Goal: Transaction & Acquisition: Purchase product/service

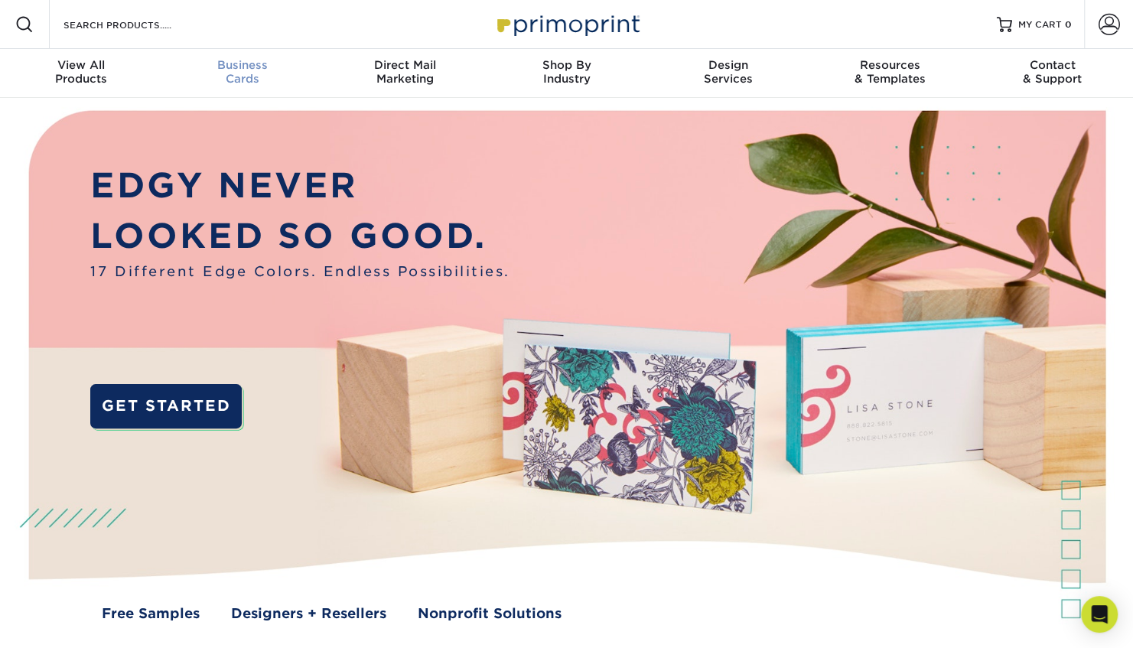
click at [259, 93] on link "Business Cards" at bounding box center [243, 73] width 162 height 49
click at [1107, 24] on span at bounding box center [1109, 24] width 21 height 21
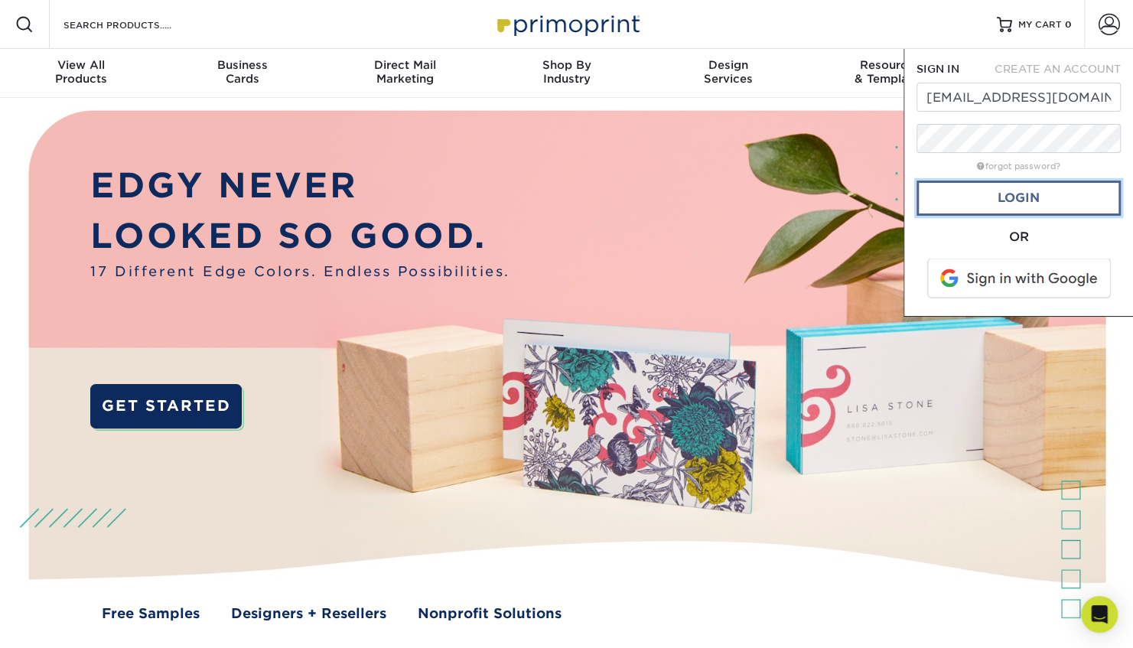
click at [1016, 201] on link "Login" at bounding box center [1018, 198] width 204 height 35
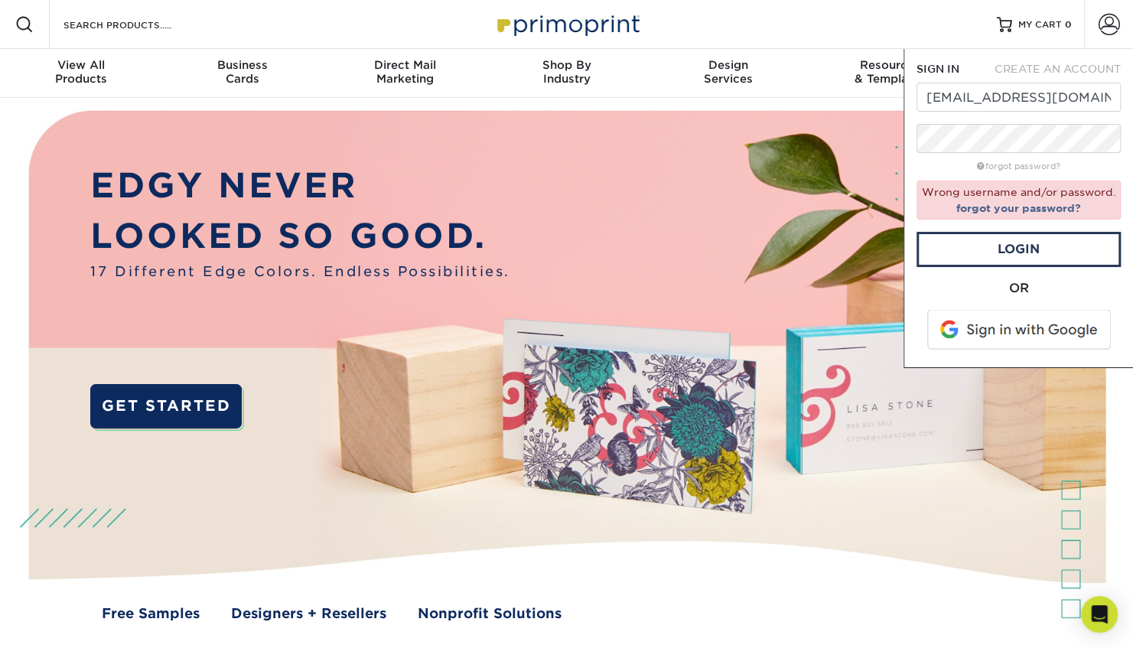
click at [825, 47] on div "Resources Menu Search Products Account SIGN IN CREATE AN ACCOUNT kathyd@embryo.…" at bounding box center [566, 24] width 1133 height 49
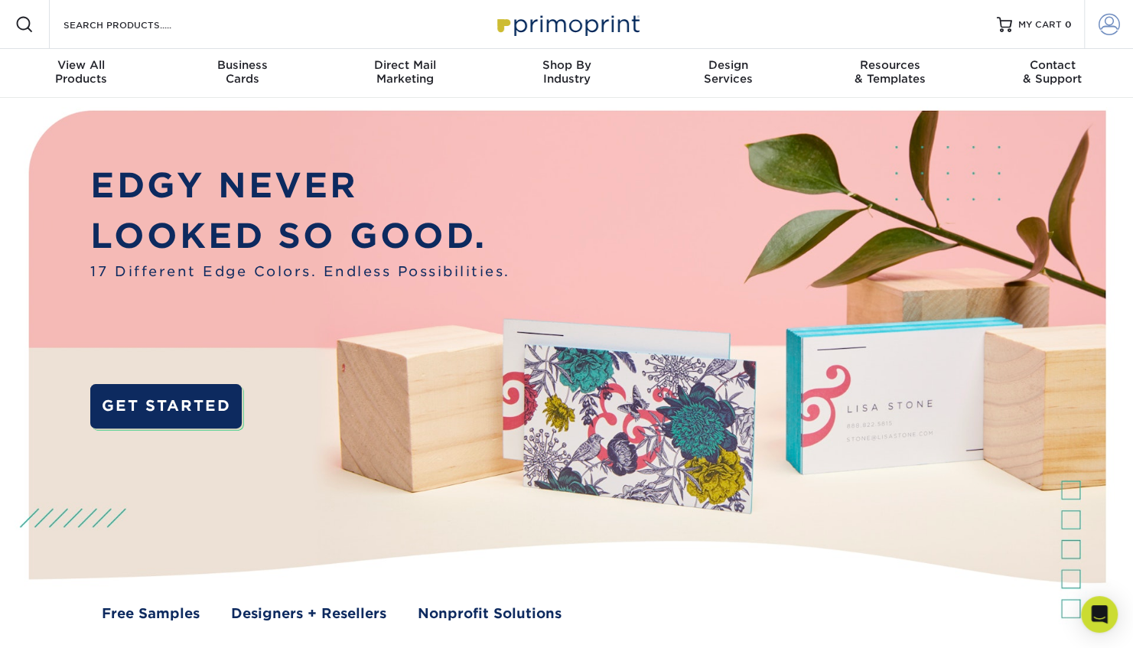
click at [1109, 29] on span at bounding box center [1109, 24] width 21 height 21
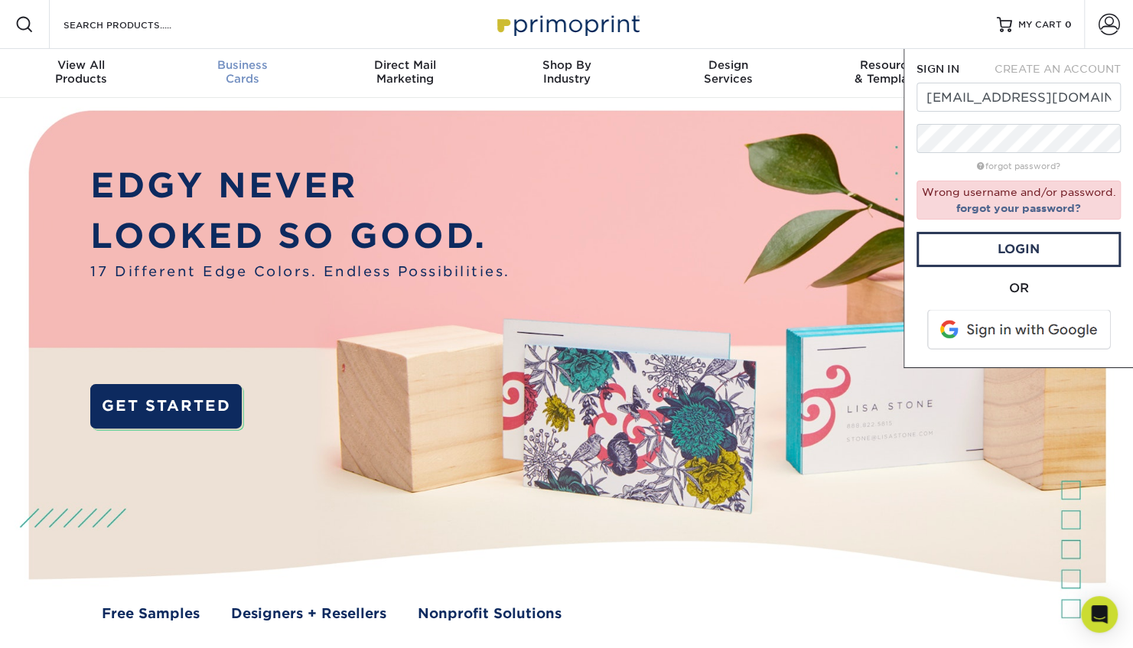
click at [240, 69] on span "Business" at bounding box center [243, 65] width 162 height 14
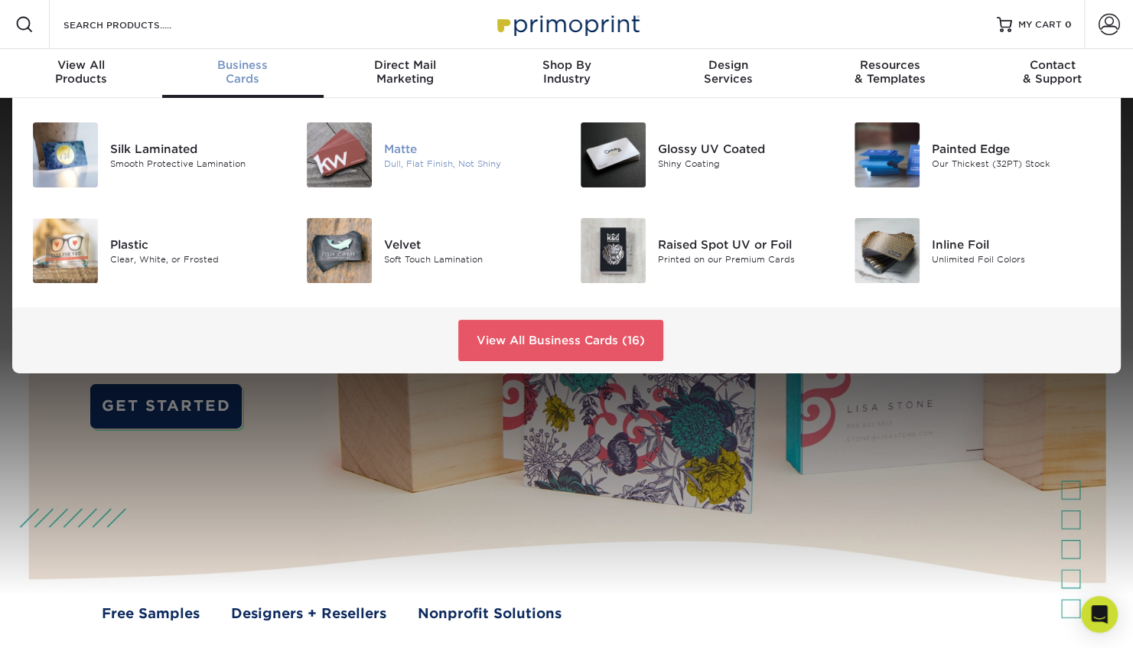
click at [428, 141] on div "Matte" at bounding box center [469, 148] width 171 height 17
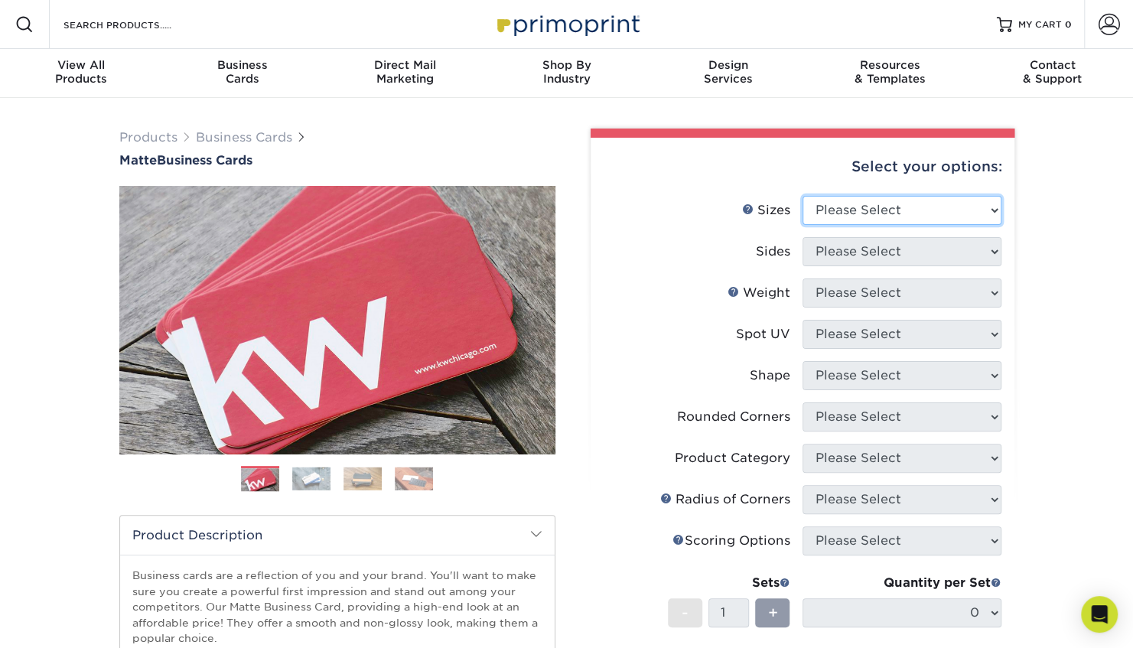
click at [864, 213] on select "Please Select 1.5" x 3.5" - Mini 1.75" x 3.5" - Mini 2" x 2" - Square 2" x 3" -…" at bounding box center [901, 210] width 199 height 29
select select "2.00x3.50"
click at [802, 196] on select "Please Select 1.5" x 3.5" - Mini 1.75" x 3.5" - Mini 2" x 2" - Square 2" x 3" -…" at bounding box center [901, 210] width 199 height 29
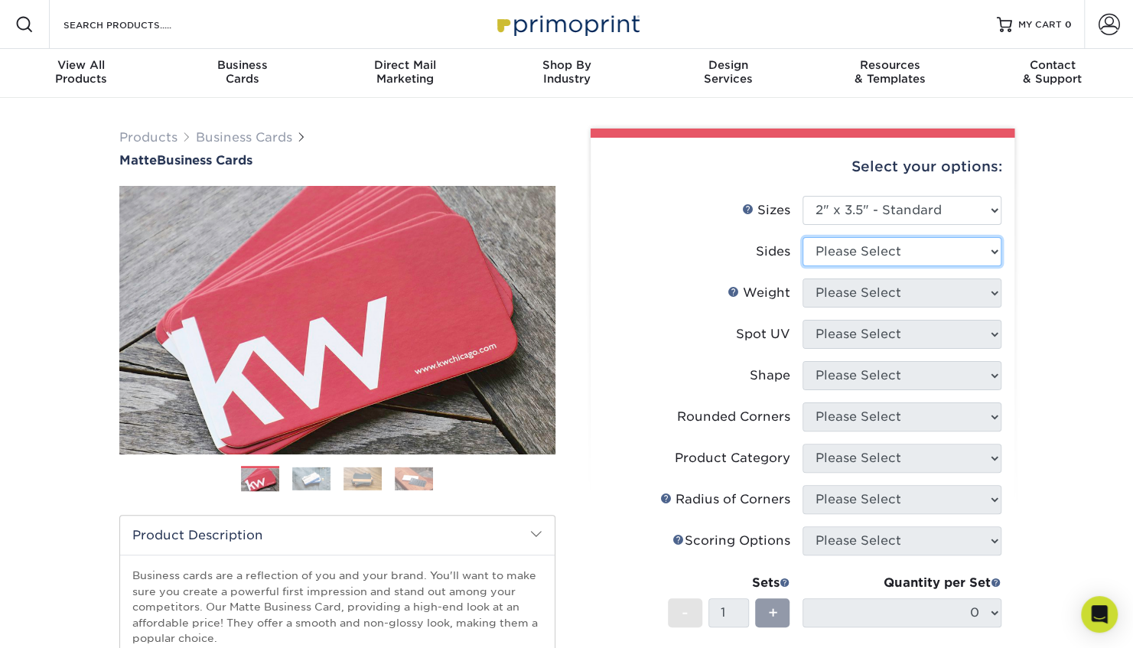
click at [896, 255] on select "Please Select Print Both Sides Print Front Only" at bounding box center [901, 251] width 199 height 29
select select "13abbda7-1d64-4f25-8bb2-c179b224825d"
click at [802, 237] on select "Please Select Print Both Sides Print Front Only" at bounding box center [901, 251] width 199 height 29
click at [884, 295] on select "Please Select 16PT 14PT" at bounding box center [901, 292] width 199 height 29
select select "16PT"
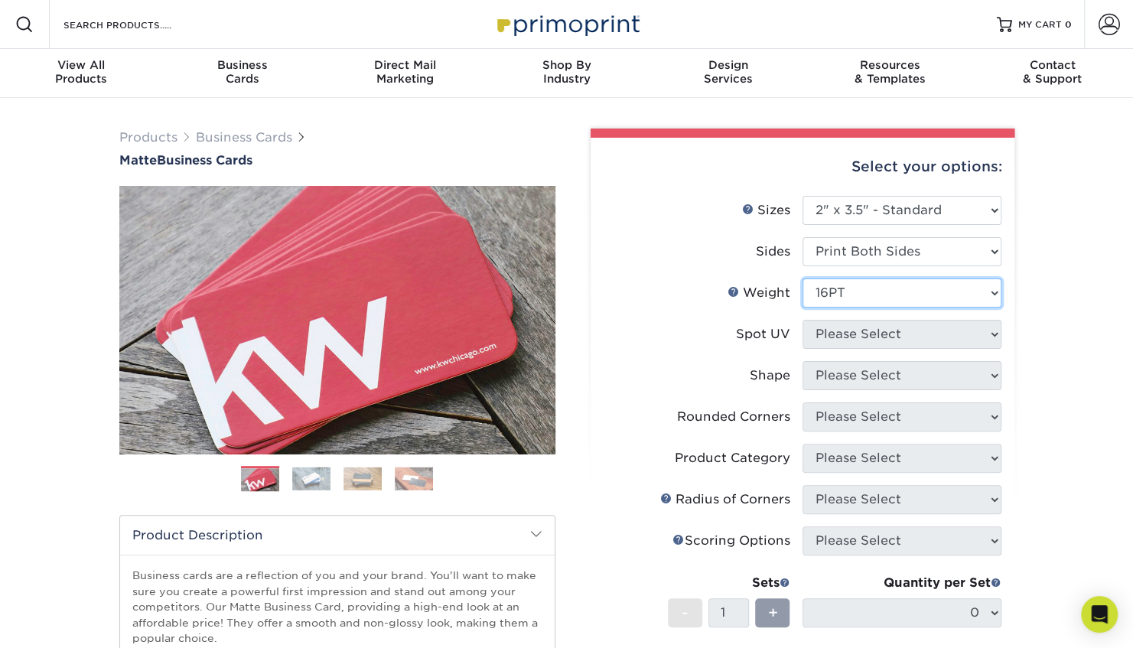
click at [802, 278] on select "Please Select 16PT 14PT" at bounding box center [901, 292] width 199 height 29
click at [874, 342] on select "Please Select No Spot UV Front and Back (Both Sides) Front Only Back Only" at bounding box center [901, 334] width 199 height 29
select select "3"
click at [802, 320] on select "Please Select No Spot UV Front and Back (Both Sides) Front Only Back Only" at bounding box center [901, 334] width 199 height 29
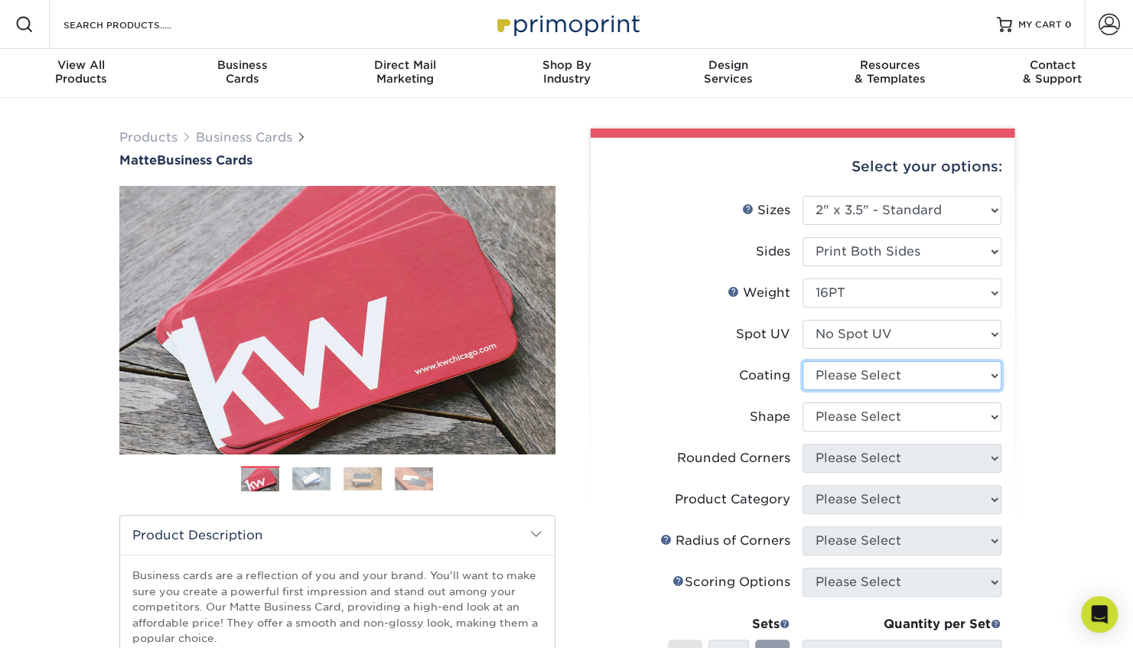
click at [877, 372] on select at bounding box center [901, 375] width 199 height 29
select select "121bb7b5-3b4d-429f-bd8d-bbf80e953313"
click at [802, 361] on select at bounding box center [901, 375] width 199 height 29
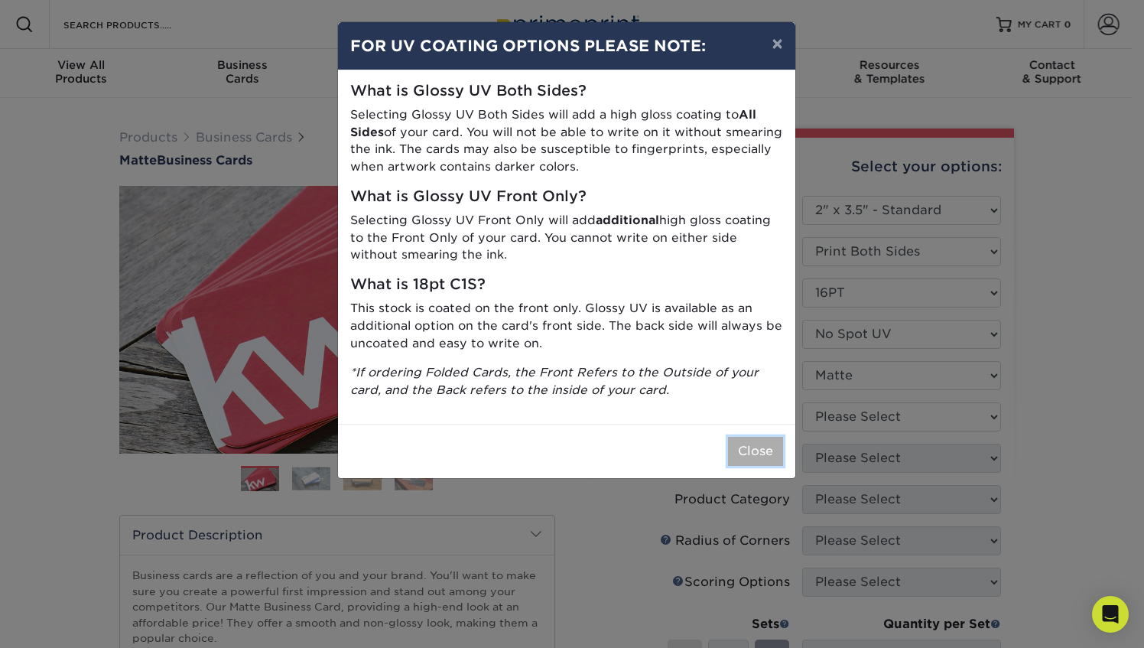
click at [768, 456] on button "Close" at bounding box center [755, 451] width 55 height 29
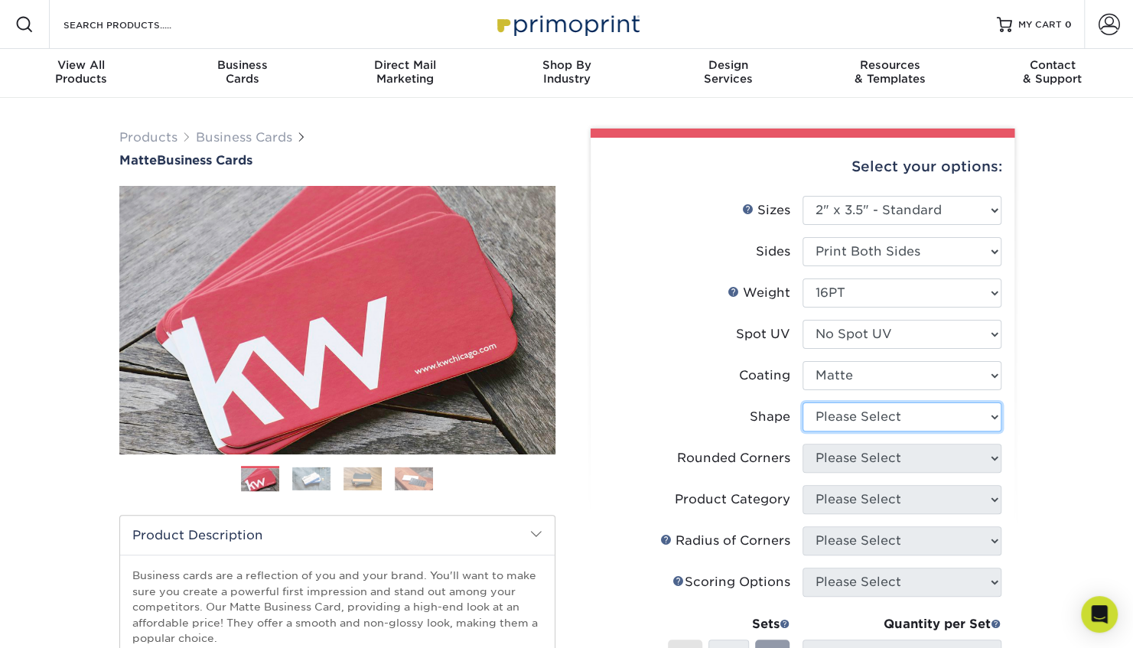
click at [897, 422] on select "Please Select Standard Oval" at bounding box center [901, 416] width 199 height 29
select select "standard"
click at [802, 402] on select "Please Select Standard Oval" at bounding box center [901, 416] width 199 height 29
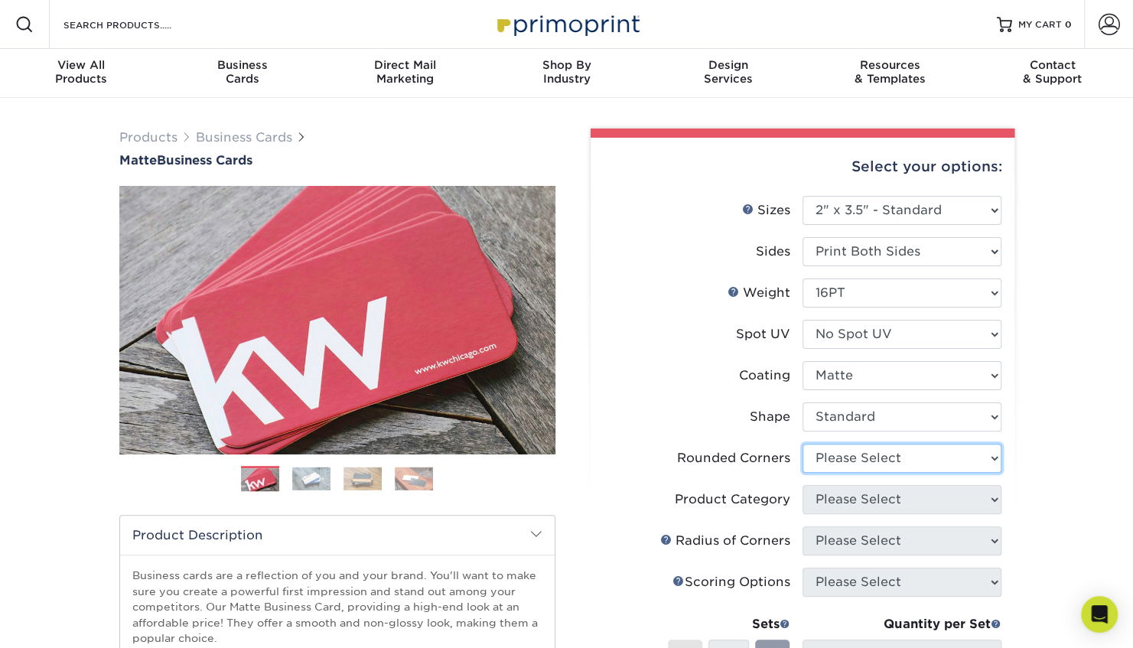
click at [883, 461] on select "Please Select Yes - Round 2 Corners Yes - Round 4 Corners No" at bounding box center [901, 458] width 199 height 29
select select "0"
click at [802, 444] on select "Please Select Yes - Round 2 Corners Yes - Round 4 Corners No" at bounding box center [901, 458] width 199 height 29
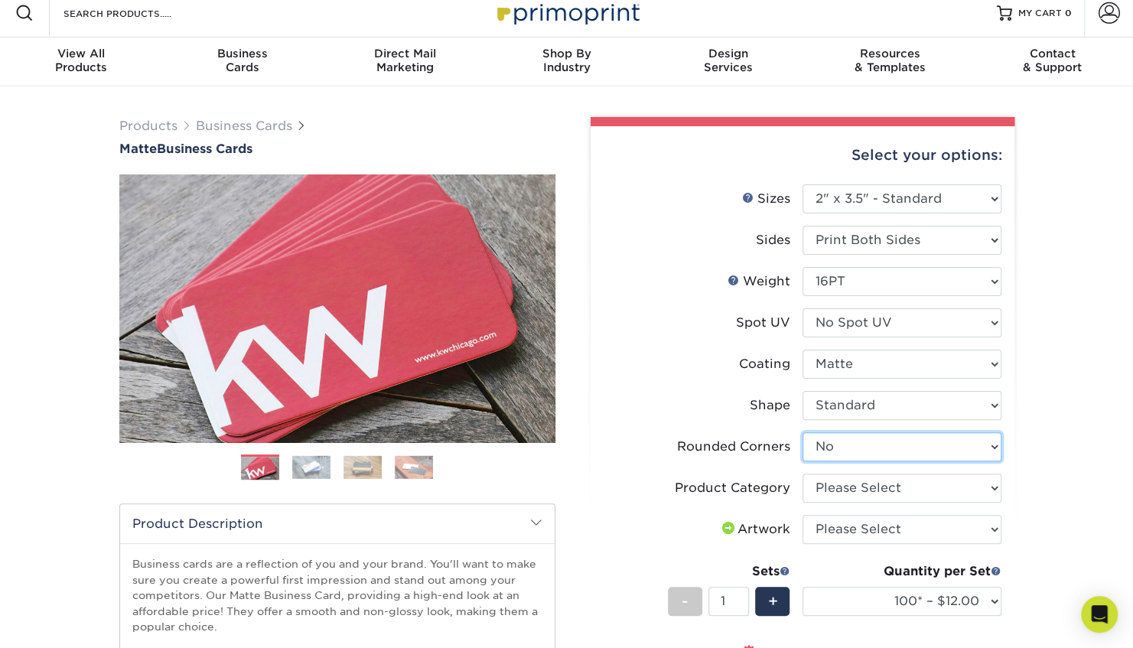
scroll to position [12, 0]
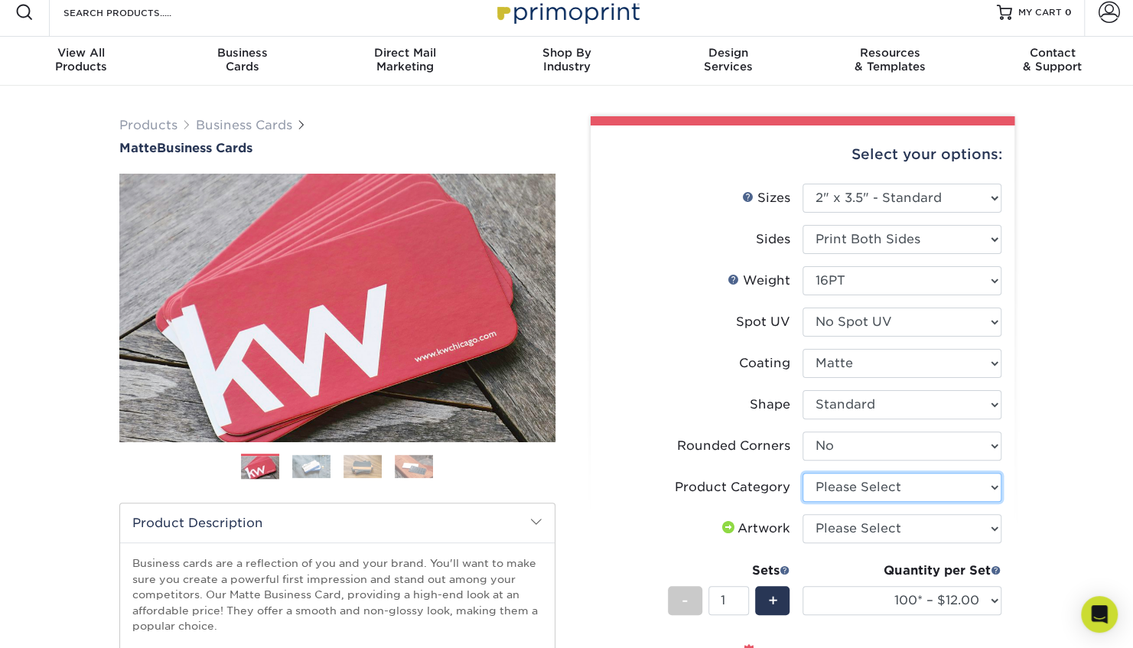
click at [894, 487] on select "Please Select Business Cards" at bounding box center [901, 487] width 199 height 29
select select "3b5148f1-0588-4f88-a218-97bcfdce65c1"
click at [802, 473] on select "Please Select Business Cards" at bounding box center [901, 487] width 199 height 29
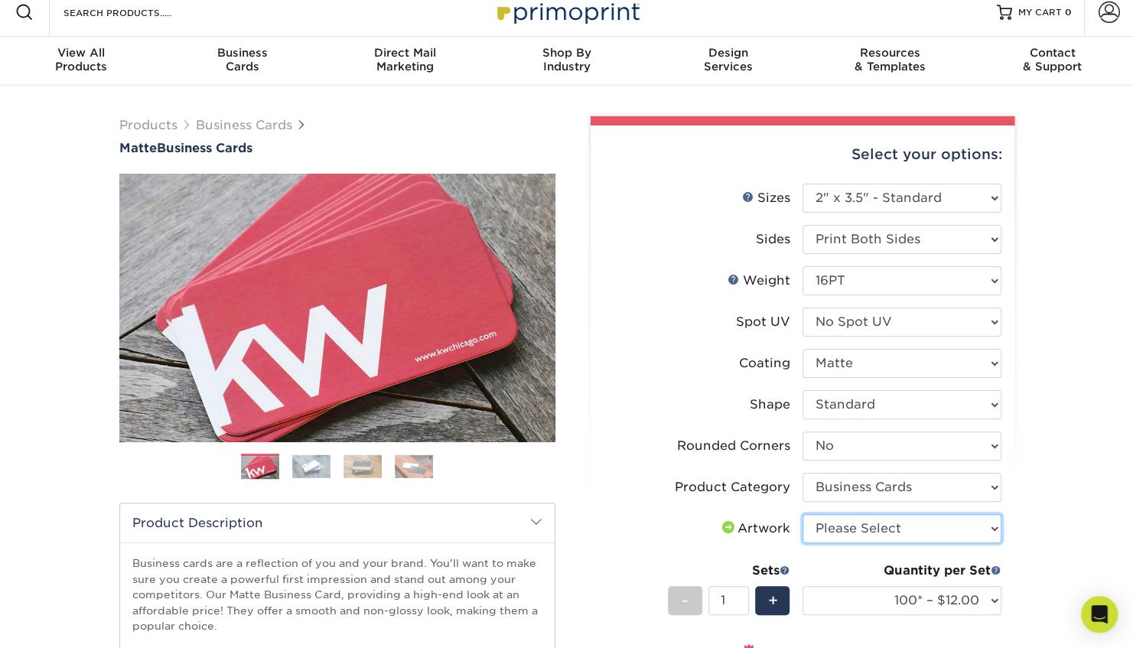
click at [887, 531] on select "Please Select I will upload files I need a design - $100" at bounding box center [901, 528] width 199 height 29
select select "upload"
click at [802, 514] on select "Please Select I will upload files I need a design - $100" at bounding box center [901, 528] width 199 height 29
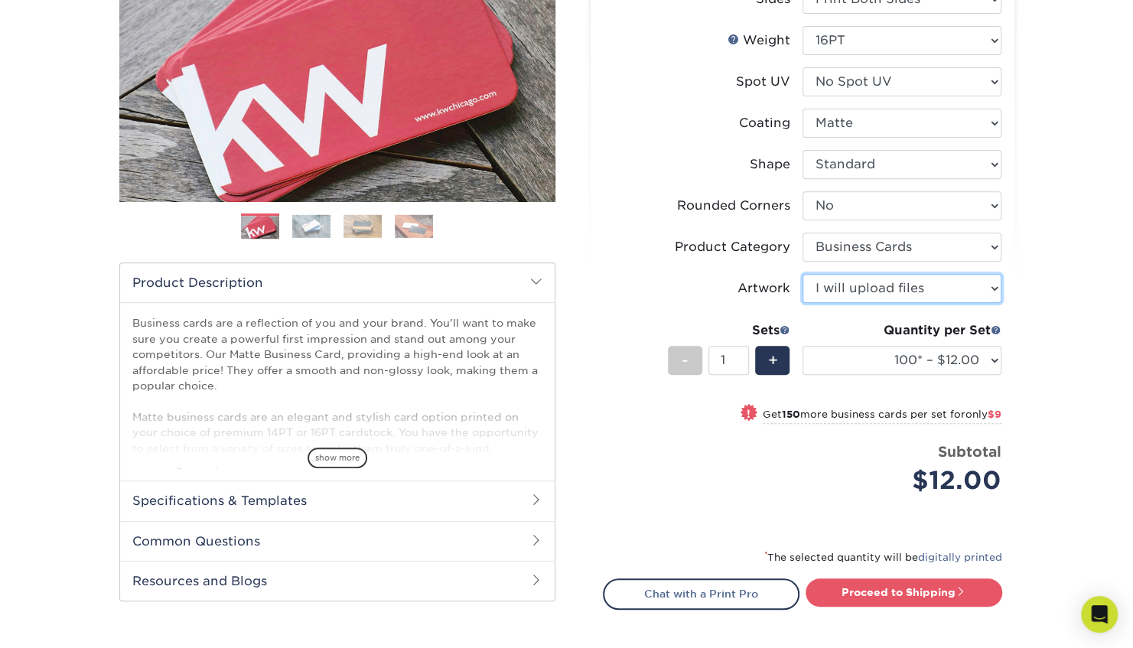
scroll to position [253, 0]
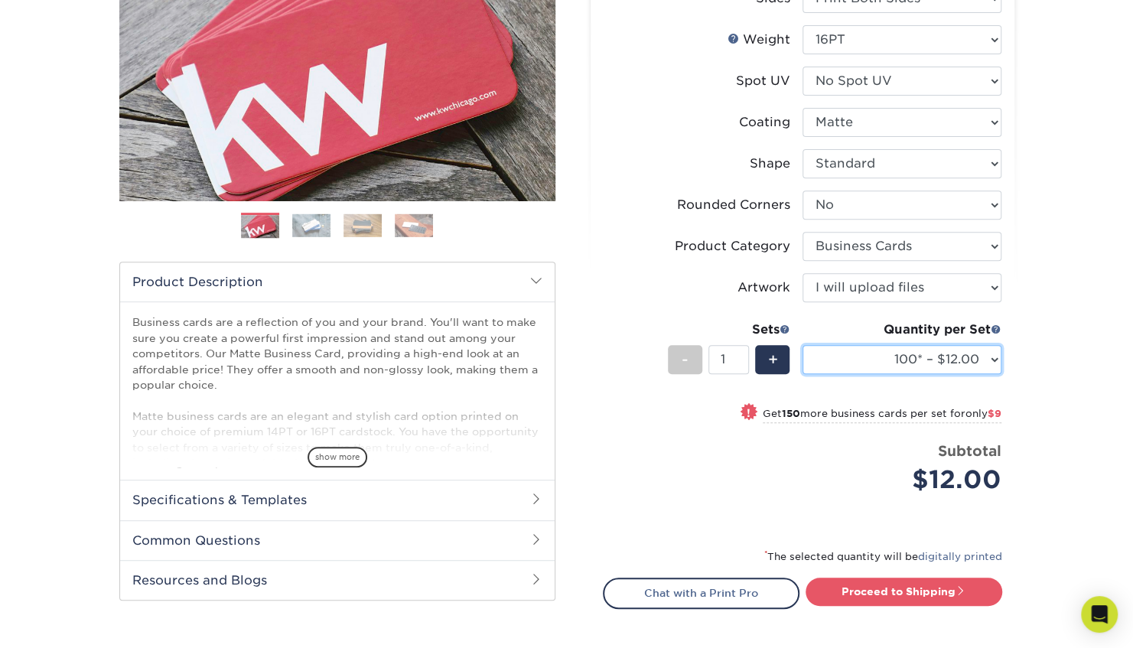
click at [877, 352] on select "100* – $12.00 250* – $21.00 500 – $42.00 1000 – $53.00 2500 – $95.00 5000 – $18…" at bounding box center [901, 359] width 199 height 29
select select "1000 – $53.00"
click at [802, 345] on select "100* – $12.00 250* – $21.00 500 – $42.00 1000 – $53.00 2500 – $95.00 5000 – $18…" at bounding box center [901, 359] width 199 height 29
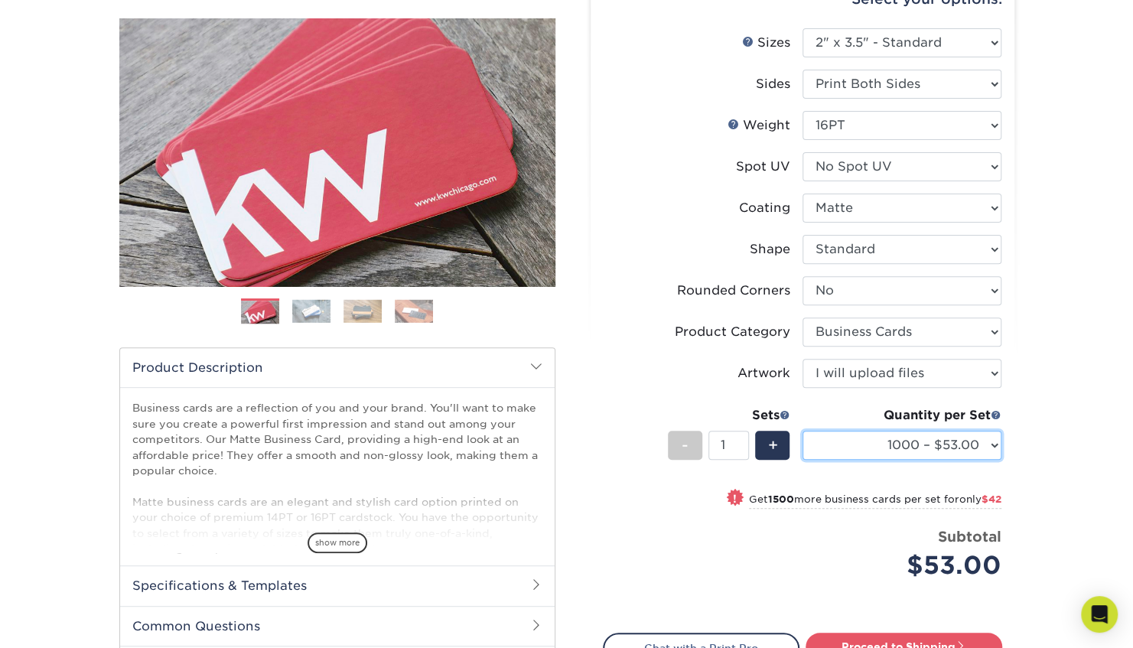
scroll to position [167, 0]
click at [735, 125] on link "Weight Help" at bounding box center [734, 125] width 12 height 12
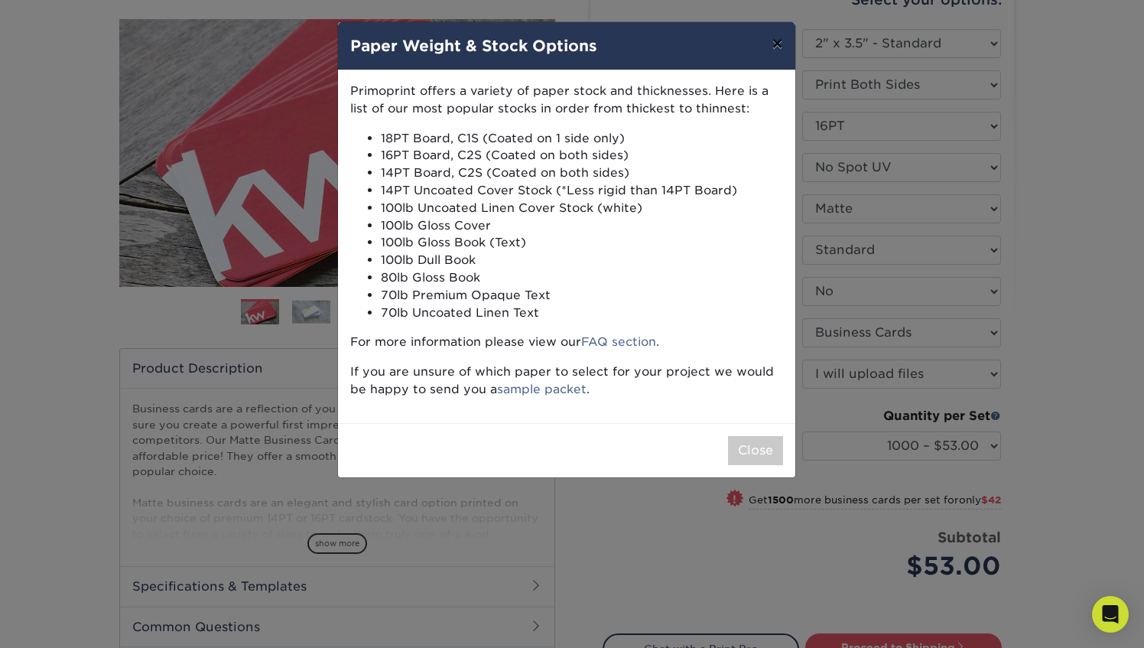
click at [776, 43] on button "×" at bounding box center [777, 43] width 35 height 43
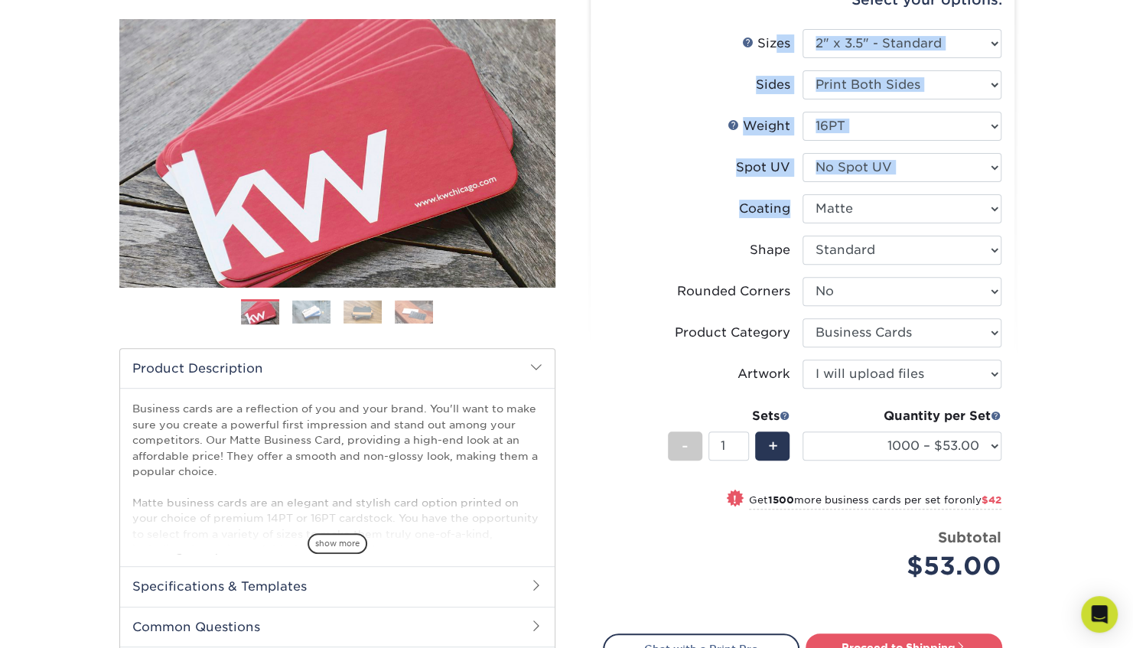
drag, startPoint x: 776, startPoint y: 43, endPoint x: 791, endPoint y: 198, distance: 156.0
click at [791, 198] on ul "Sizes Help Sizes Please Select 1.5" x 3.5" - Mini 1.75" x 3.5" - Mini 2" x 2" -…" at bounding box center [802, 316] width 399 height 575
drag, startPoint x: 791, startPoint y: 198, endPoint x: 682, endPoint y: 103, distance: 144.7
click at [682, 103] on li "Sides Please Select Print Both Sides Print Front Only" at bounding box center [803, 90] width 398 height 41
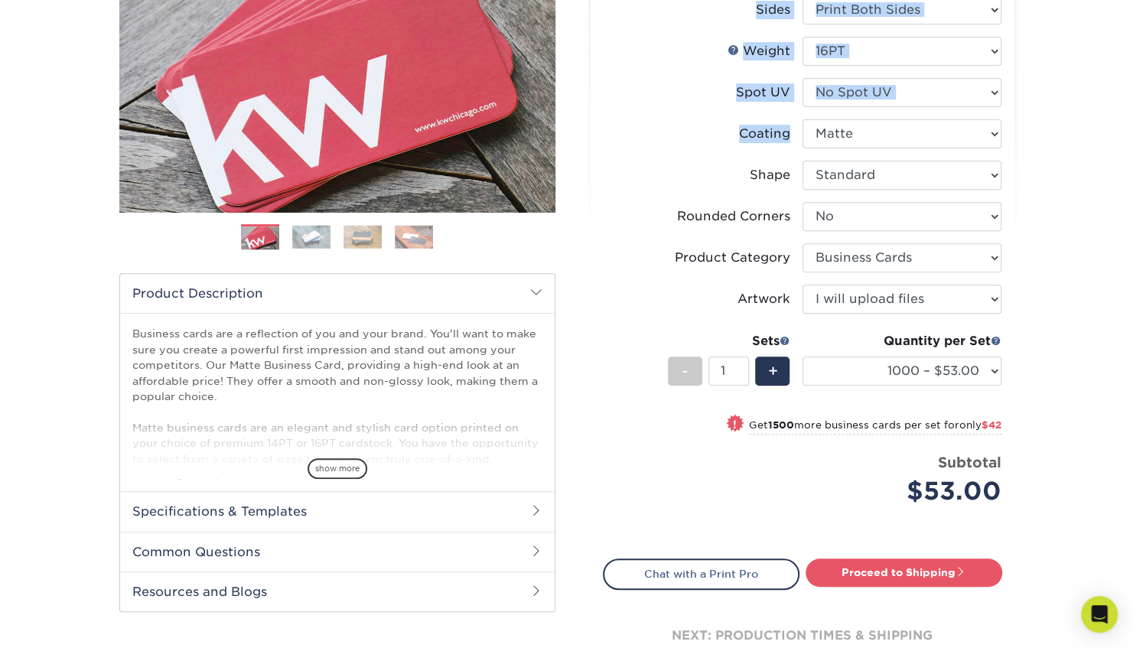
scroll to position [243, 0]
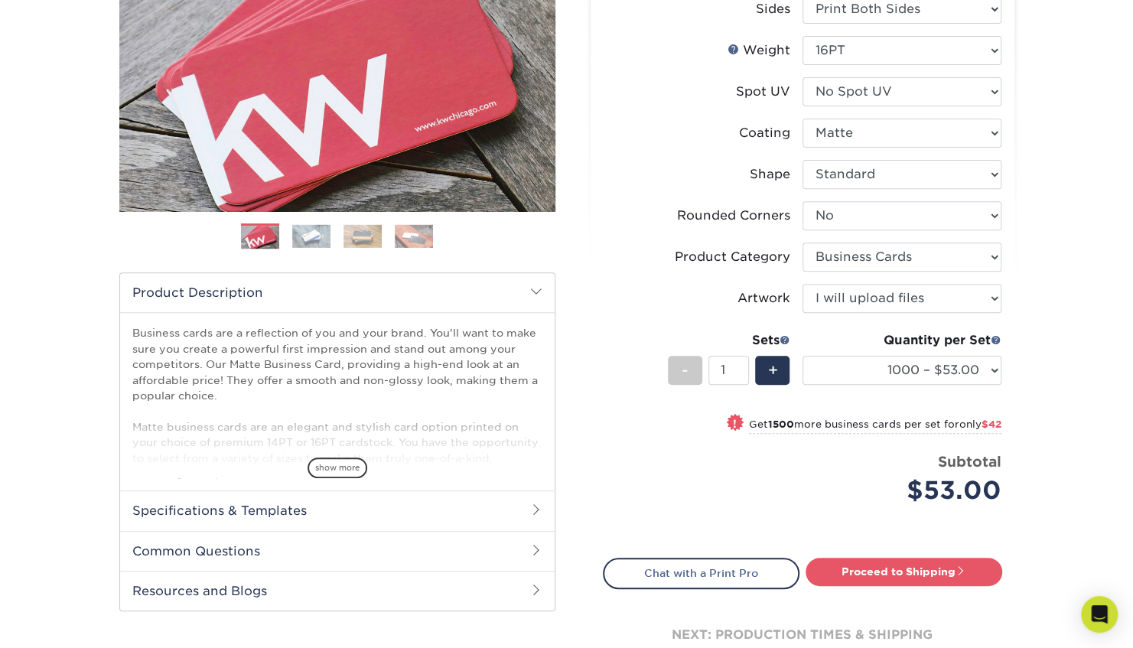
click at [657, 237] on li "Rounded Corners Please Select Yes - Round 2 Corners Yes - Round 4 Corners No" at bounding box center [803, 221] width 398 height 41
click at [883, 570] on link "Proceed to Shipping" at bounding box center [904, 572] width 197 height 28
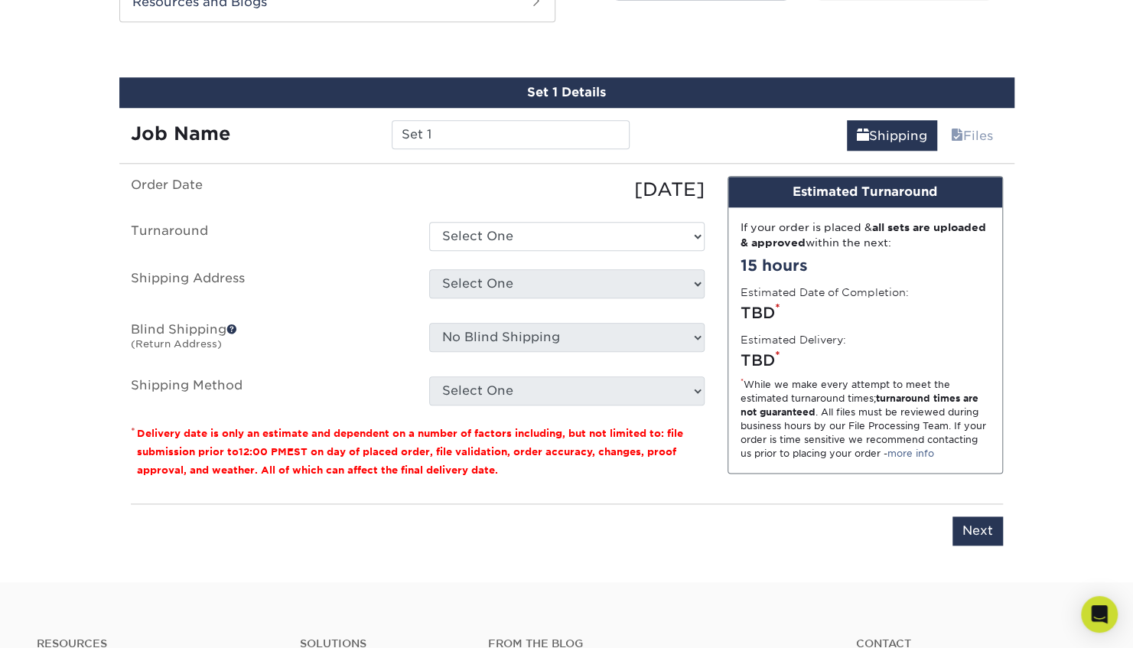
scroll to position [842, 0]
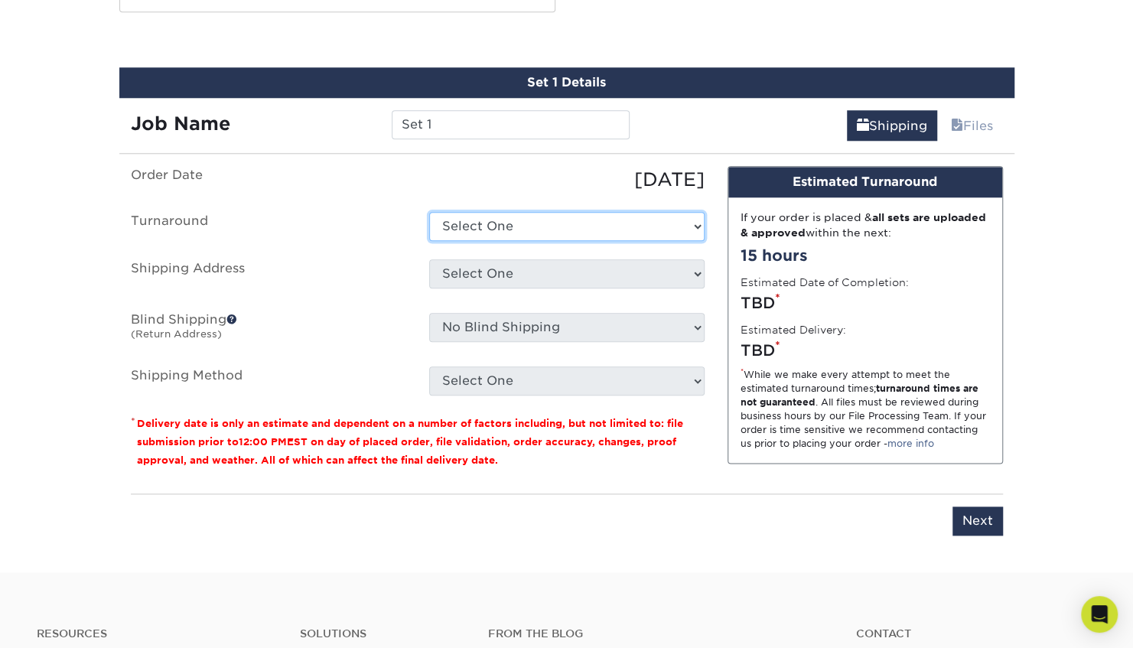
click at [542, 227] on select "Select One 2-4 Business Days 2 Day Next Business Day" at bounding box center [566, 226] width 275 height 29
select select "26666992-d07e-46af-9cd0-2911d7d52265"
click at [429, 212] on select "Select One 2-4 Business Days 2 Day Next Business Day" at bounding box center [566, 226] width 275 height 29
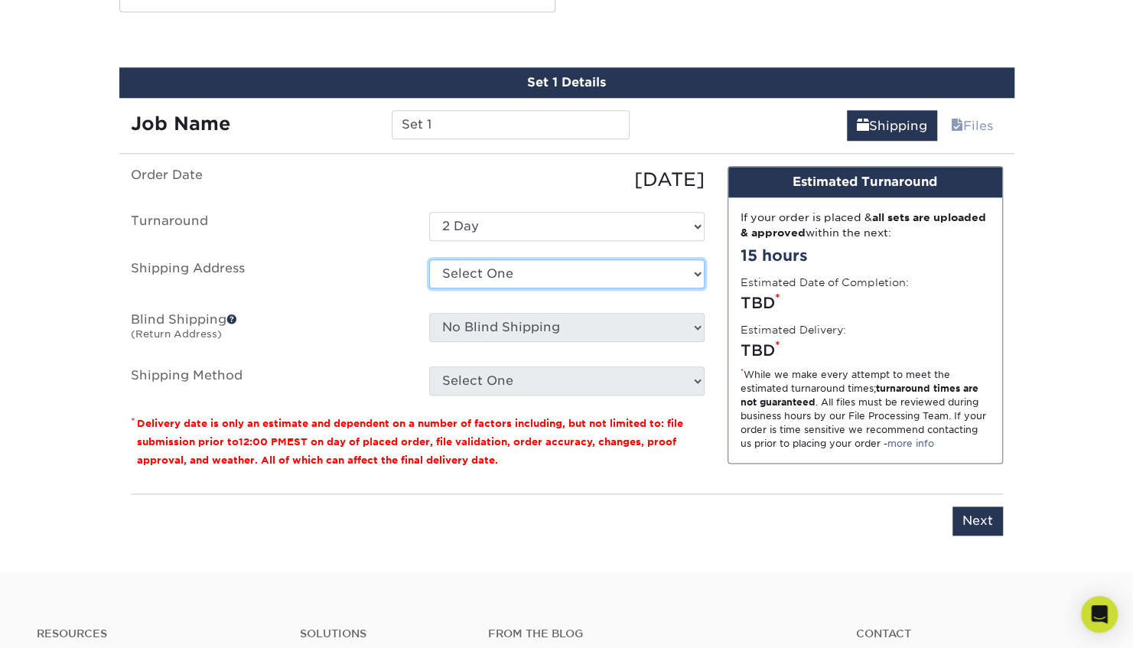
click at [545, 280] on select "Select One + Add New Address - Login" at bounding box center [566, 273] width 275 height 29
click at [429, 259] on select "Select One + Add New Address - Login" at bounding box center [566, 273] width 275 height 29
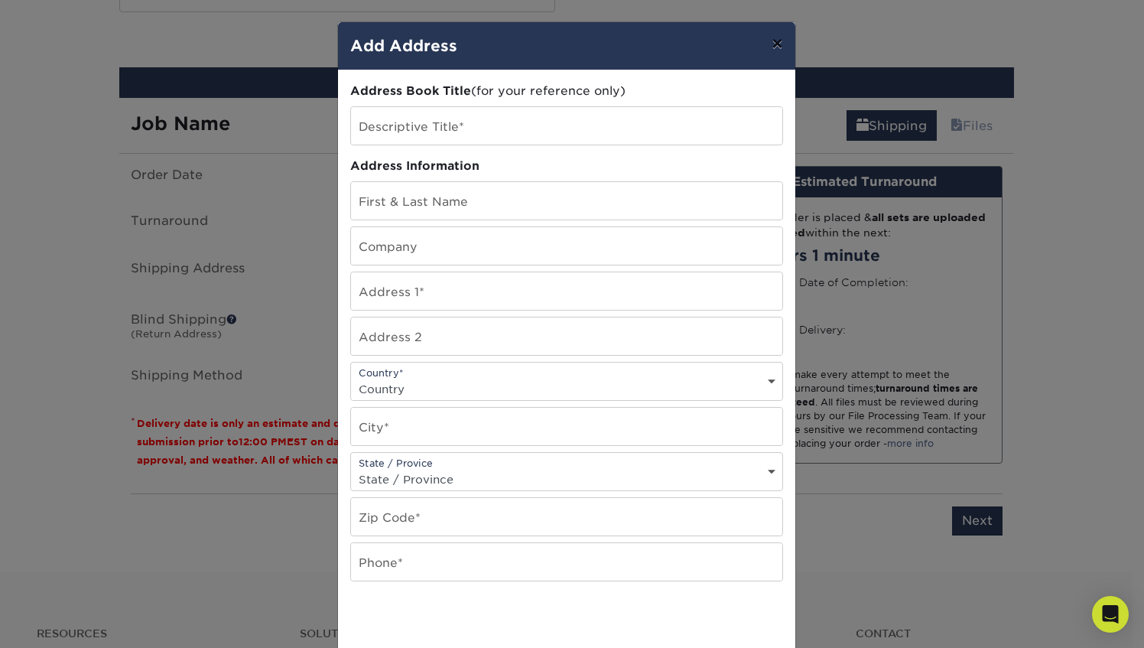
click at [760, 33] on button "×" at bounding box center [777, 43] width 35 height 43
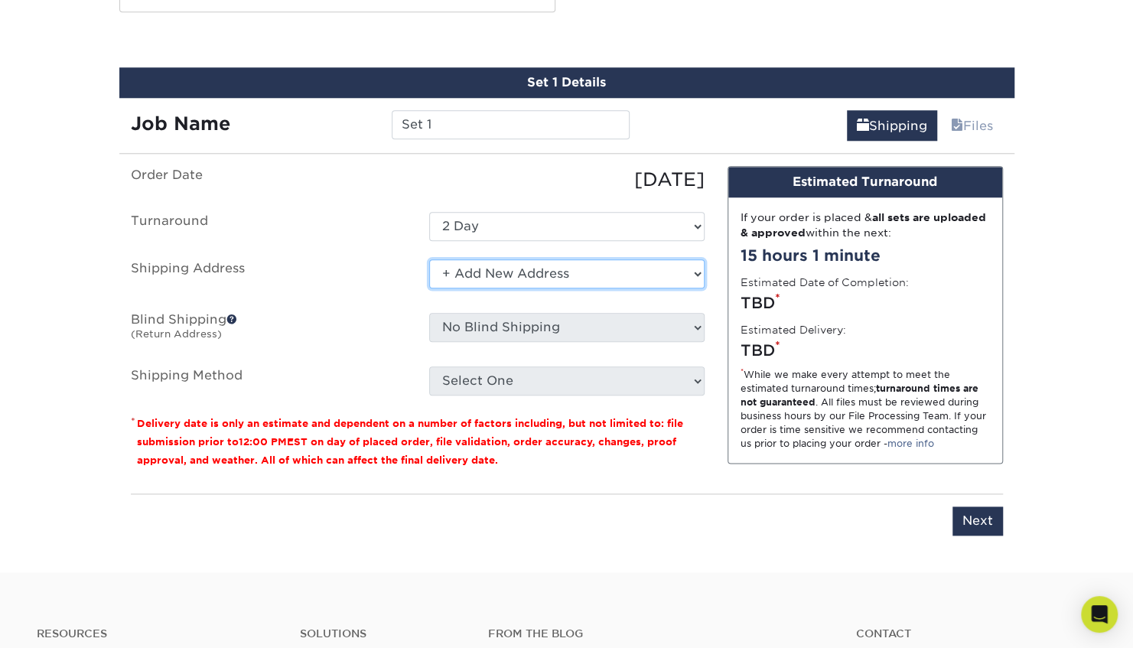
click at [545, 265] on select "Select One + Add New Address - Login" at bounding box center [566, 273] width 275 height 29
click at [429, 288] on select "Select One + Add New Address - Login" at bounding box center [566, 273] width 275 height 29
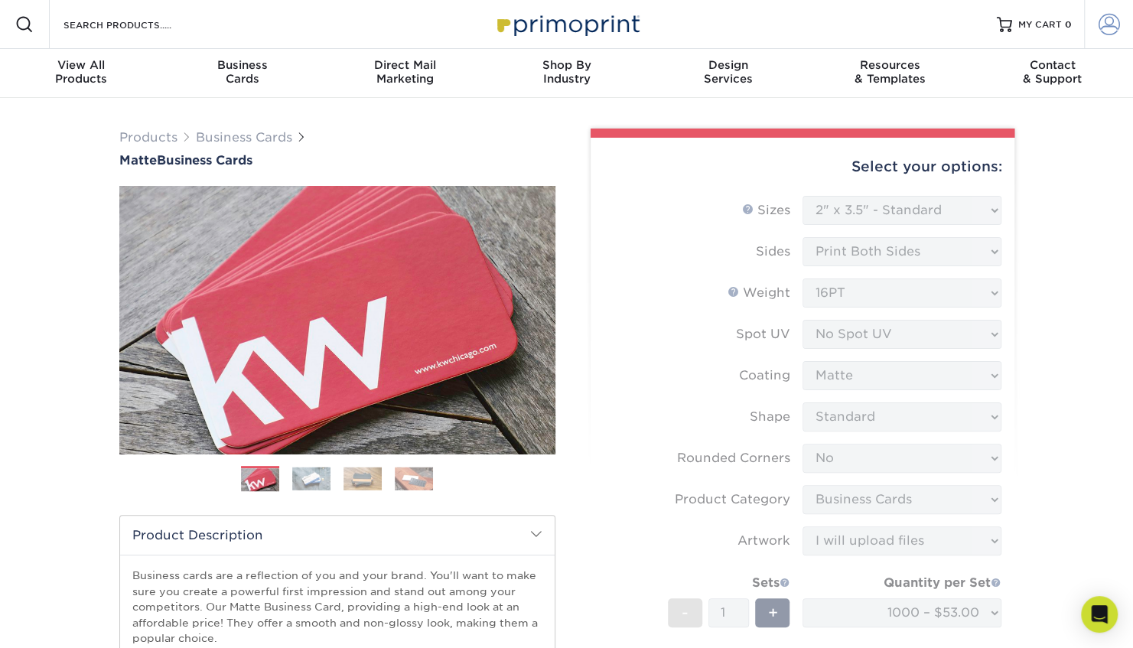
click at [1095, 24] on link "Account" at bounding box center [1108, 24] width 49 height 49
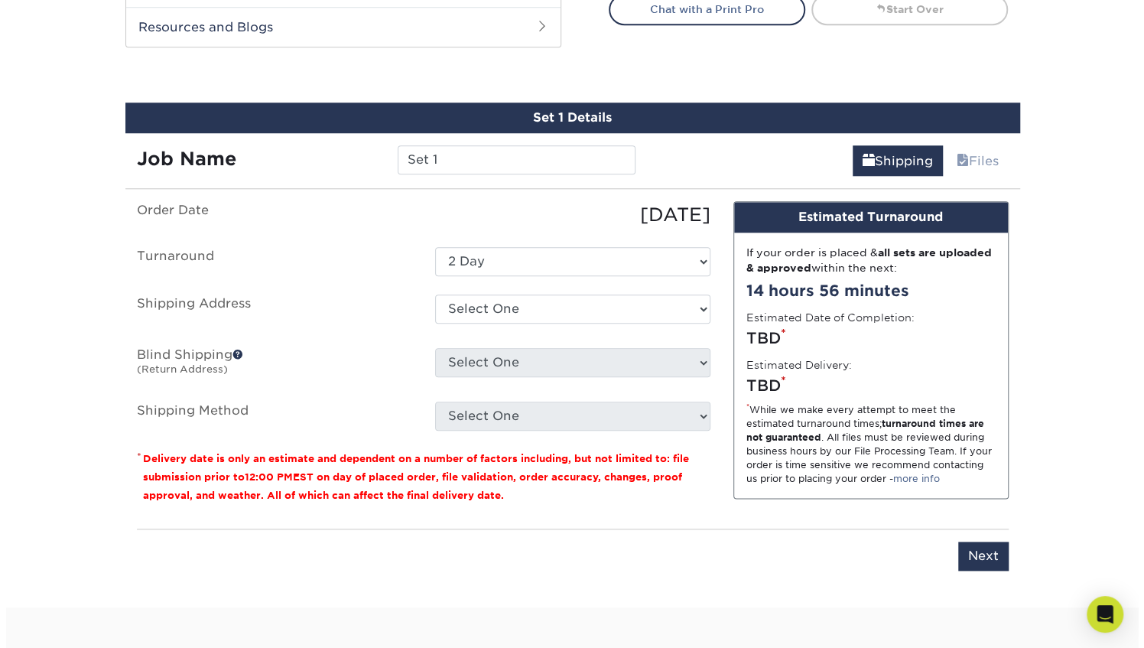
scroll to position [857, 0]
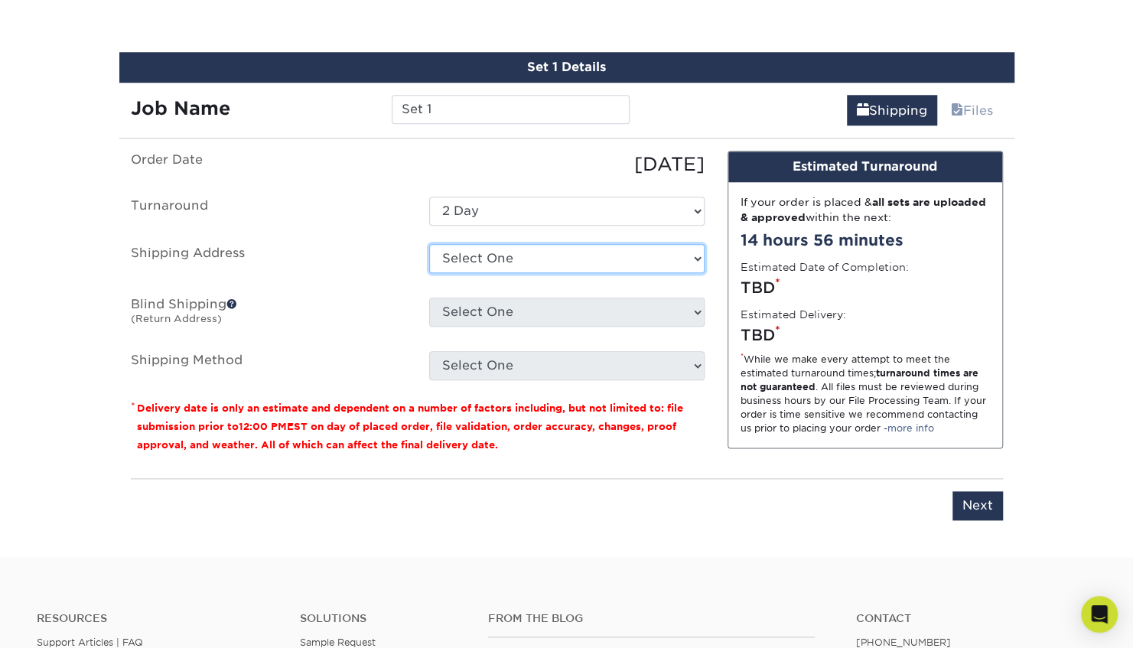
click at [601, 259] on select "Select One + Add New Address" at bounding box center [566, 258] width 275 height 29
click at [429, 244] on select "Select One + Add New Address" at bounding box center [566, 258] width 275 height 29
click at [563, 264] on select "Select One + Add New Address" at bounding box center [566, 258] width 275 height 29
click at [532, 171] on div "08/21/2025" at bounding box center [567, 165] width 298 height 28
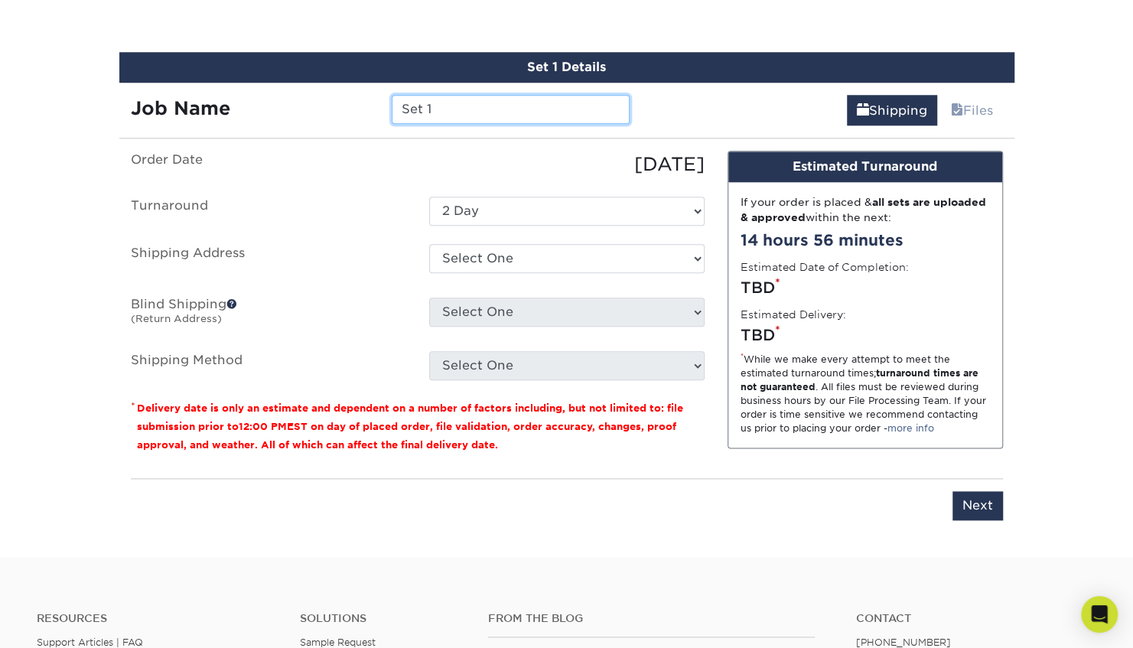
click at [482, 112] on input "Set 1" at bounding box center [511, 109] width 238 height 29
click at [480, 174] on div "08/21/2025" at bounding box center [567, 165] width 298 height 28
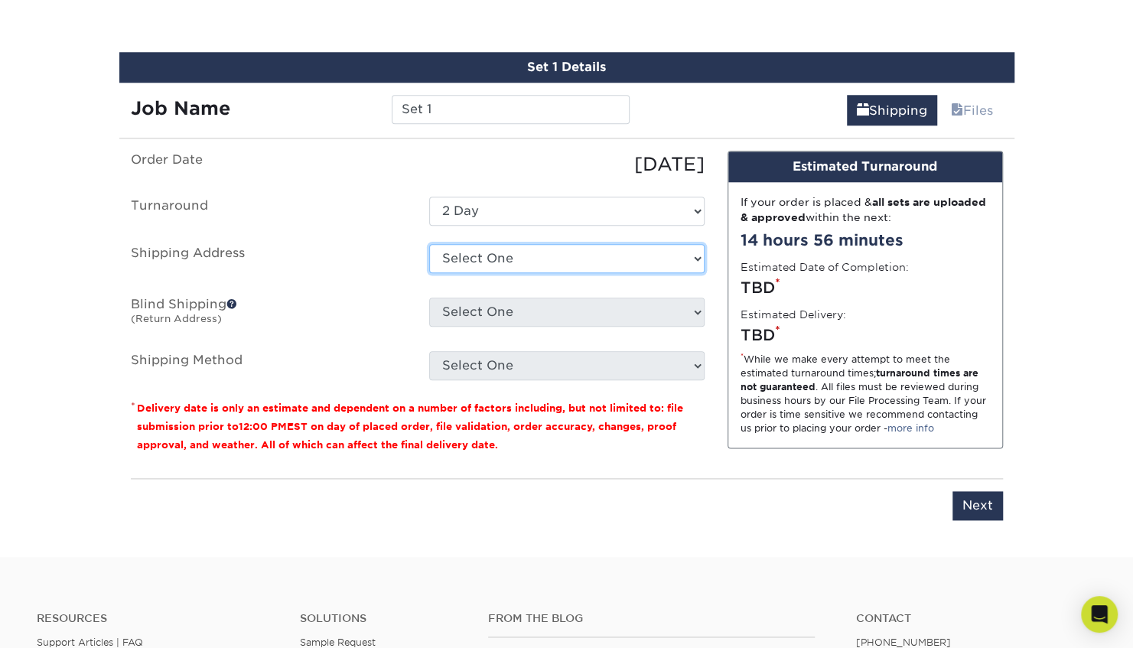
click at [595, 268] on select "Select One + Add New Address" at bounding box center [566, 258] width 275 height 29
click at [429, 244] on select "Select One + Add New Address" at bounding box center [566, 258] width 275 height 29
click at [505, 256] on select "Select One + Add New Address" at bounding box center [566, 258] width 275 height 29
select select "newaddress"
click at [429, 244] on select "Select One + Add New Address" at bounding box center [566, 258] width 275 height 29
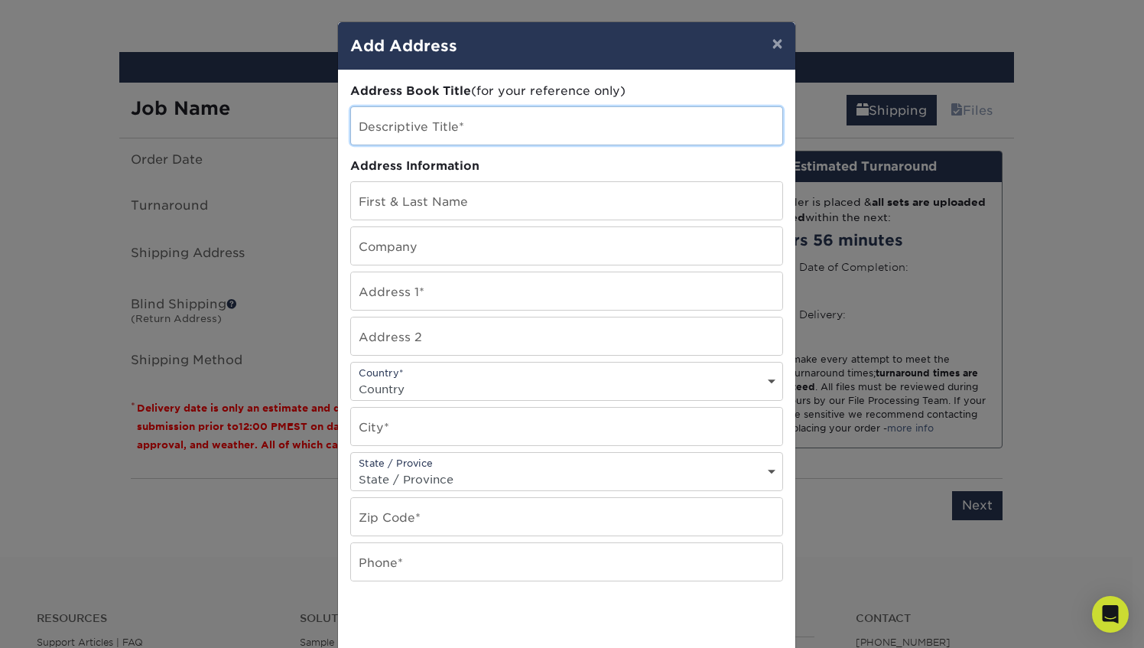
click at [470, 125] on input "text" at bounding box center [566, 125] width 431 height 37
type input "z"
type input "Office"
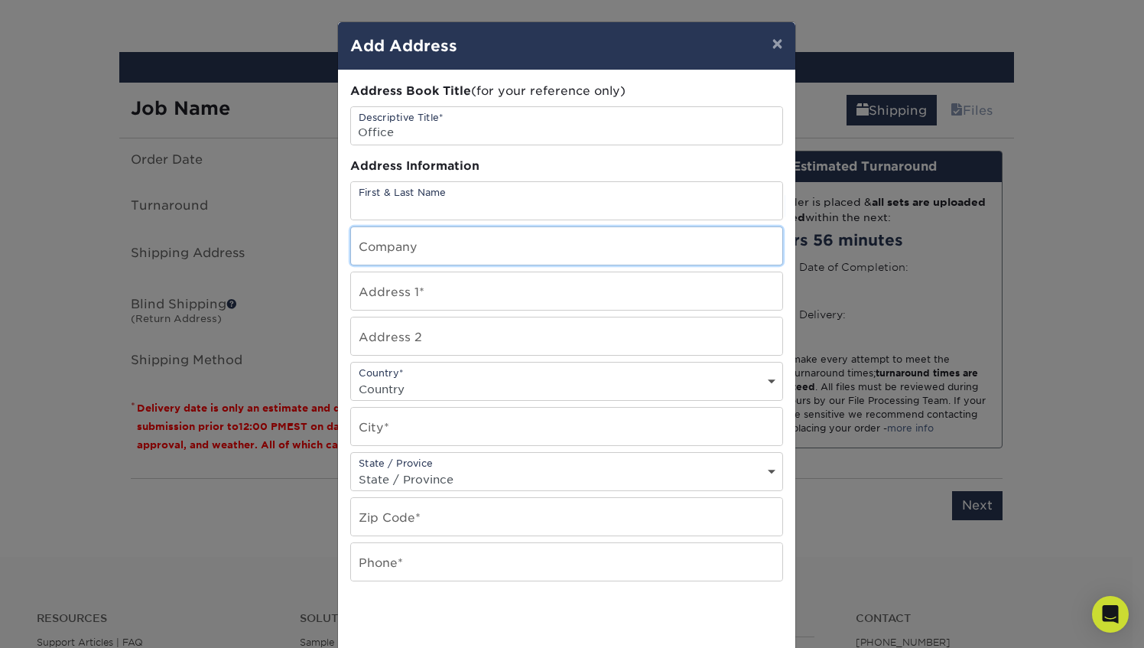
click at [416, 243] on input "text" at bounding box center [566, 245] width 431 height 37
type input "Care Fertility"
click at [365, 285] on input "text" at bounding box center [566, 290] width 431 height 37
click at [409, 282] on input "text" at bounding box center [566, 290] width 431 height 37
type input "[STREET_ADDRESS]"
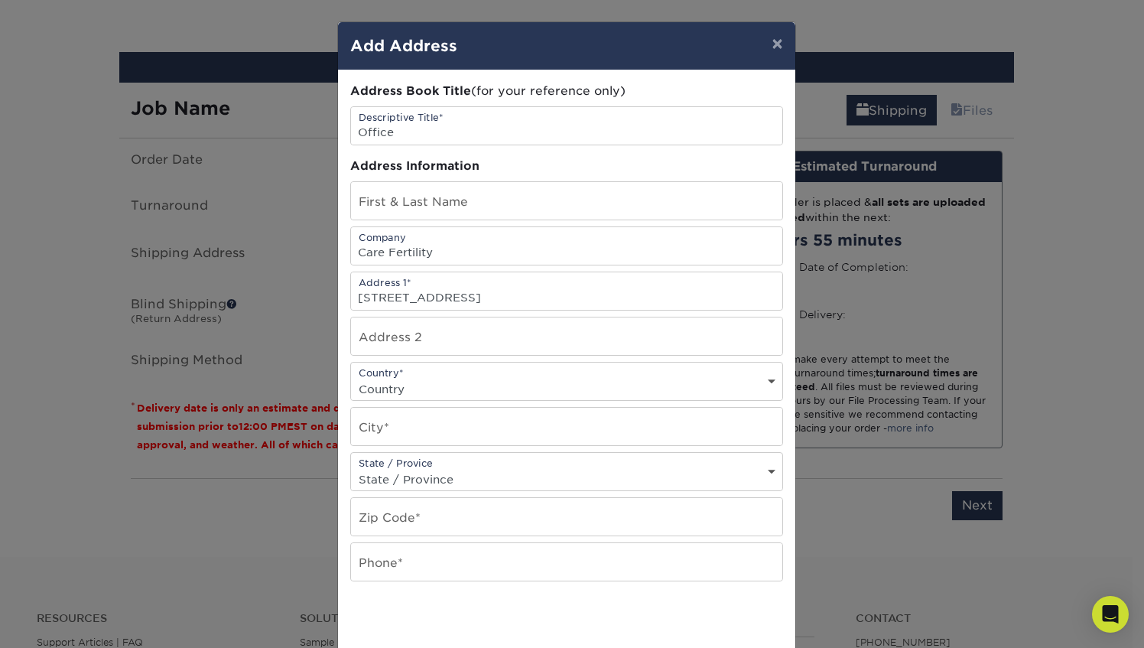
select select "US"
type input "Bedford"
select select "TX"
type input "76022"
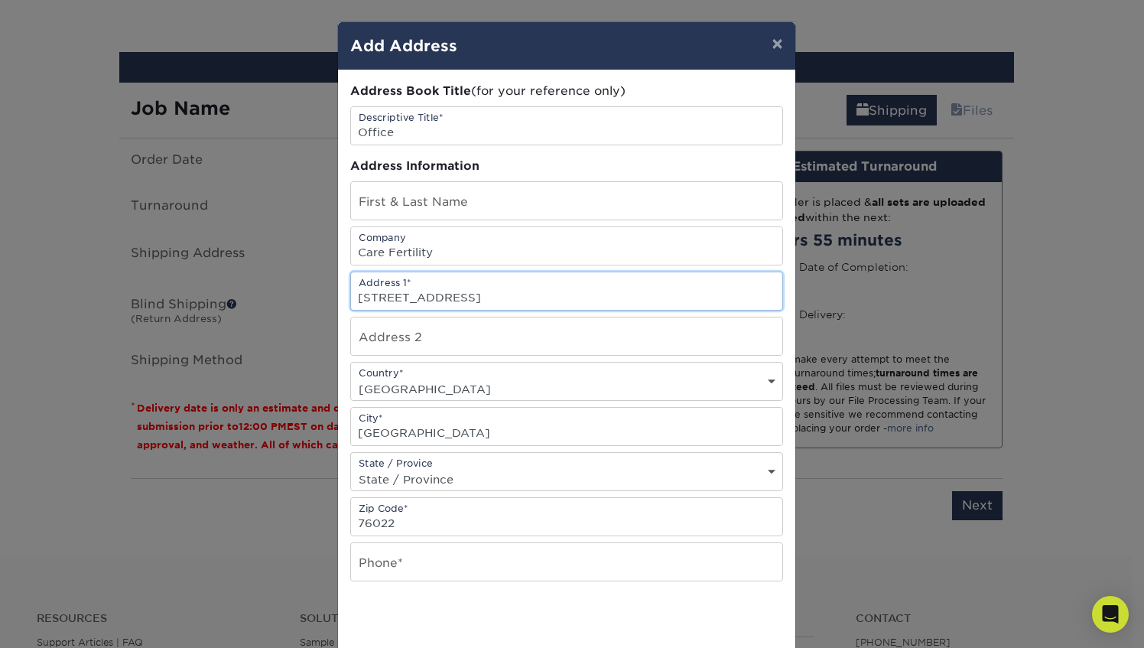
type input "401 W L D LOCKETT ROAD"
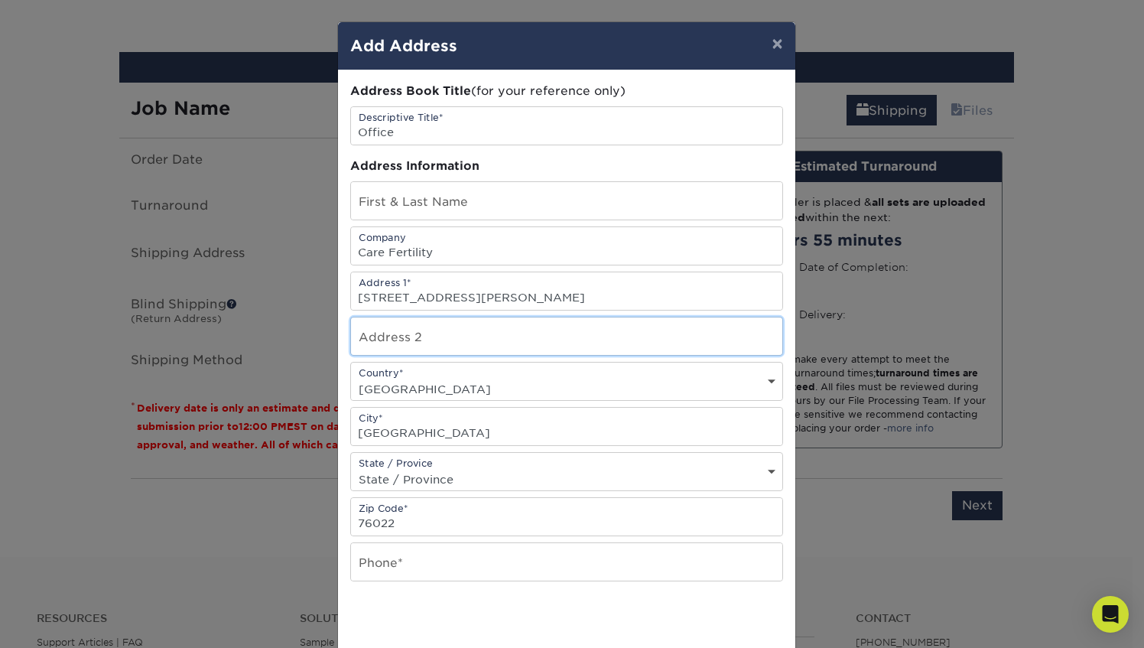
type input "401 W L D LOCKETT ROAD"
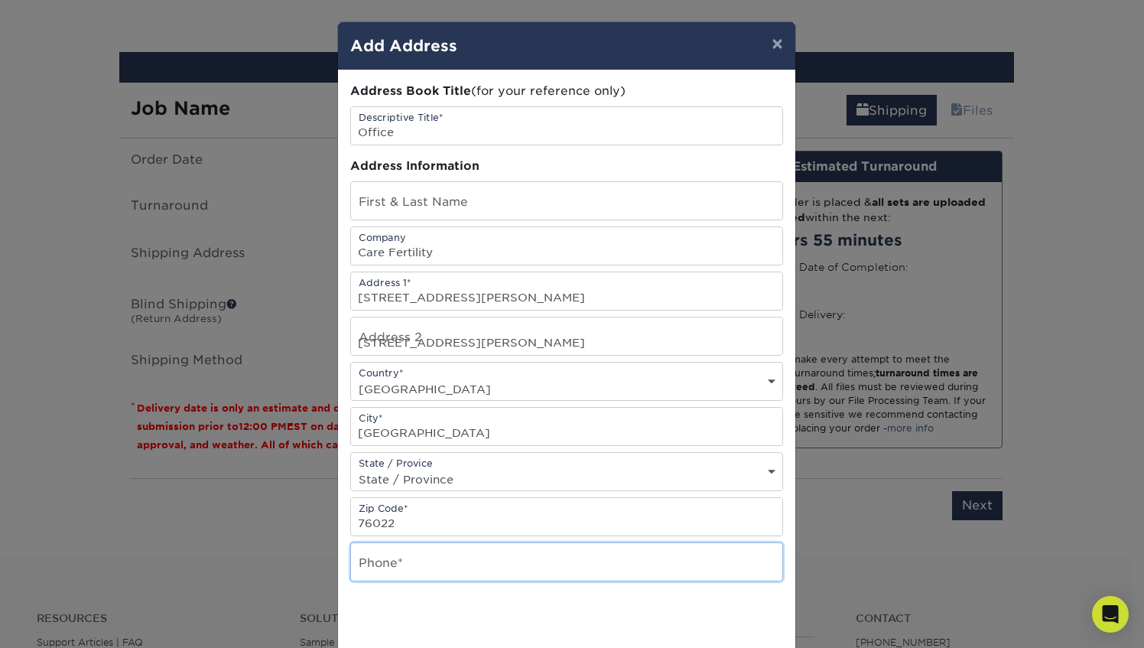
type input "8179375743"
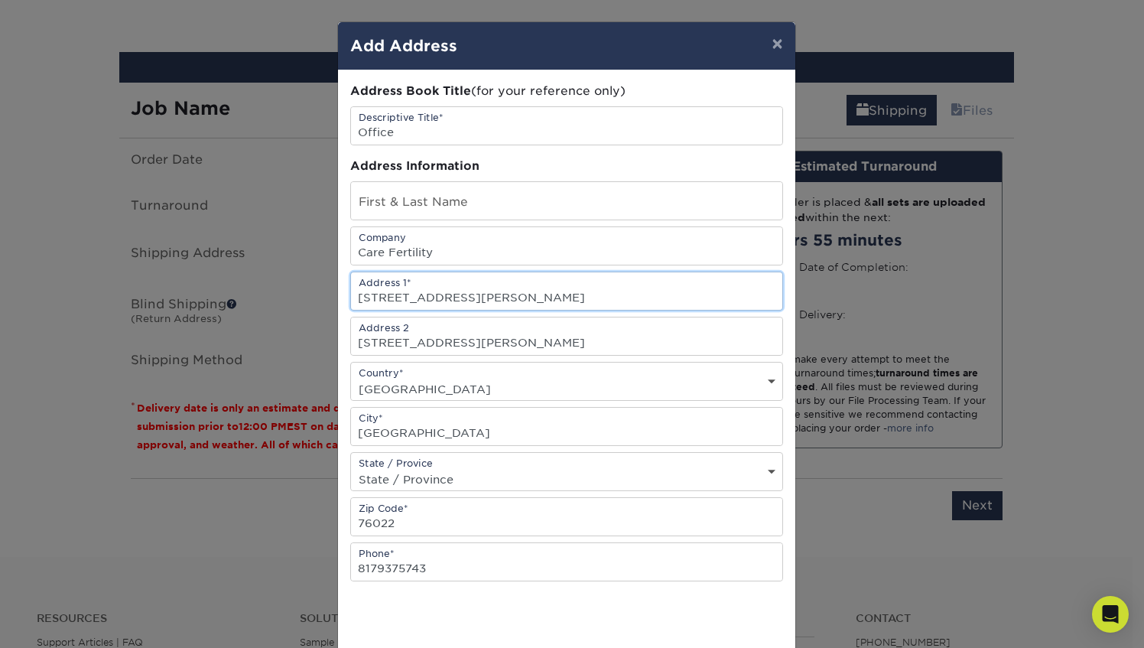
click at [405, 300] on input "401 W L D LOCKETT ROAD" at bounding box center [566, 290] width 431 height 37
click at [404, 299] on input "401 W L D LOCKETT ROAD" at bounding box center [566, 290] width 431 height 37
type input "7"
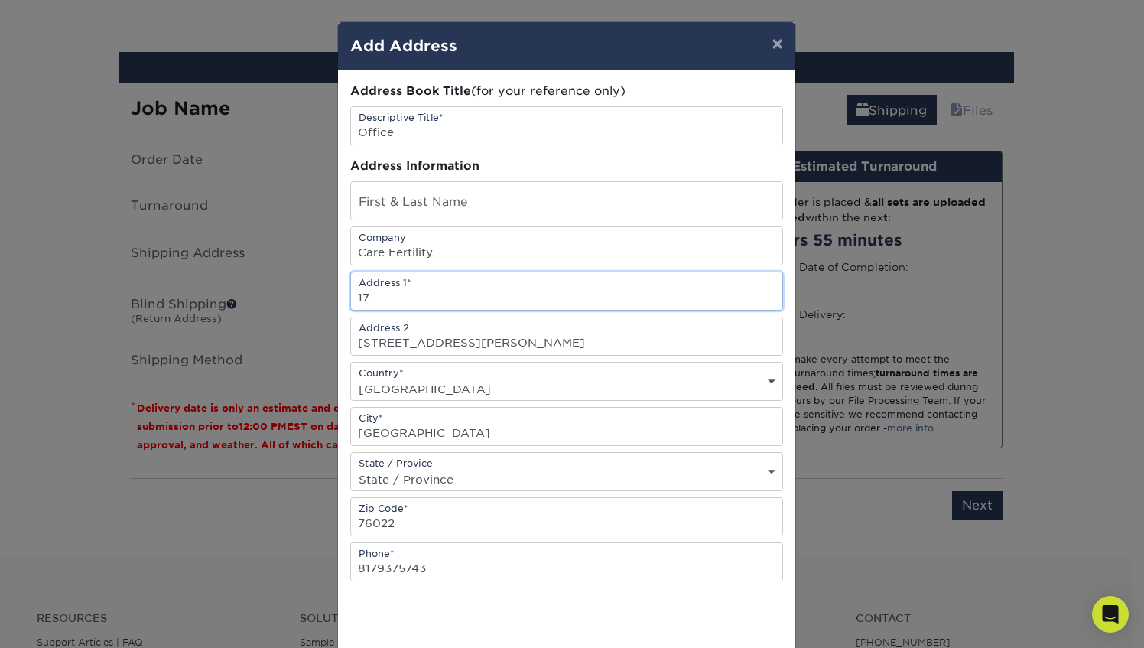
type input "[STREET_ADDRESS]"
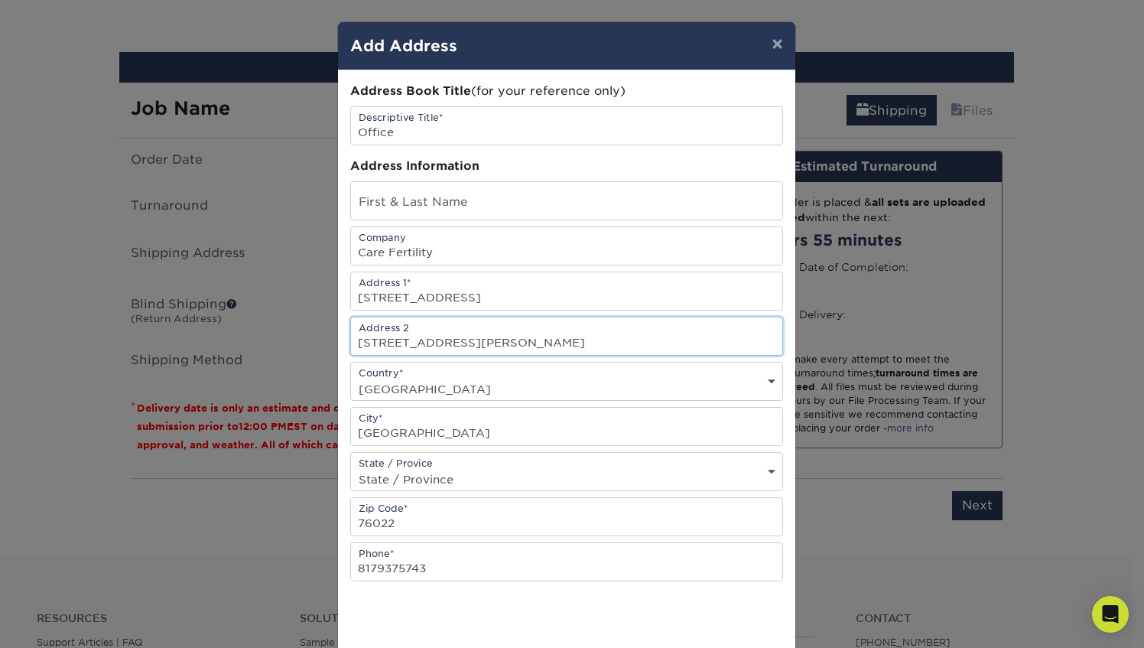
click at [441, 339] on input "401 W L D LOCKETT ROAD" at bounding box center [566, 335] width 431 height 37
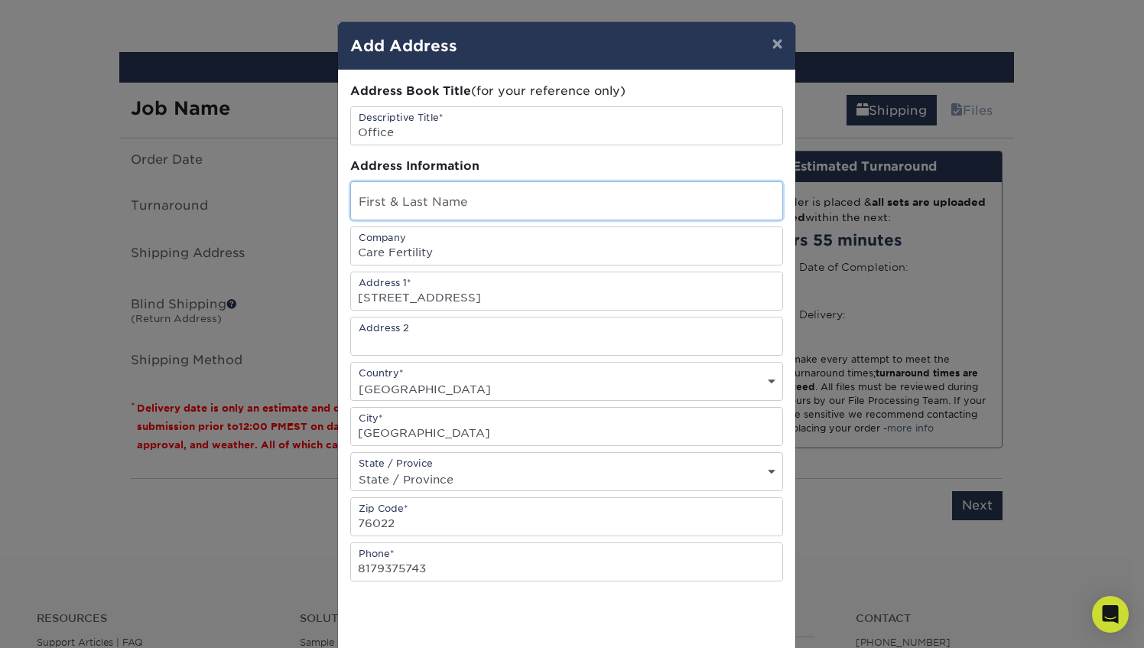
click at [425, 205] on input "text" at bounding box center [566, 200] width 431 height 37
type input "[PERSON_NAME] MD"
click at [353, 250] on input "Care Fertility" at bounding box center [566, 245] width 431 height 37
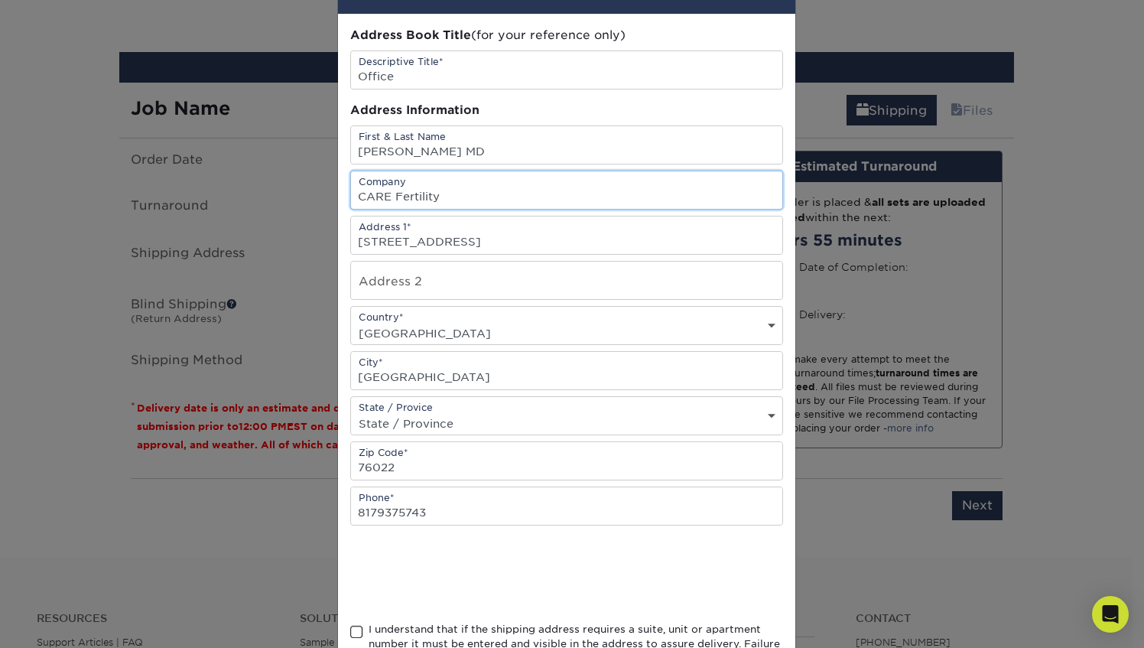
scroll to position [60, 0]
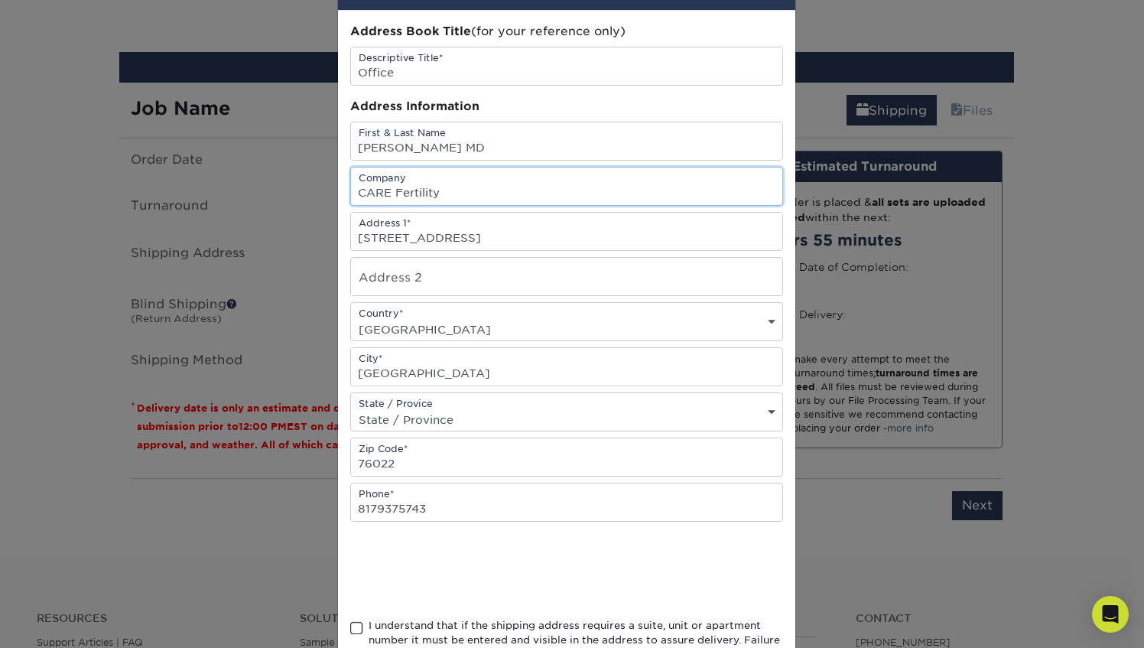
type input "CARE Fertility"
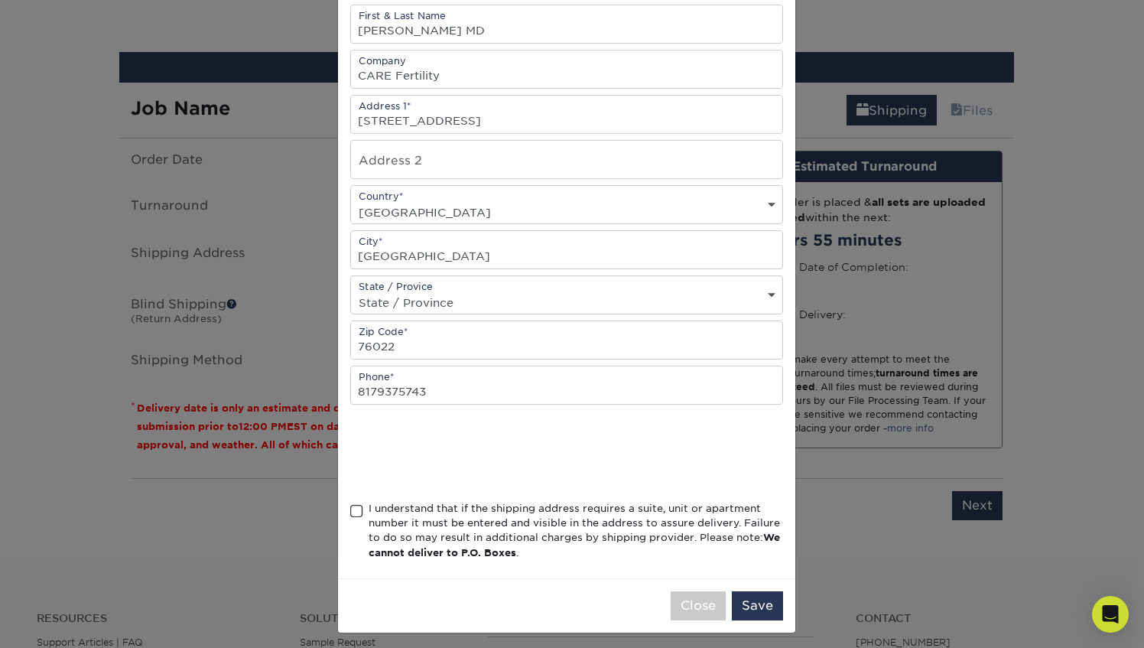
click at [352, 504] on span at bounding box center [356, 511] width 13 height 15
click at [0, 0] on input "I understand that if the shipping address requires a suite, unit or apartment n…" at bounding box center [0, 0] width 0 height 0
click at [751, 604] on button "Save" at bounding box center [757, 605] width 51 height 29
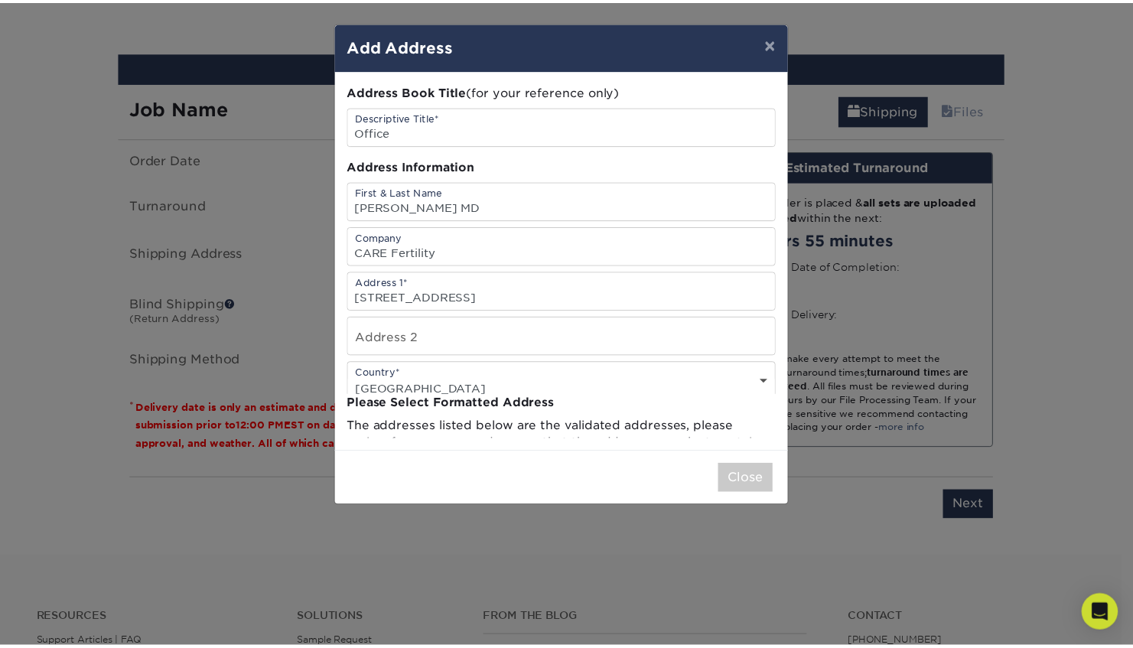
scroll to position [0, 0]
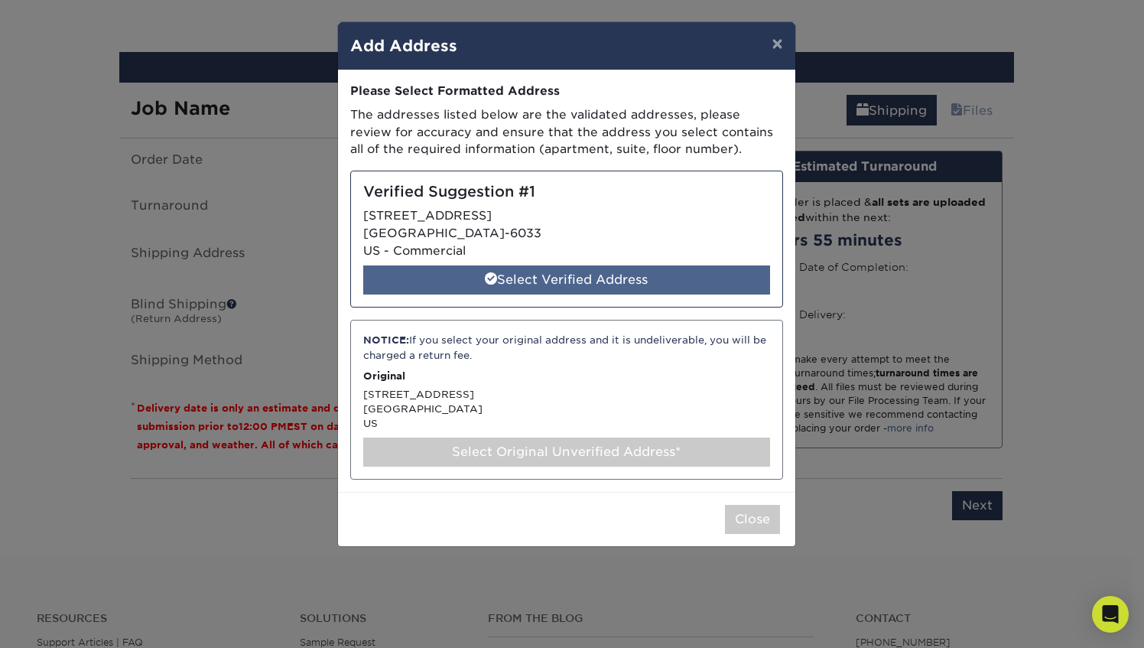
click at [584, 271] on div "Select Verified Address" at bounding box center [566, 279] width 407 height 29
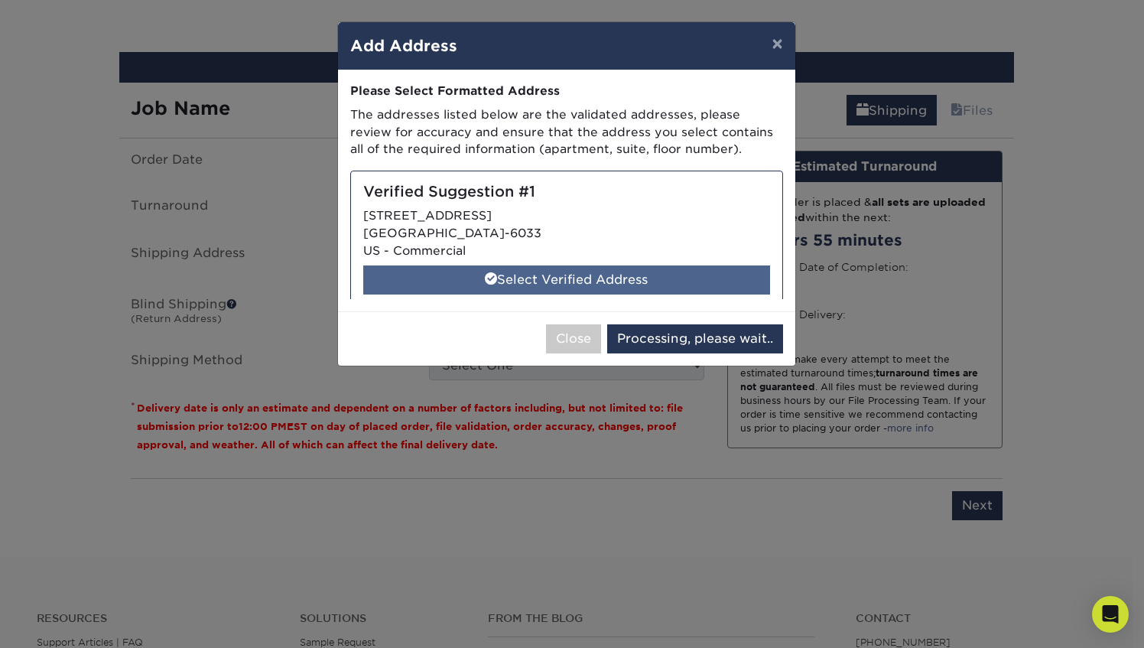
select select "285329"
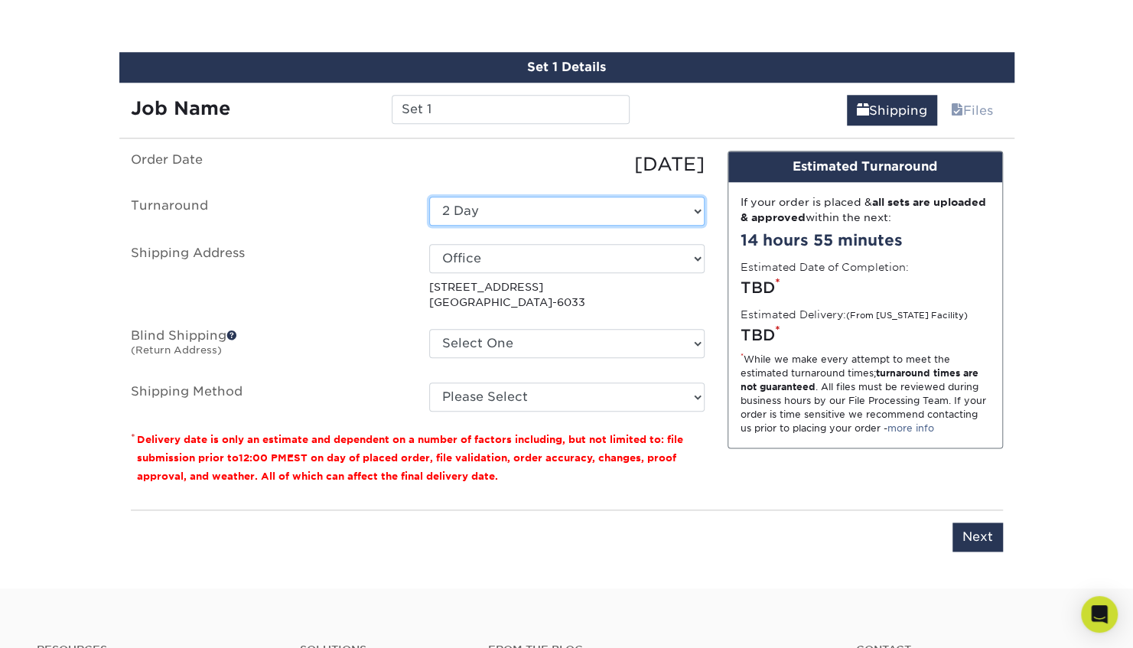
click at [483, 204] on select "Select One 2-4 Business Days 2 Day Next Business Day" at bounding box center [566, 211] width 275 height 29
click at [522, 151] on div "08/21/2025" at bounding box center [567, 165] width 298 height 28
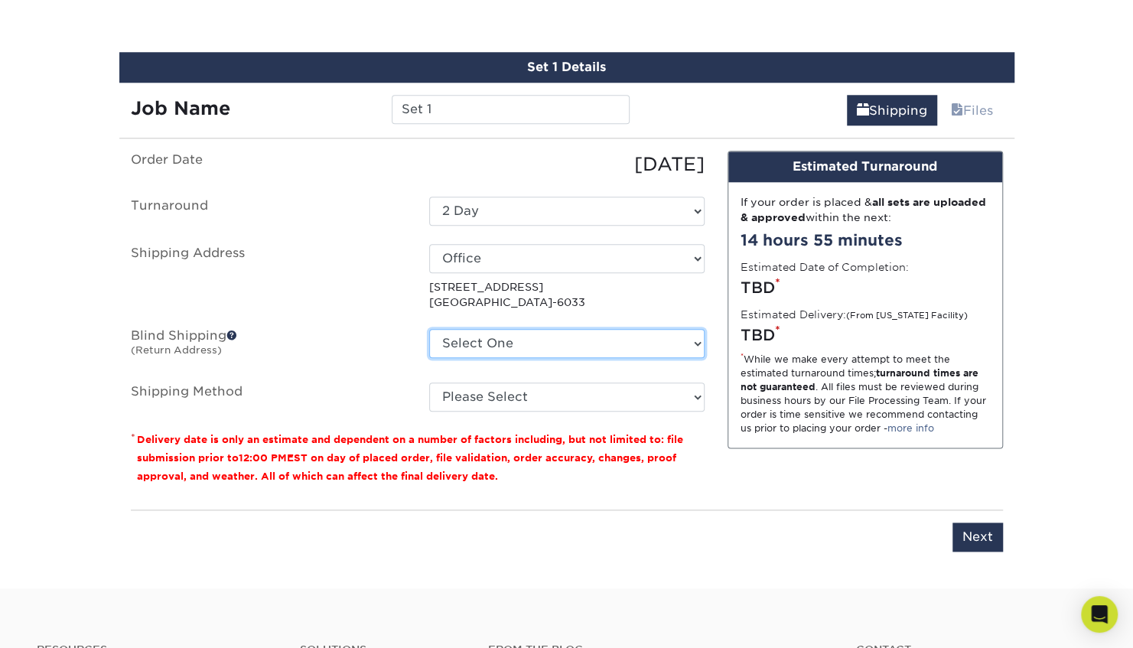
click at [496, 329] on select "Select One + Add New Address" at bounding box center [566, 343] width 275 height 29
click at [219, 334] on label "Blind Shipping (Return Address)" at bounding box center [268, 346] width 298 height 35
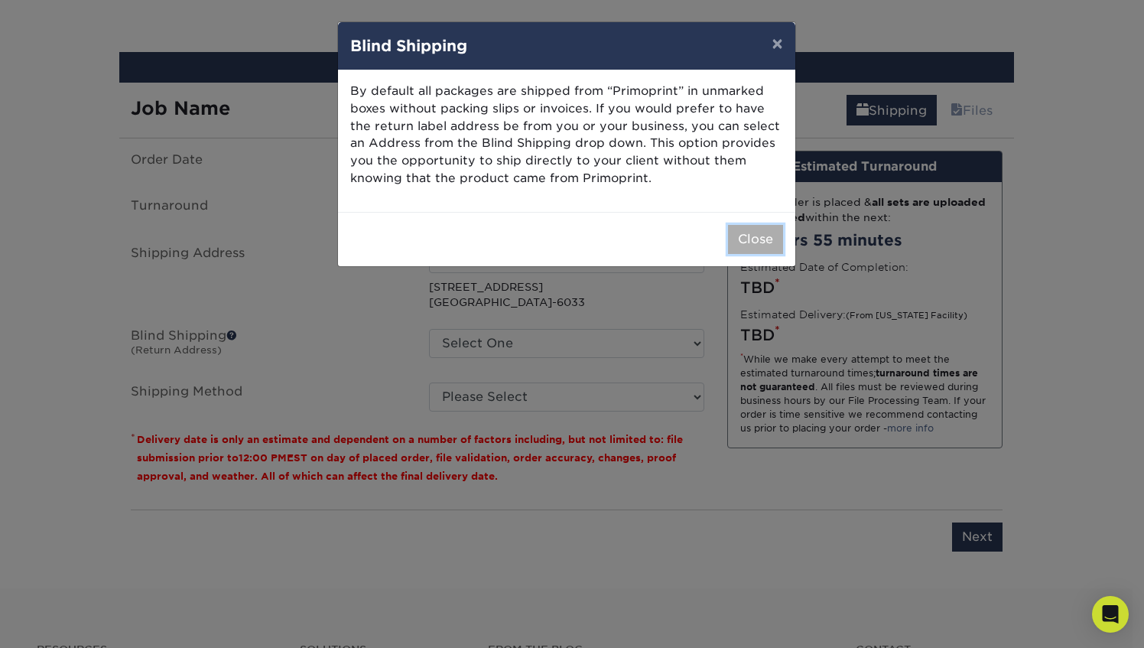
click at [759, 230] on button "Close" at bounding box center [755, 239] width 55 height 29
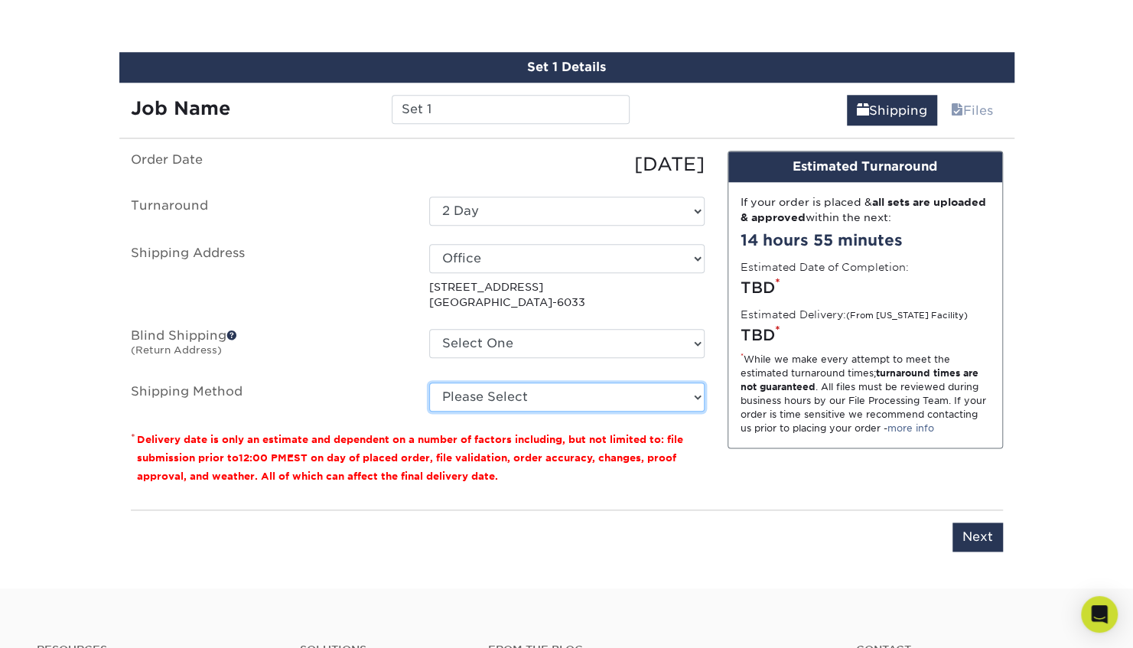
click at [563, 389] on select "Please Select Ground Shipping (+$8.96) 3 Day Shipping Service (+$18.68) 2 Day A…" at bounding box center [566, 397] width 275 height 29
click at [429, 383] on select "Please Select Ground Shipping (+$8.96) 3 Day Shipping Service (+$18.68) 2 Day A…" at bounding box center [566, 397] width 275 height 29
click at [597, 395] on select "Please Select Ground Shipping (+$8.96) 3 Day Shipping Service (+$18.68) 2 Day A…" at bounding box center [566, 397] width 275 height 29
click at [429, 383] on select "Please Select Ground Shipping (+$8.96) 3 Day Shipping Service (+$18.68) 2 Day A…" at bounding box center [566, 397] width 275 height 29
click at [592, 402] on select "Please Select Ground Shipping (+$8.96) 3 Day Shipping Service (+$18.68) 2 Day A…" at bounding box center [566, 397] width 275 height 29
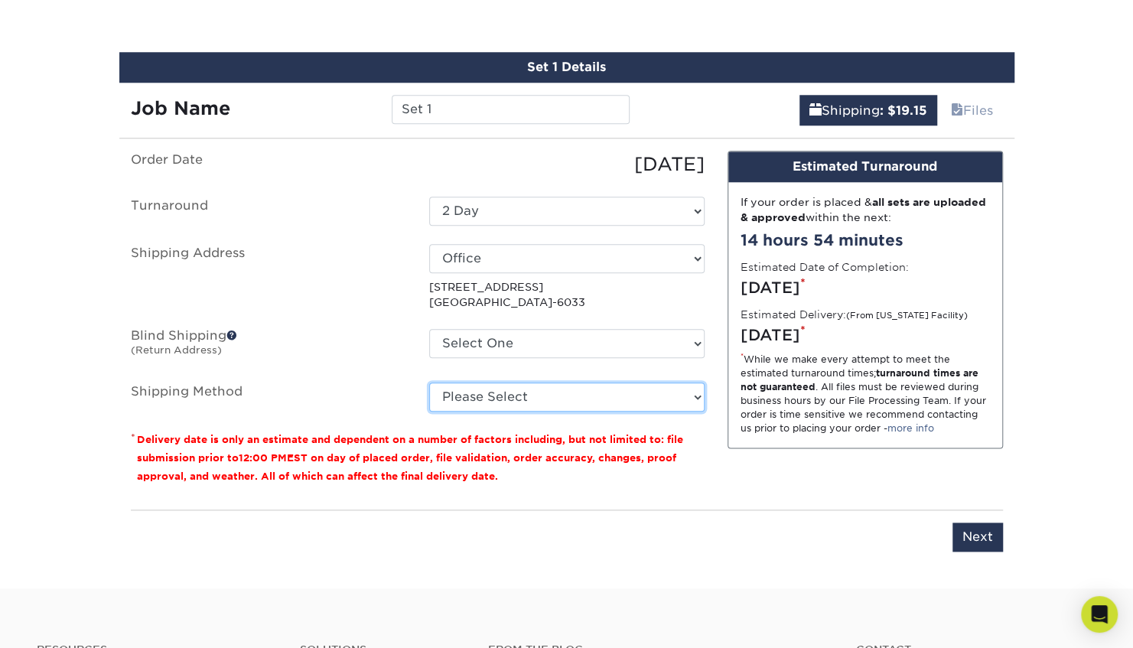
click at [429, 383] on select "Please Select Ground Shipping (+$8.96) 3 Day Shipping Service (+$18.68) 2 Day A…" at bounding box center [566, 397] width 275 height 29
click at [589, 378] on ul "Order Date 08/21/2025 Turnaround Select One 2-4 Business Days 2 Day Next Busine…" at bounding box center [418, 281] width 574 height 261
click at [584, 392] on select "Please Select Ground Shipping (+$8.96) 3 Day Shipping Service (+$18.68) 2 Day A…" at bounding box center [566, 397] width 275 height 29
select select "03"
click at [429, 383] on select "Please Select Ground Shipping (+$8.96) 3 Day Shipping Service (+$18.68) 2 Day A…" at bounding box center [566, 397] width 275 height 29
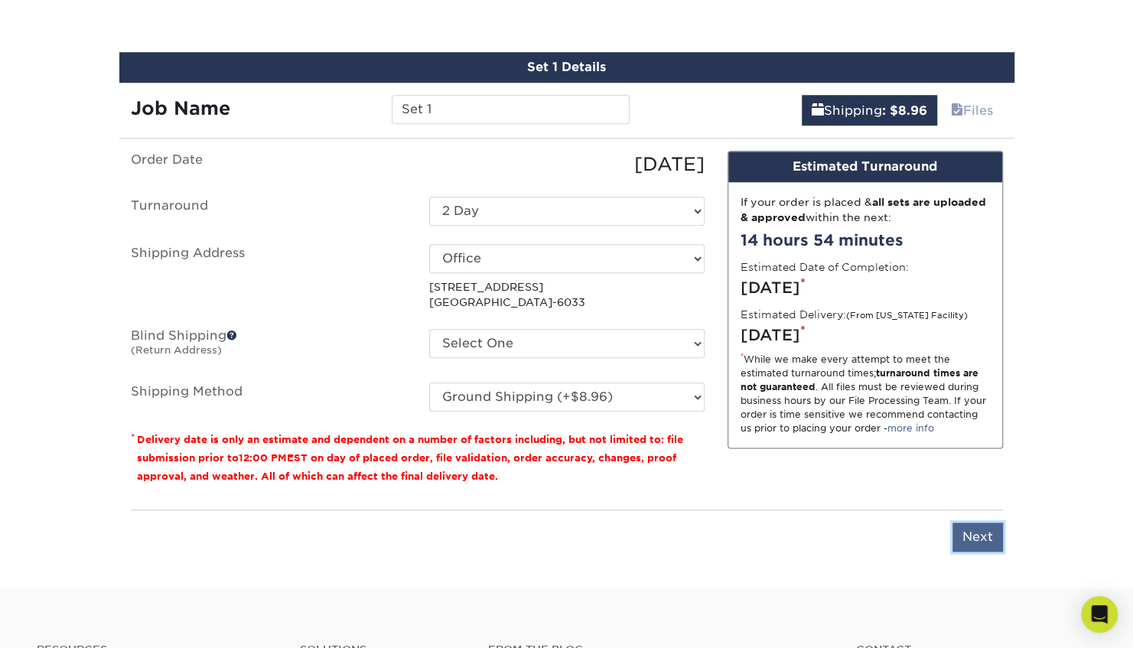
click at [959, 528] on input "Next" at bounding box center [977, 537] width 50 height 29
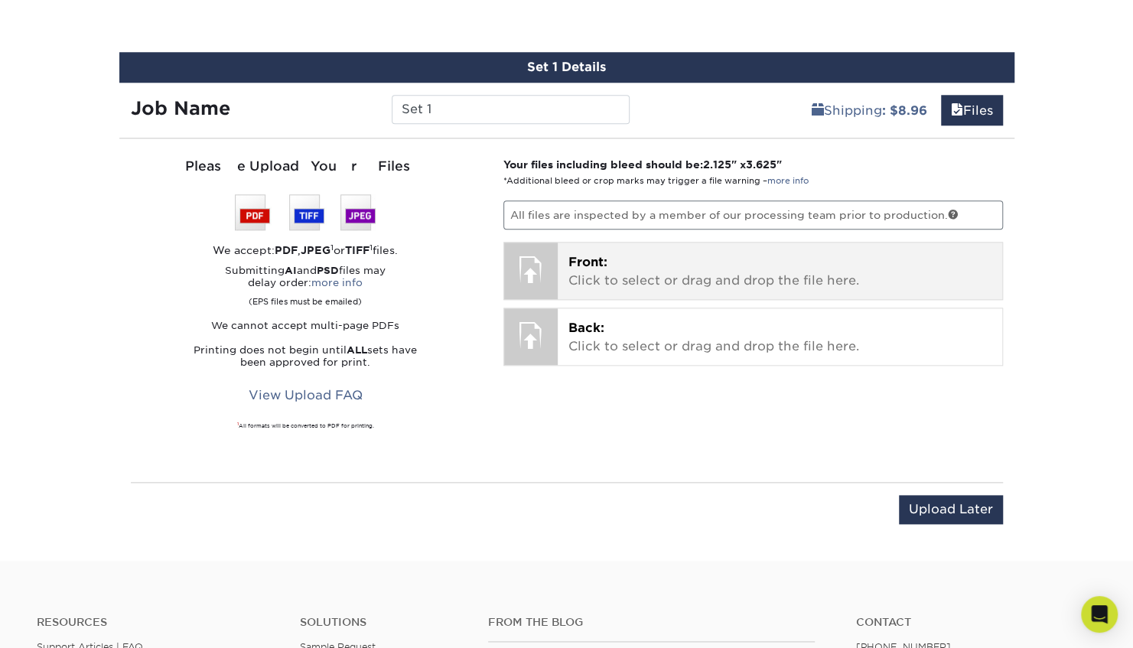
click at [603, 273] on p "Front: Click to select or drag and drop the file here." at bounding box center [779, 271] width 423 height 37
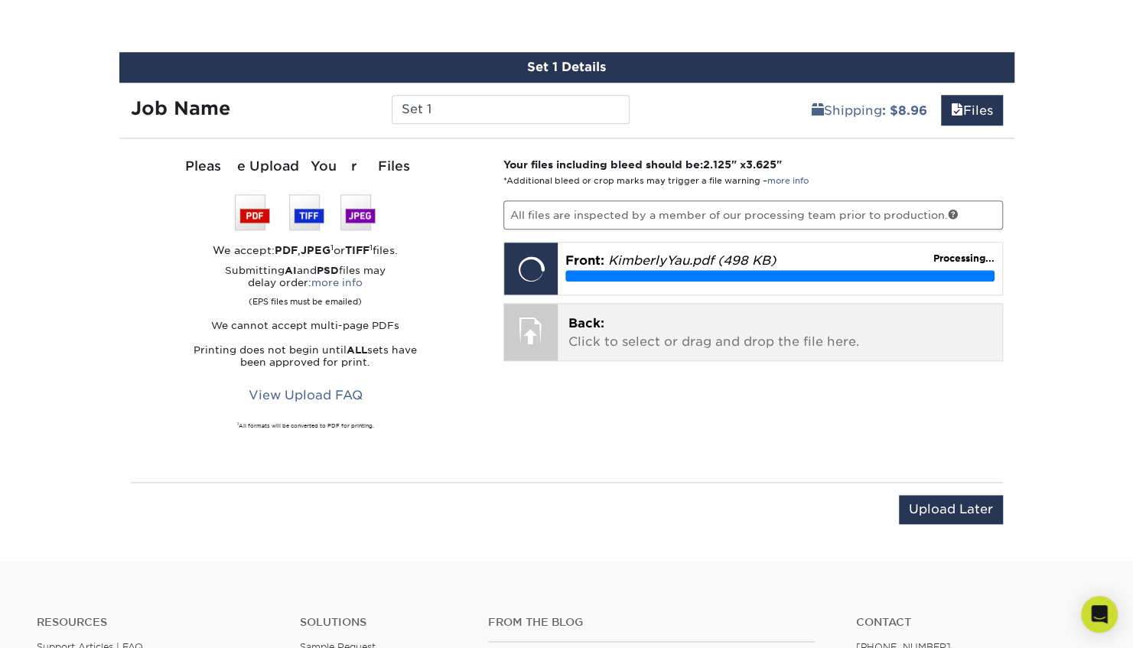
click at [616, 324] on p "Back: Click to select or drag and drop the file here." at bounding box center [779, 332] width 423 height 37
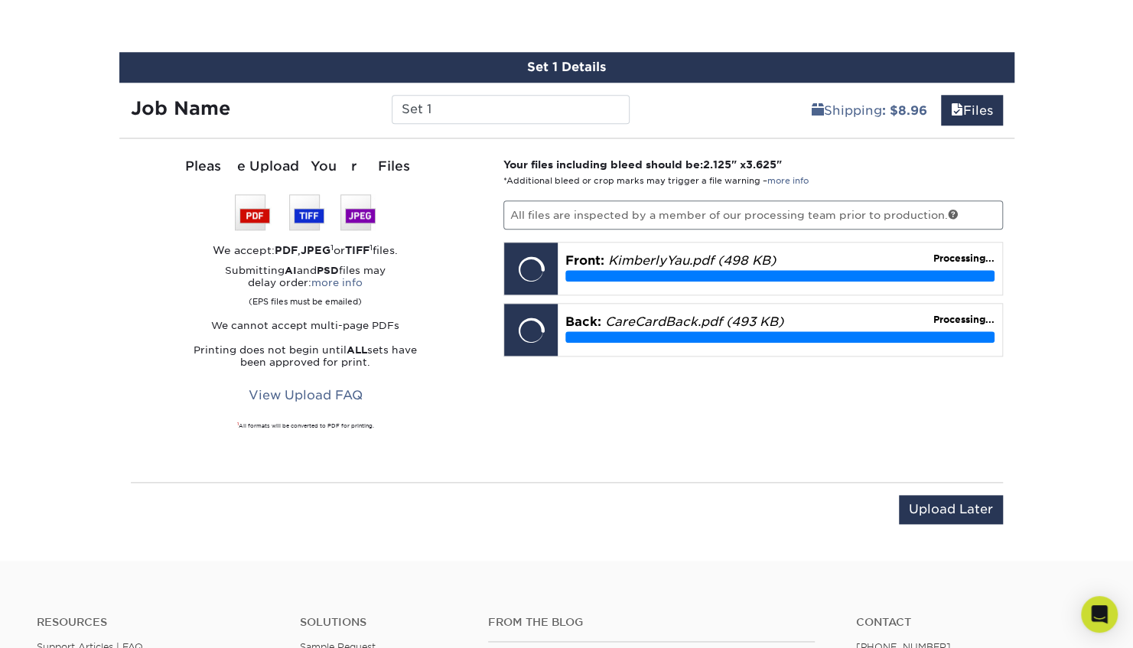
click at [659, 392] on div "Your files including bleed should be: 2.125 " x 3.625 " *Additional bleed or cr…" at bounding box center [753, 310] width 523 height 307
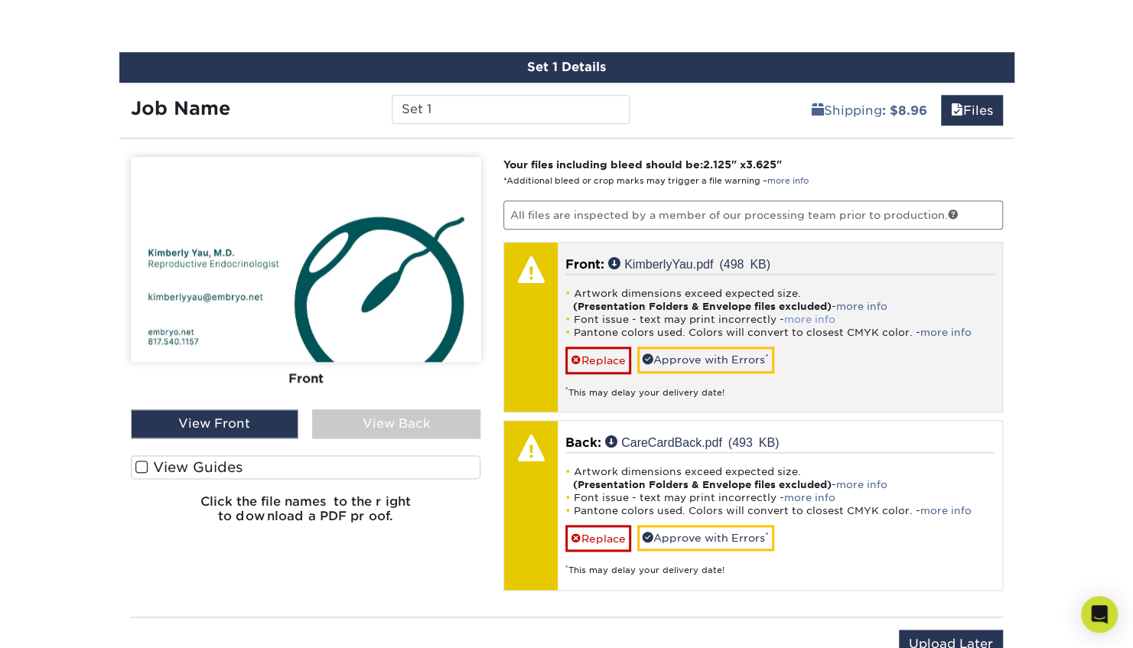
click at [807, 314] on link "more info" at bounding box center [809, 319] width 51 height 11
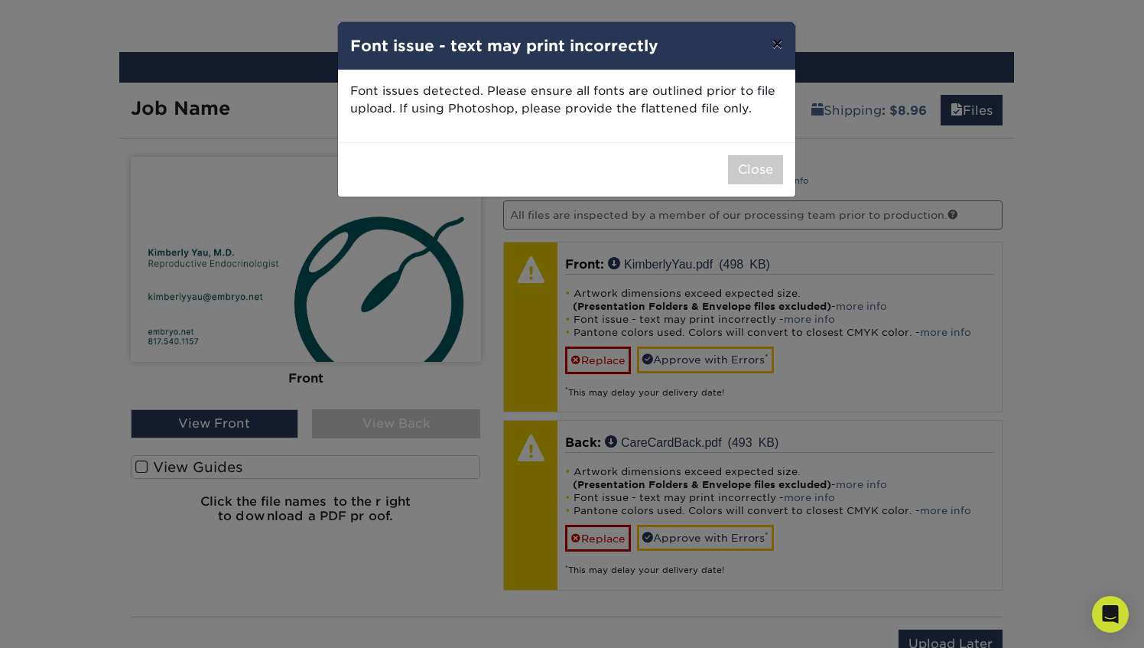
click at [773, 49] on button "×" at bounding box center [777, 43] width 35 height 43
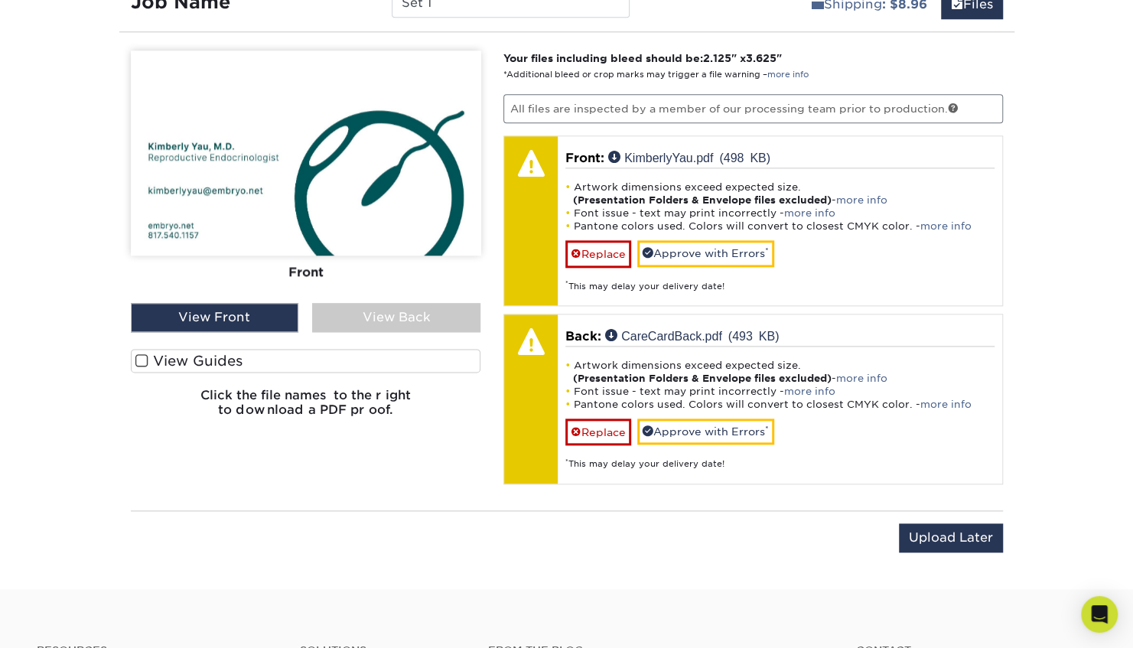
scroll to position [968, 0]
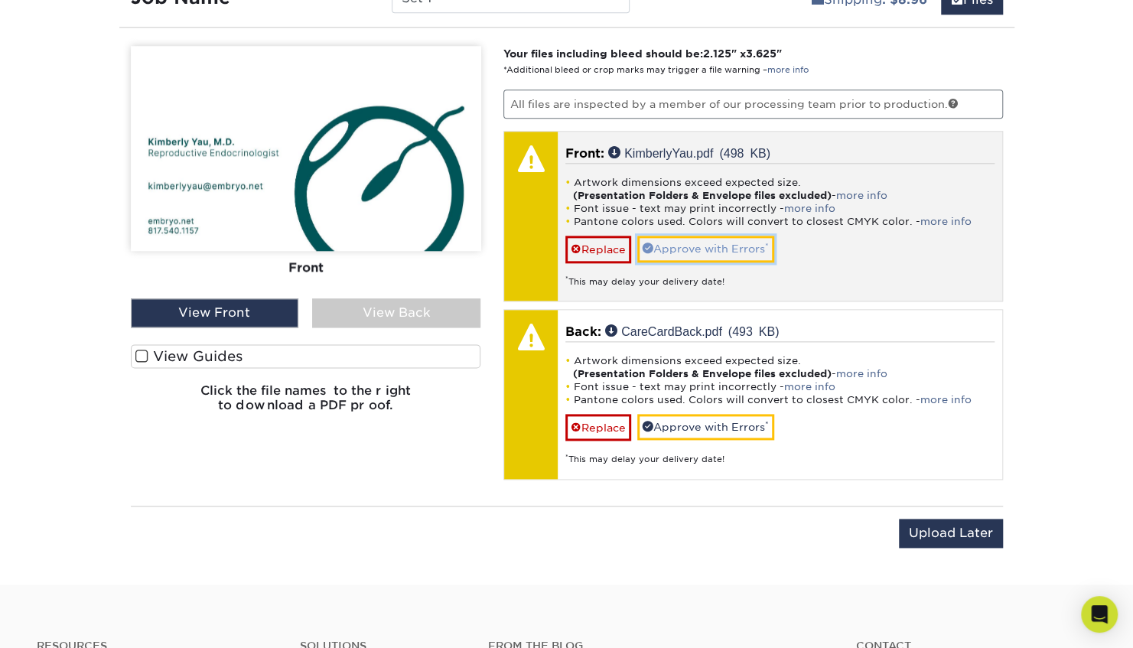
drag, startPoint x: 985, startPoint y: 577, endPoint x: 705, endPoint y: 239, distance: 438.4
click at [705, 239] on link "Approve with Errors *" at bounding box center [705, 249] width 137 height 26
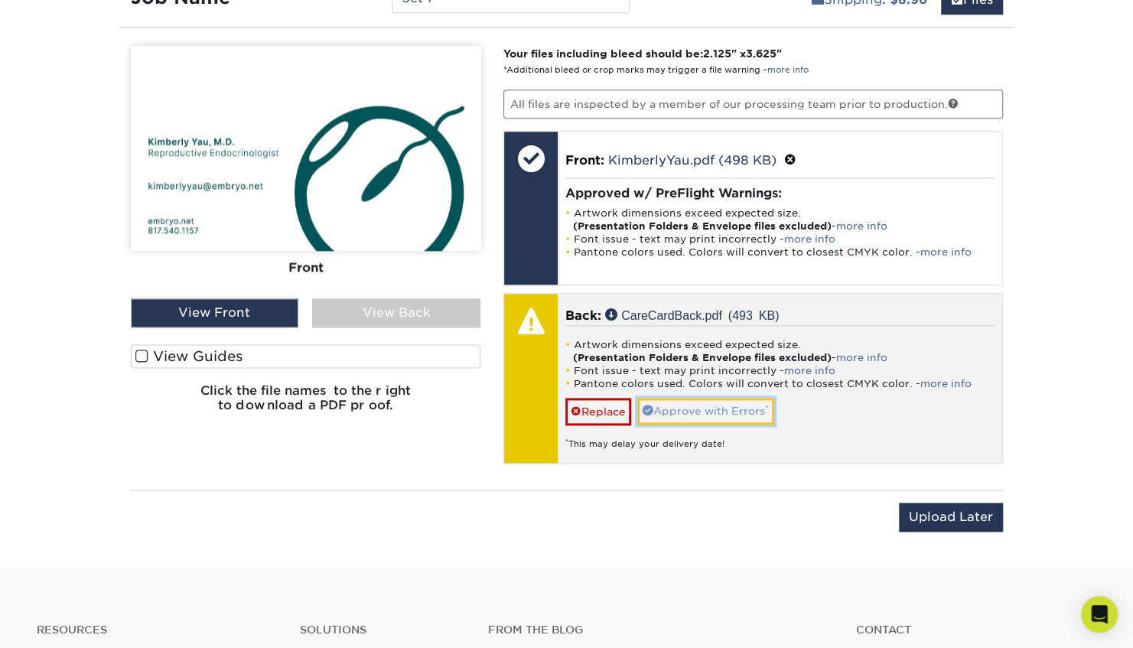
click at [723, 404] on link "Approve with Errors *" at bounding box center [705, 411] width 137 height 26
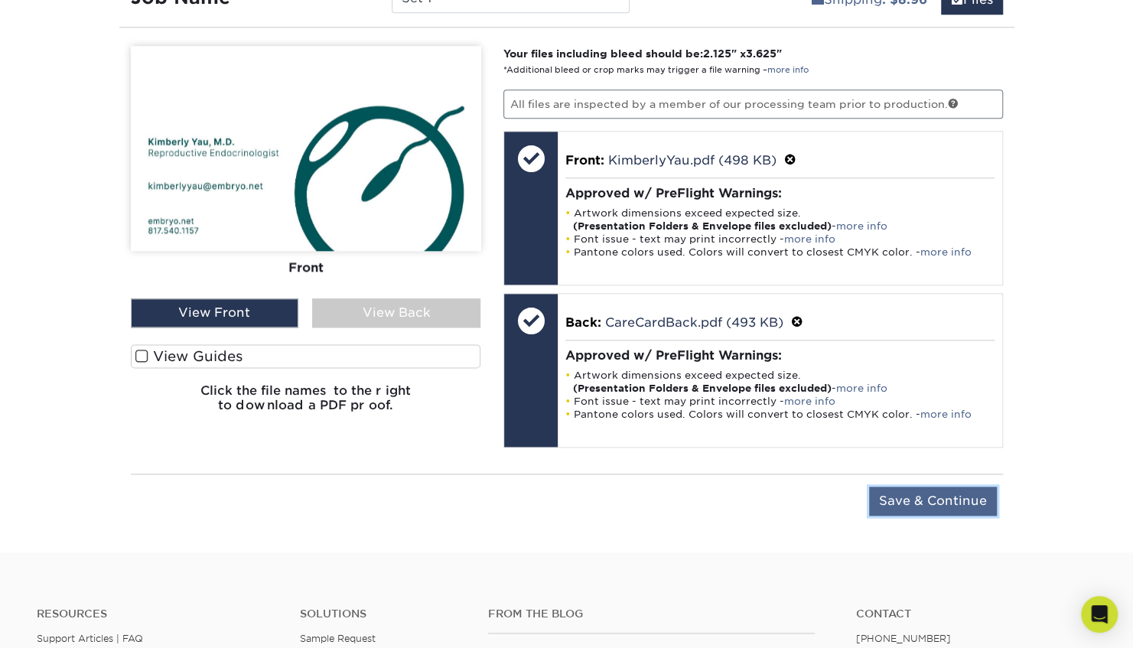
click at [939, 496] on input "Save & Continue" at bounding box center [933, 501] width 128 height 29
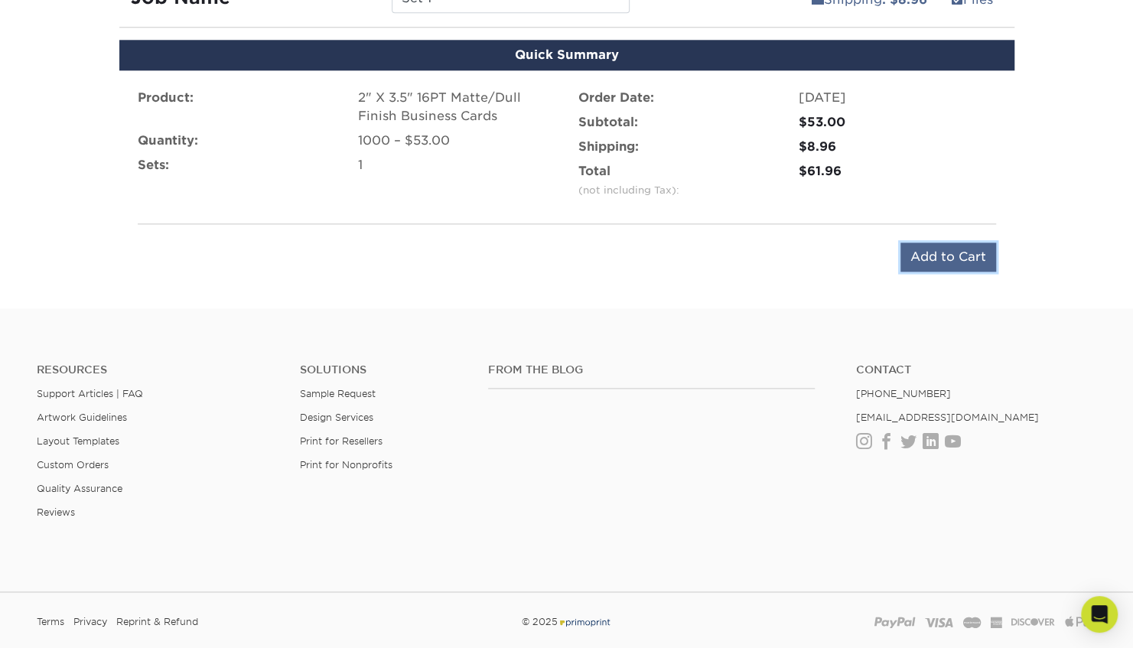
click at [950, 263] on input "Add to Cart" at bounding box center [948, 257] width 96 height 29
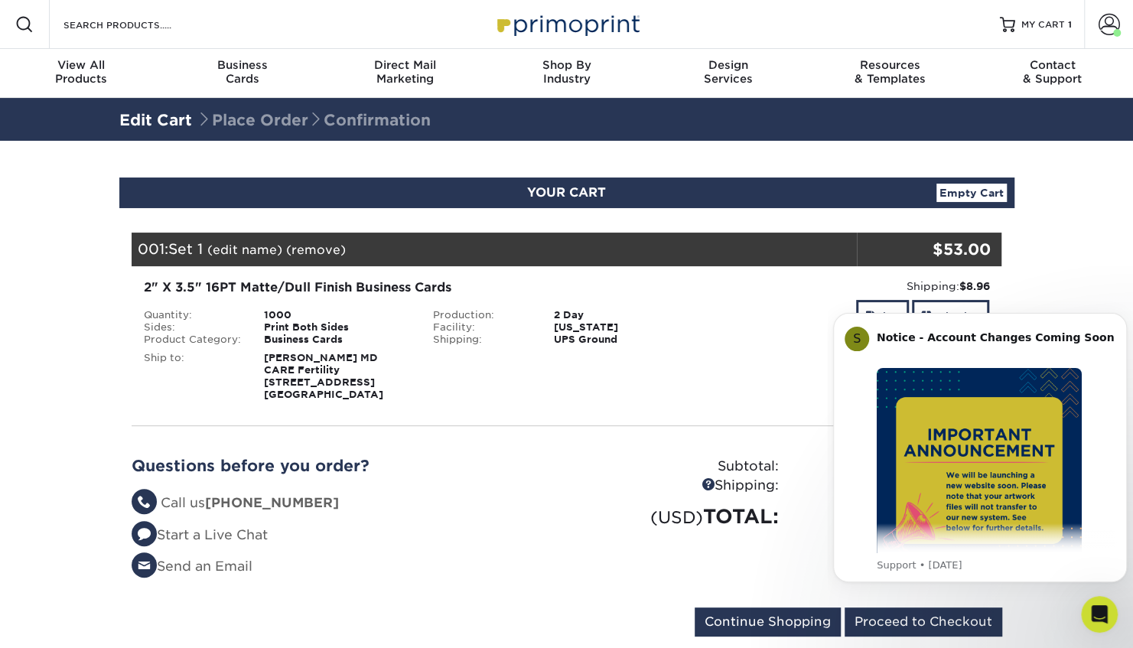
click at [257, 289] on div "2" X 3.5" 16PT Matte/Dull Finish Business Cards" at bounding box center [422, 287] width 556 height 18
click at [1121, 316] on icon "Dismiss notification" at bounding box center [1122, 317] width 8 height 8
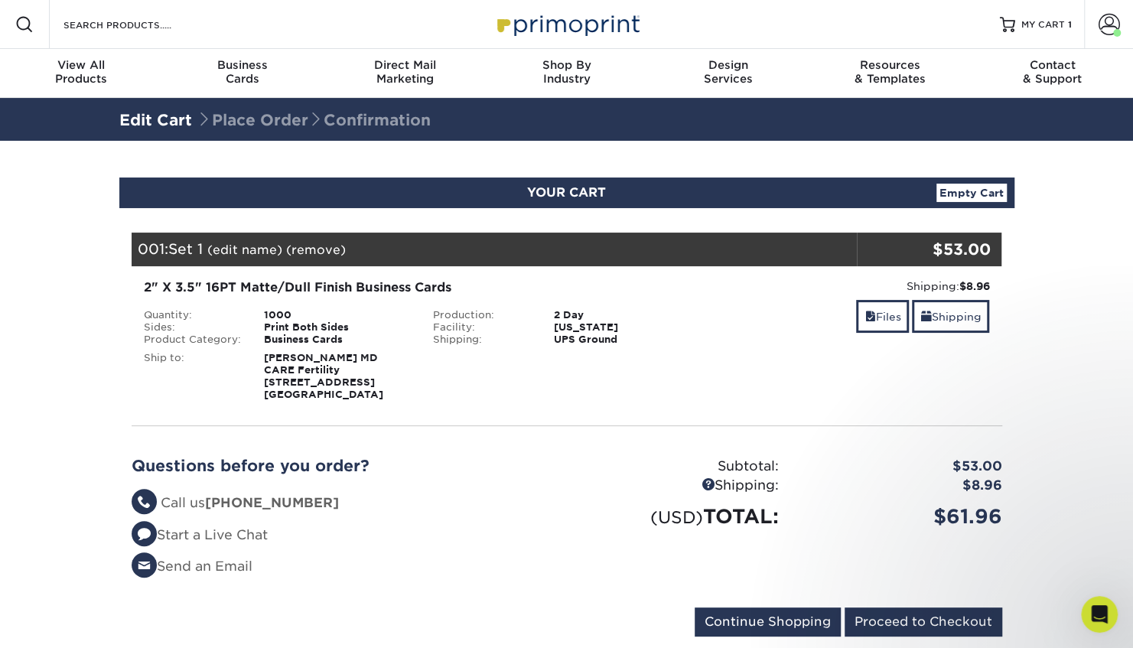
click at [829, 294] on div "Shipping: $8.96 Discount: - $0.00 Files Shipping" at bounding box center [856, 339] width 290 height 122
click at [604, 337] on div "UPS Ground" at bounding box center [626, 340] width 169 height 12
click at [373, 296] on div "2" X 3.5" 16PT Matte/Dull Finish Business Cards Quantity: 1000 Sides: Print Bot…" at bounding box center [421, 339] width 579 height 122
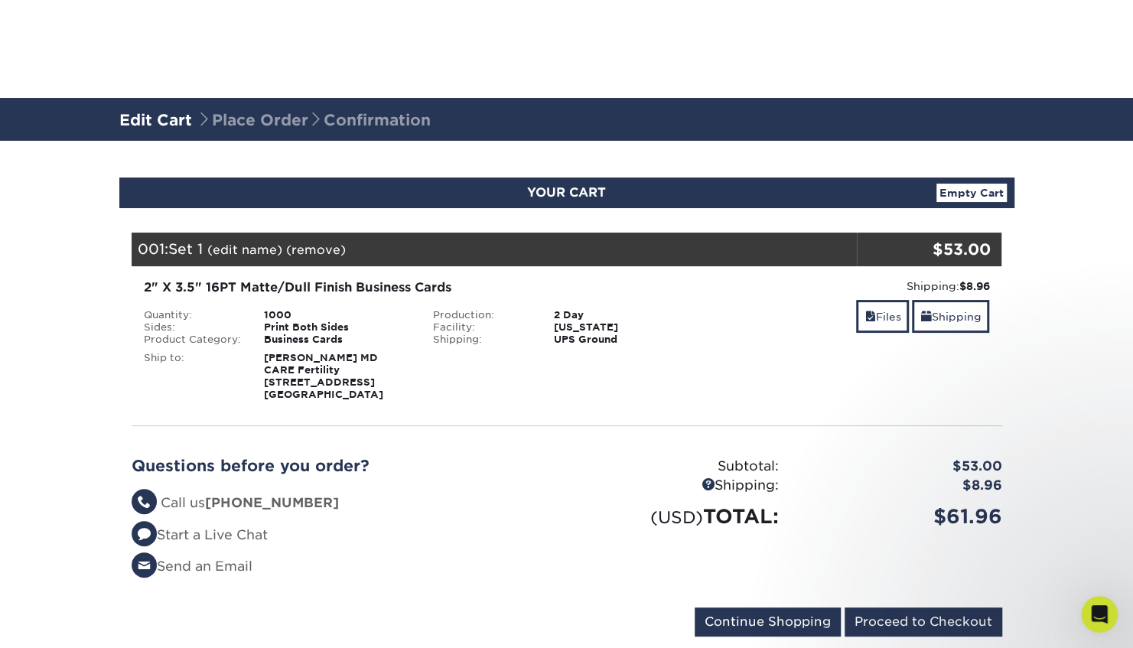
scroll to position [184, 0]
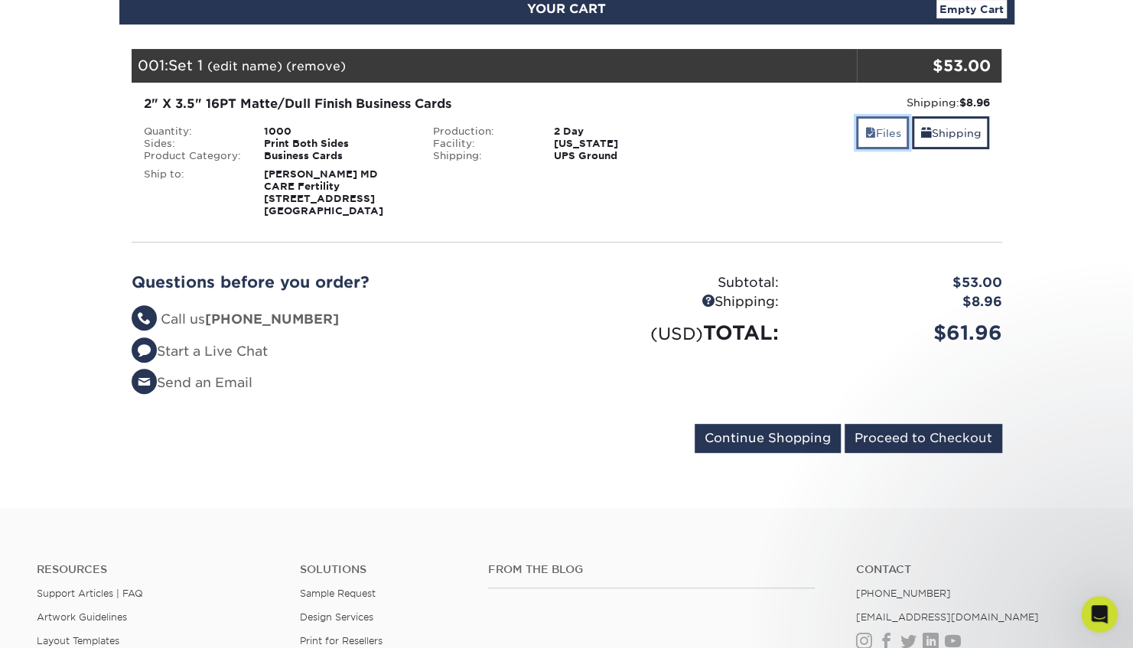
click at [890, 132] on link "Files" at bounding box center [882, 132] width 53 height 33
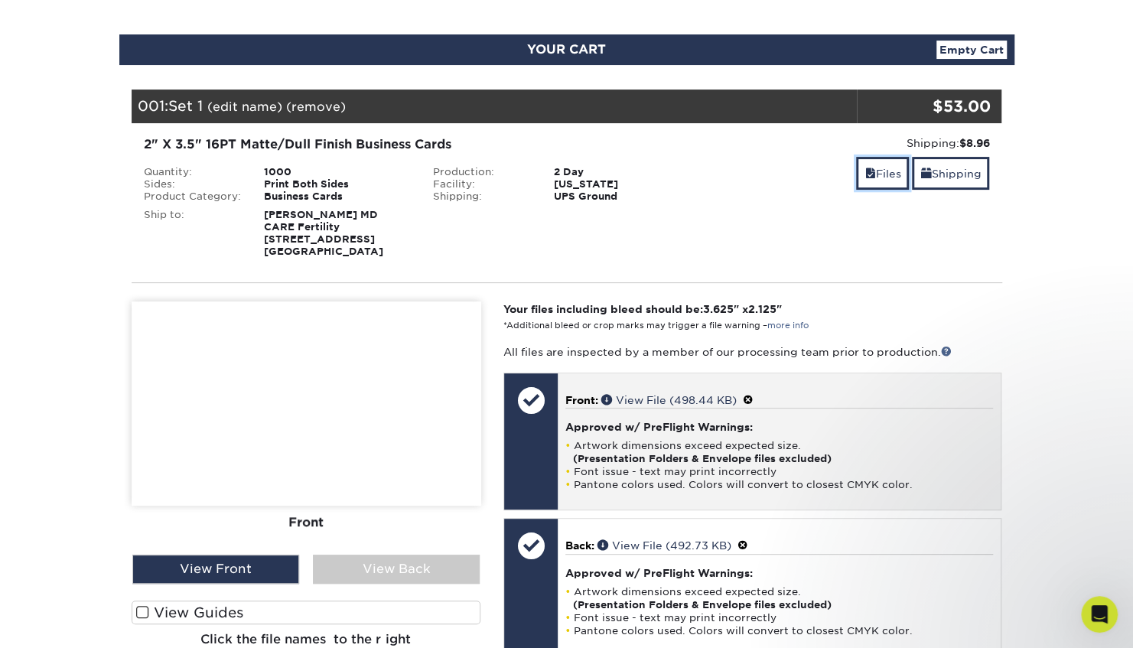
scroll to position [0, 0]
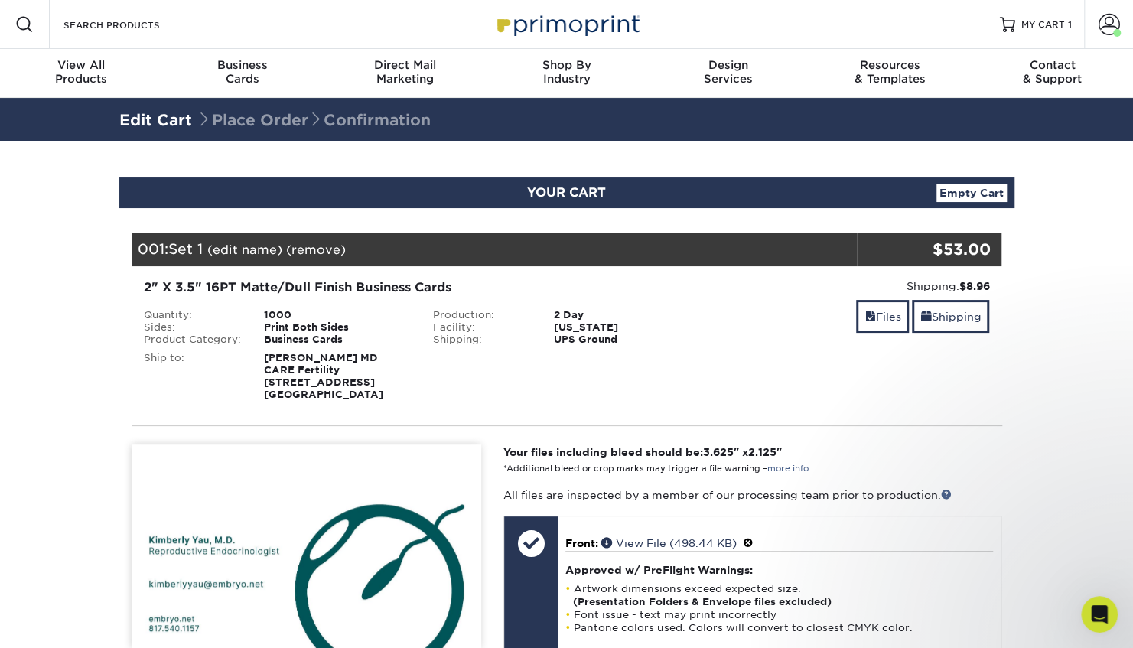
click at [958, 191] on link "Empty Cart" at bounding box center [971, 193] width 70 height 18
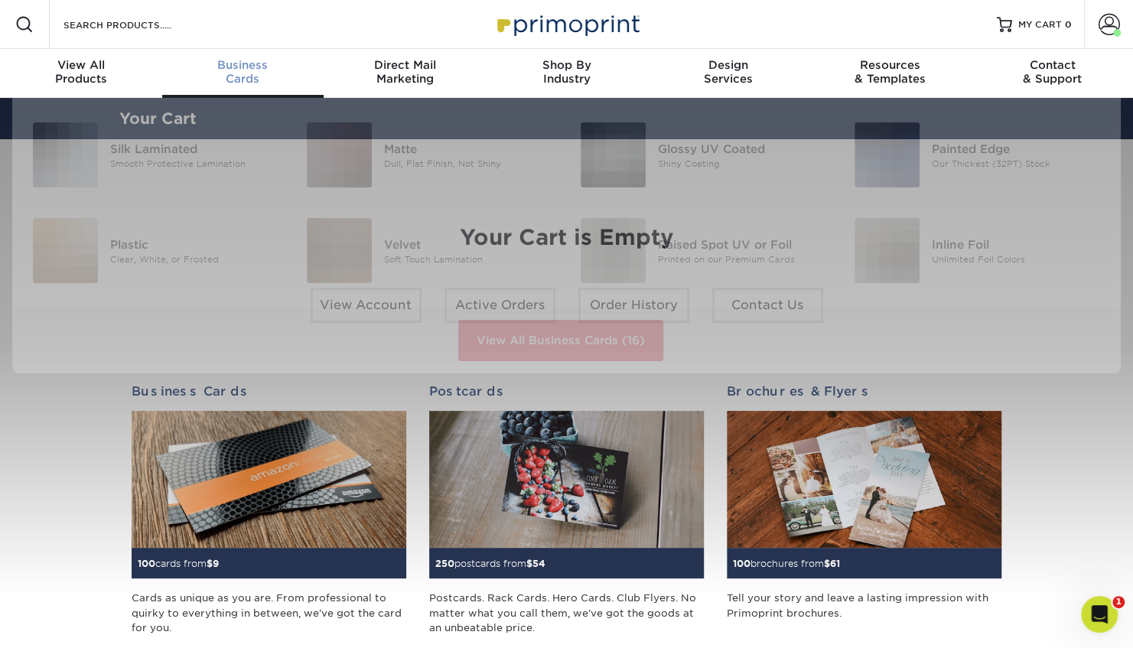
click at [236, 82] on div "Business Cards" at bounding box center [243, 72] width 162 height 28
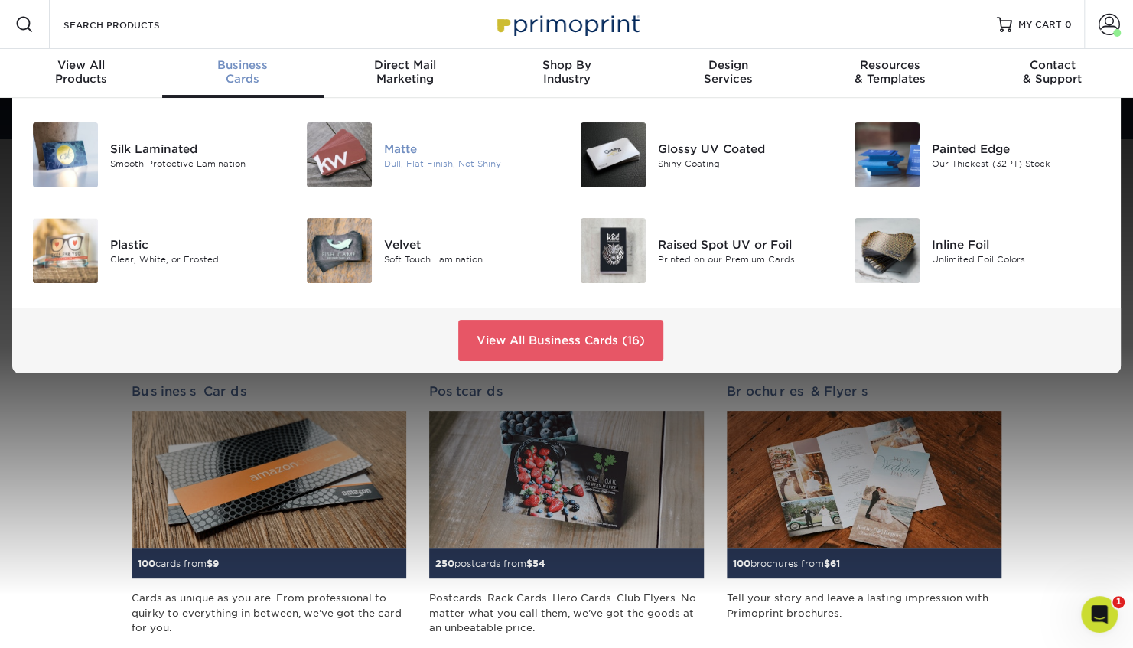
click at [374, 159] on div at bounding box center [338, 154] width 91 height 65
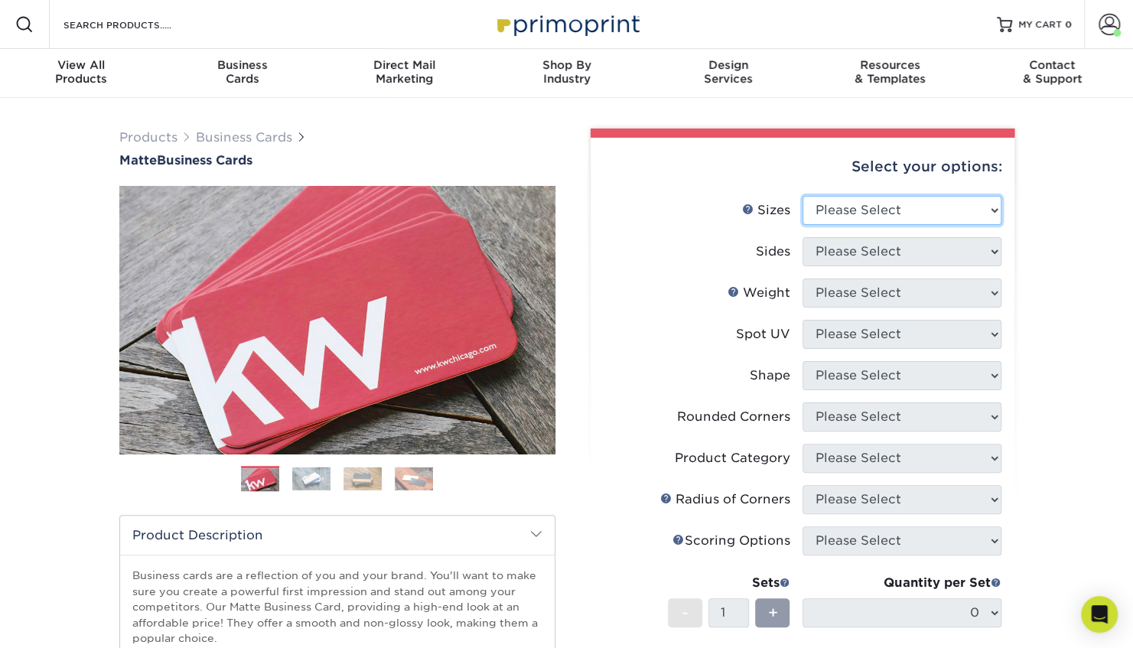
click at [874, 205] on select "Please Select 1.5" x 3.5" - Mini 1.75" x 3.5" - Mini 2" x 2" - Square 2" x 3" -…" at bounding box center [901, 210] width 199 height 29
select select "2.00x3.50"
click at [802, 196] on select "Please Select 1.5" x 3.5" - Mini 1.75" x 3.5" - Mini 2" x 2" - Square 2" x 3" -…" at bounding box center [901, 210] width 199 height 29
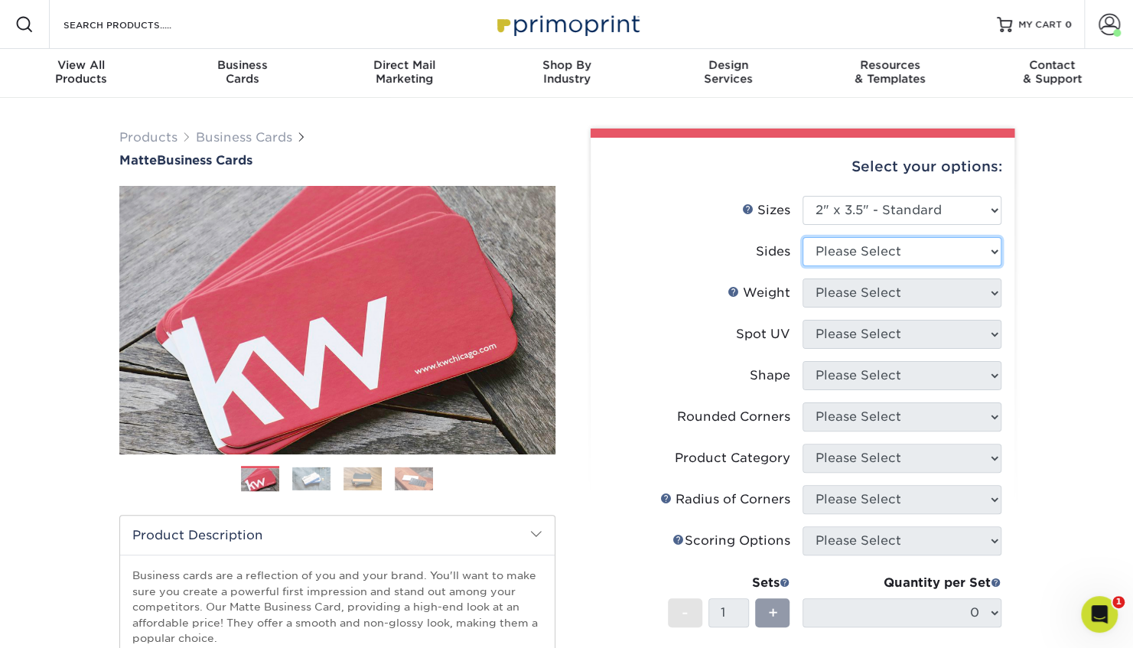
click at [869, 246] on select "Please Select Print Both Sides Print Front Only" at bounding box center [901, 251] width 199 height 29
select select "13abbda7-1d64-4f25-8bb2-c179b224825d"
click at [802, 237] on select "Please Select Print Both Sides Print Front Only" at bounding box center [901, 251] width 199 height 29
click at [888, 301] on select "Please Select 16PT 14PT" at bounding box center [901, 292] width 199 height 29
select select "16PT"
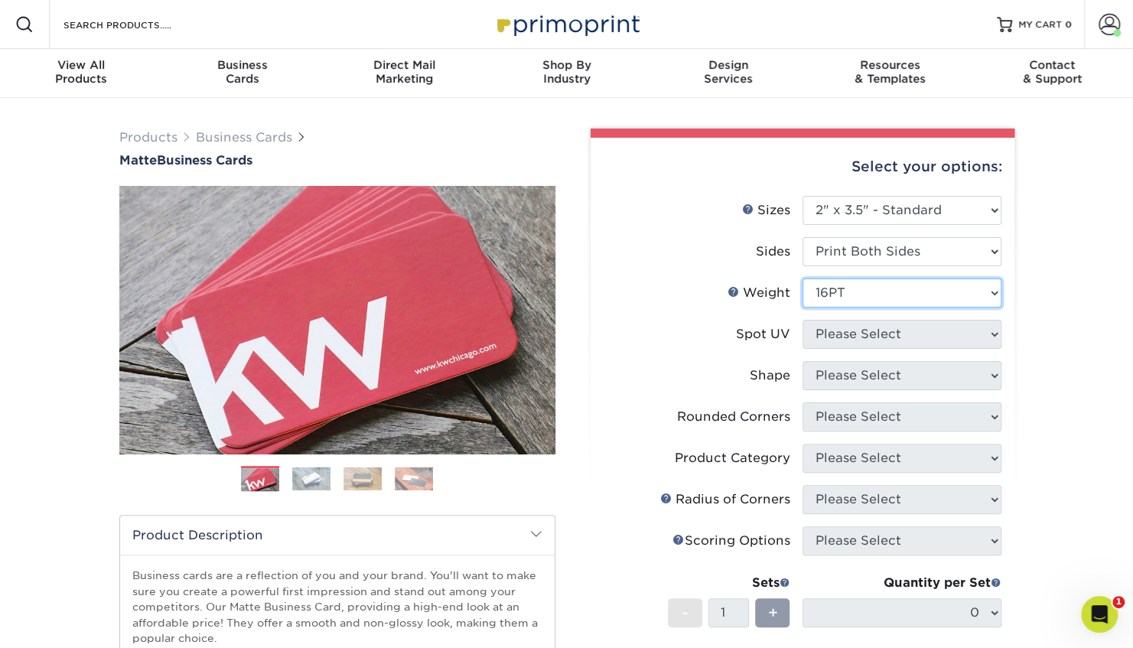
click at [802, 278] on select "Please Select 16PT 14PT" at bounding box center [901, 292] width 199 height 29
click at [882, 335] on select "Please Select No Spot UV Front and Back (Both Sides) Front Only Back Only" at bounding box center [901, 334] width 199 height 29
click at [802, 320] on select "Please Select No Spot UV Front and Back (Both Sides) Front Only Back Only" at bounding box center [901, 334] width 199 height 29
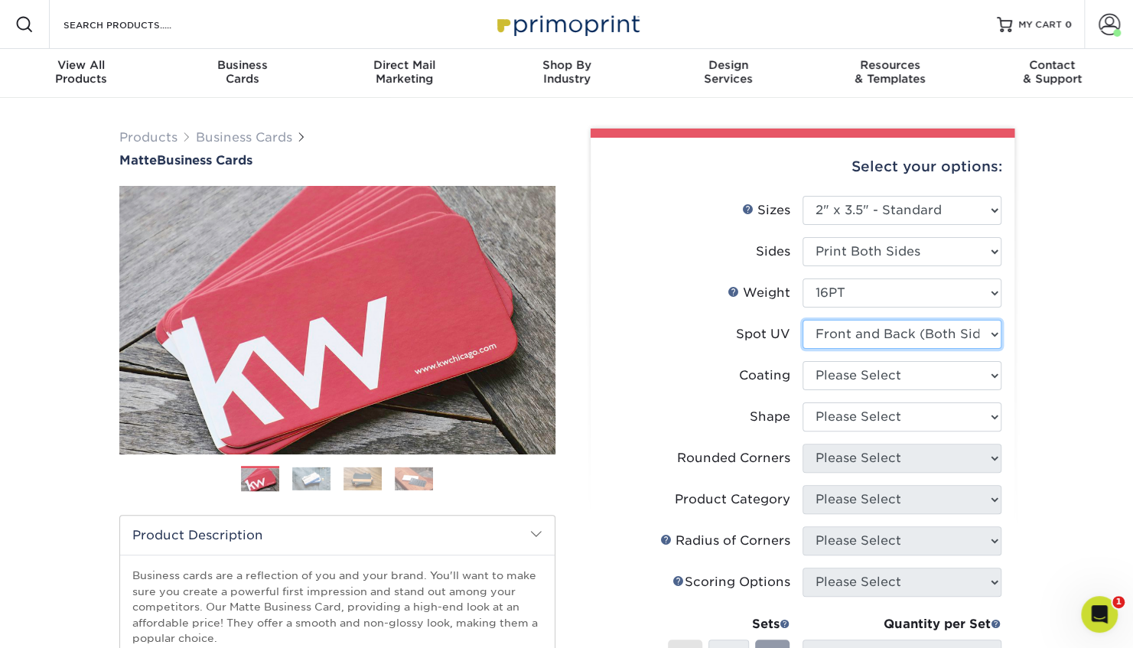
click at [860, 338] on select "Please Select No Spot UV Front and Back (Both Sides) Front Only Back Only" at bounding box center [901, 334] width 199 height 29
select select "3"
click at [802, 320] on select "Please Select No Spot UV Front and Back (Both Sides) Front Only Back Only" at bounding box center [901, 334] width 199 height 29
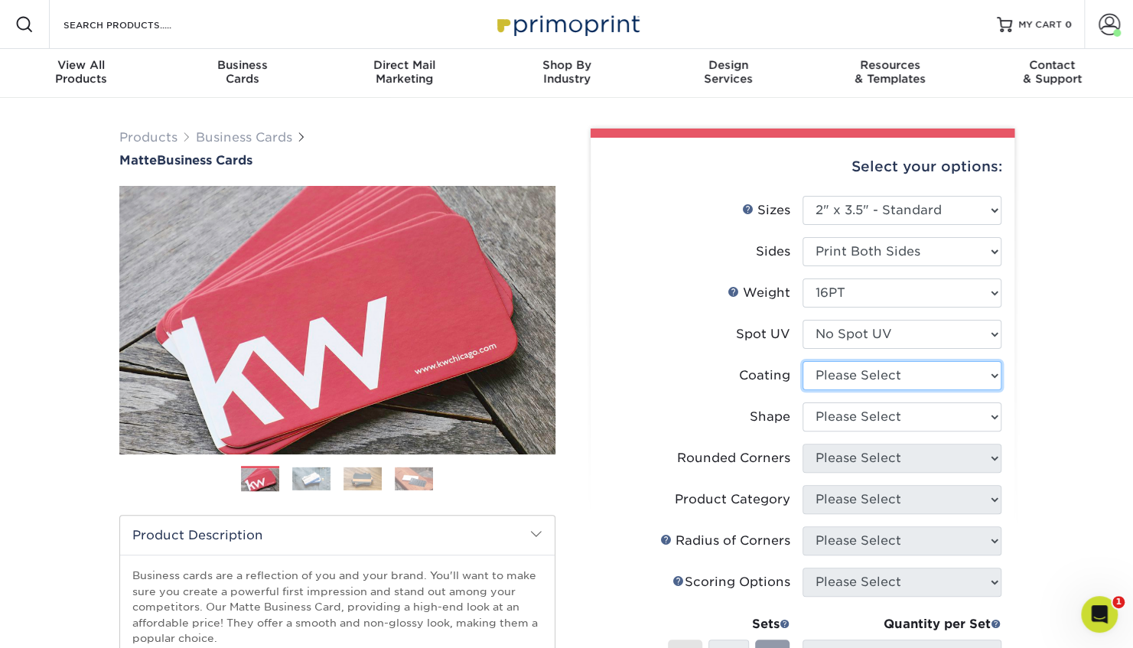
click at [868, 373] on select at bounding box center [901, 375] width 199 height 29
click at [859, 370] on select at bounding box center [901, 375] width 199 height 29
click at [874, 379] on select at bounding box center [901, 375] width 199 height 29
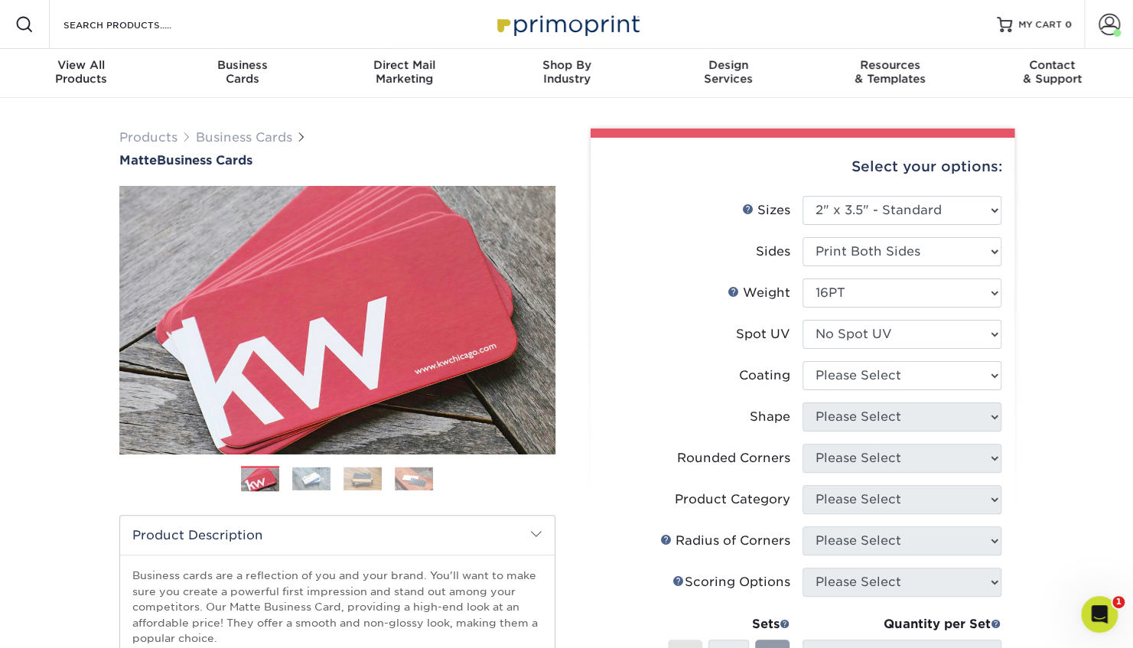
click at [776, 336] on div "Spot UV" at bounding box center [763, 334] width 54 height 18
click at [840, 386] on select at bounding box center [901, 375] width 199 height 29
select select "121bb7b5-3b4d-429f-bd8d-bbf80e953313"
click at [802, 361] on select at bounding box center [901, 375] width 199 height 29
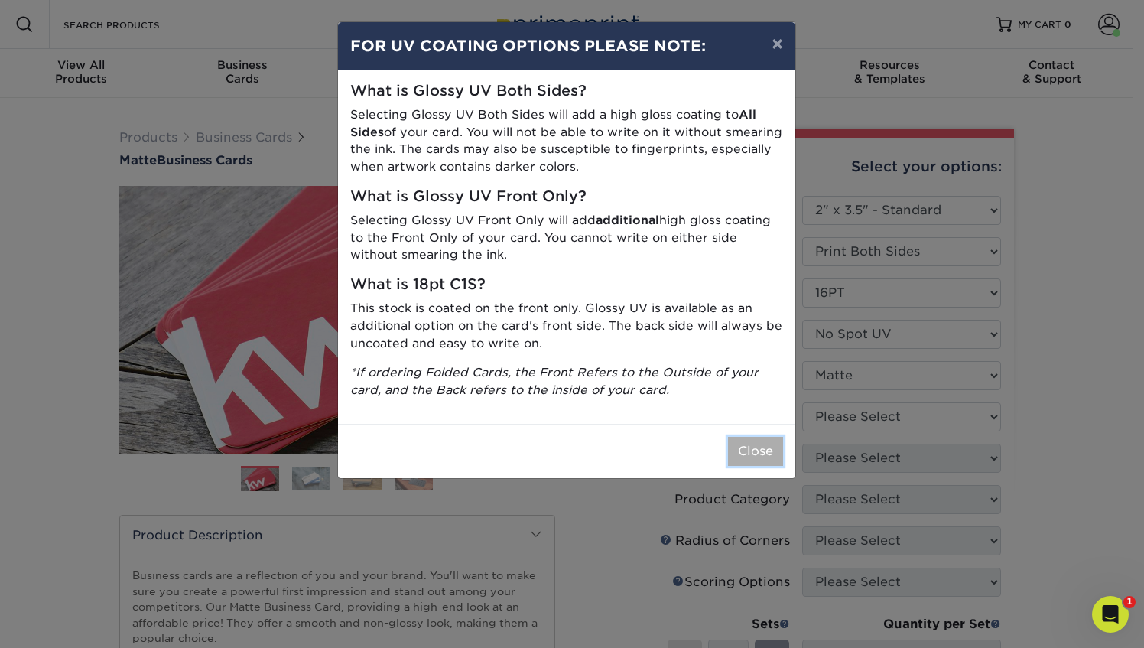
click at [757, 455] on button "Close" at bounding box center [755, 451] width 55 height 29
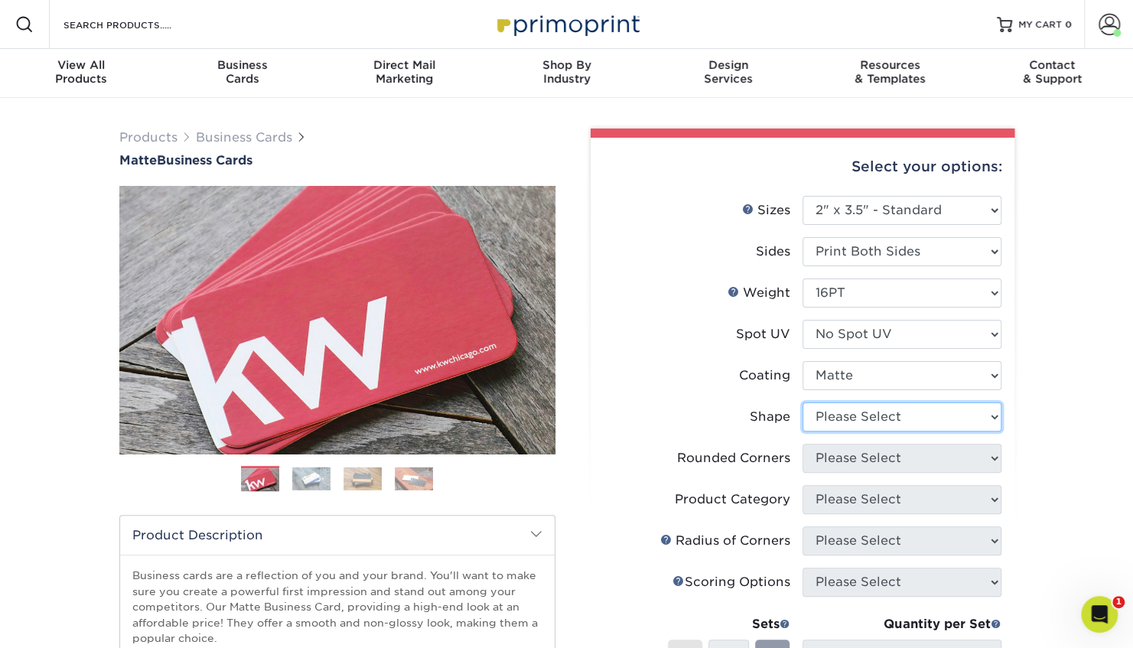
click at [840, 425] on select "Please Select Standard Oval" at bounding box center [901, 416] width 199 height 29
select select "standard"
click at [802, 402] on select "Please Select Standard Oval" at bounding box center [901, 416] width 199 height 29
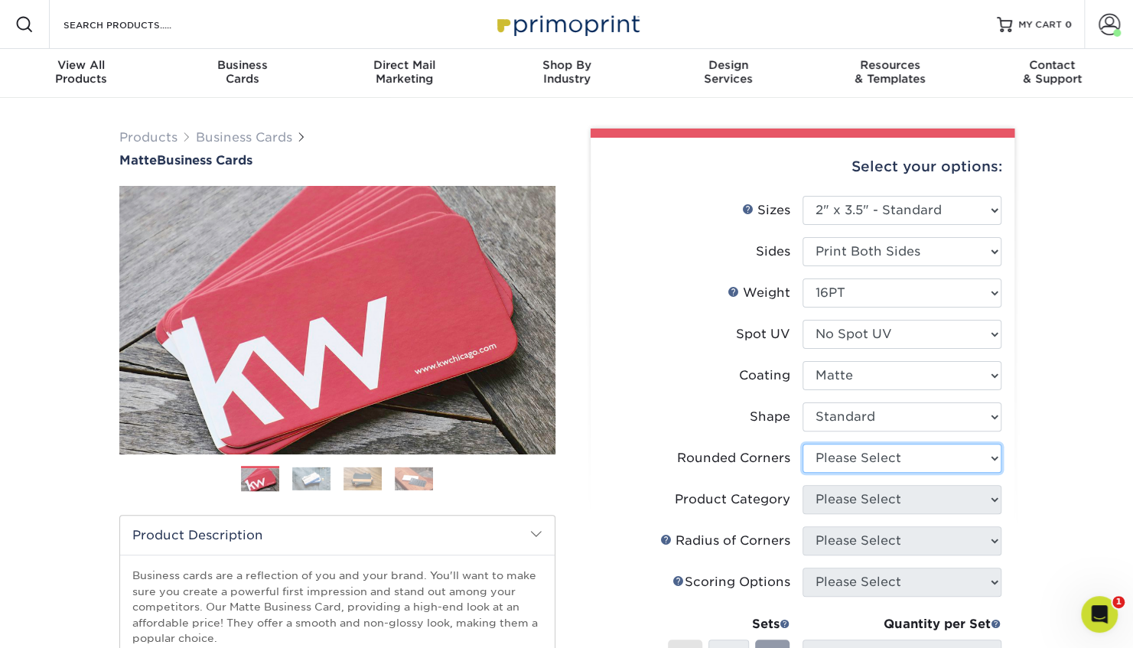
click at [849, 464] on select "Please Select Yes - Round 2 Corners Yes - Round 4 Corners No" at bounding box center [901, 458] width 199 height 29
select select "0"
click at [802, 444] on select "Please Select Yes - Round 2 Corners Yes - Round 4 Corners No" at bounding box center [901, 458] width 199 height 29
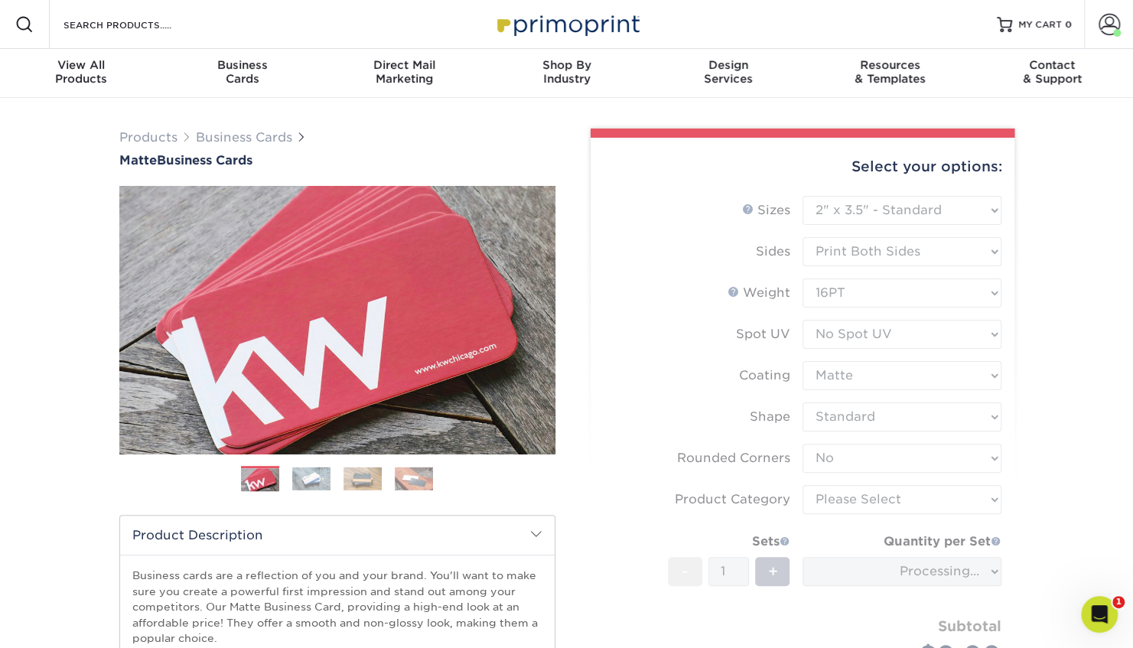
click at [849, 502] on form "Sizes Help Sizes Please Select 1.5" x 3.5" - Mini 1.75" x 3.5" - Mini 2" x 2" -…" at bounding box center [802, 450] width 399 height 509
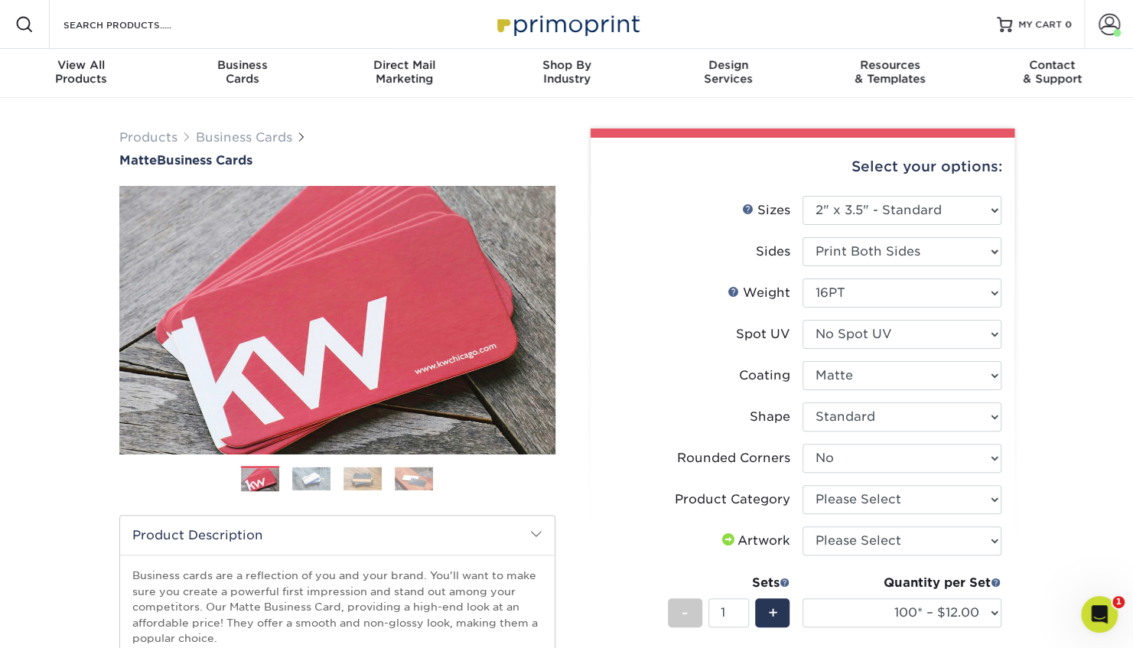
click at [849, 502] on form "Sizes Help Sizes Please Select 1.5" x 3.5" - Mini 1.75" x 3.5" - Mini 2" x 2" -…" at bounding box center [802, 489] width 399 height 587
drag, startPoint x: 849, startPoint y: 502, endPoint x: 886, endPoint y: 549, distance: 59.4
click at [886, 549] on ul "Sizes Help Sizes Please Select 1.5" x 3.5" - Mini 1.75" x 3.5" - Mini 2" x 2" -…" at bounding box center [802, 483] width 399 height 575
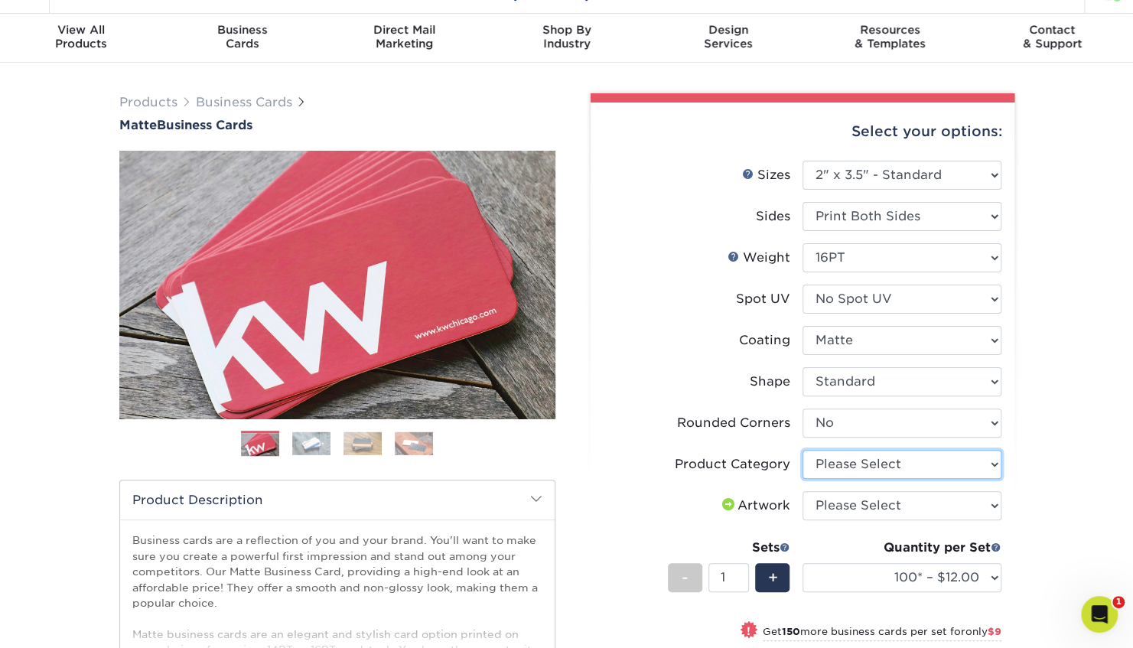
scroll to position [32, 0]
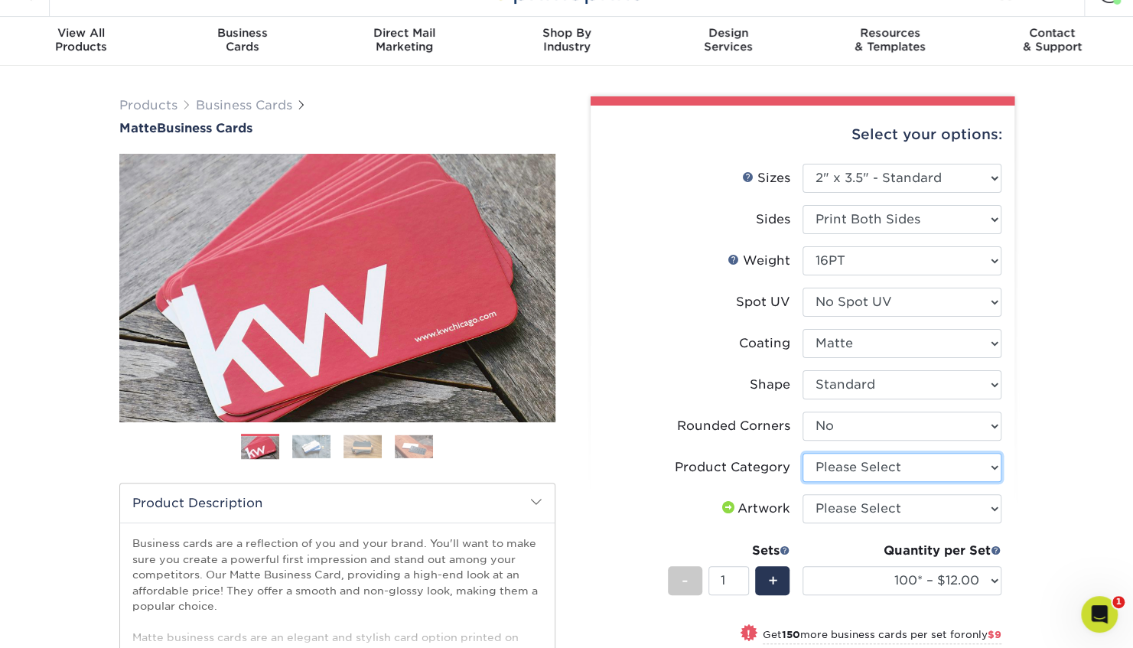
click at [862, 457] on select "Please Select Business Cards" at bounding box center [901, 467] width 199 height 29
select select "3b5148f1-0588-4f88-a218-97bcfdce65c1"
click at [802, 453] on select "Please Select Business Cards" at bounding box center [901, 467] width 199 height 29
drag, startPoint x: 858, startPoint y: 510, endPoint x: 762, endPoint y: 499, distance: 96.3
click at [762, 500] on div "Artwork" at bounding box center [754, 509] width 71 height 18
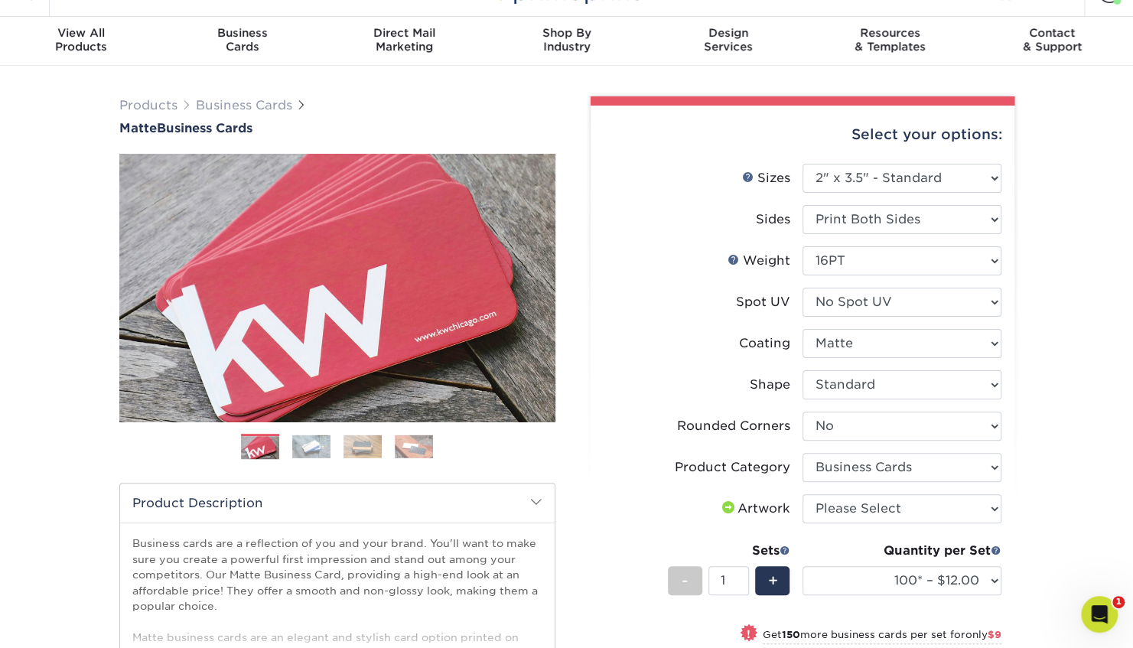
click at [855, 528] on li "Artwork Please Select I will upload files I need a design - $100" at bounding box center [803, 514] width 398 height 41
click at [850, 517] on select "Please Select I will upload files I need a design - $100" at bounding box center [901, 508] width 199 height 29
select select "upload"
click at [802, 494] on select "Please Select I will upload files I need a design - $100" at bounding box center [901, 508] width 199 height 29
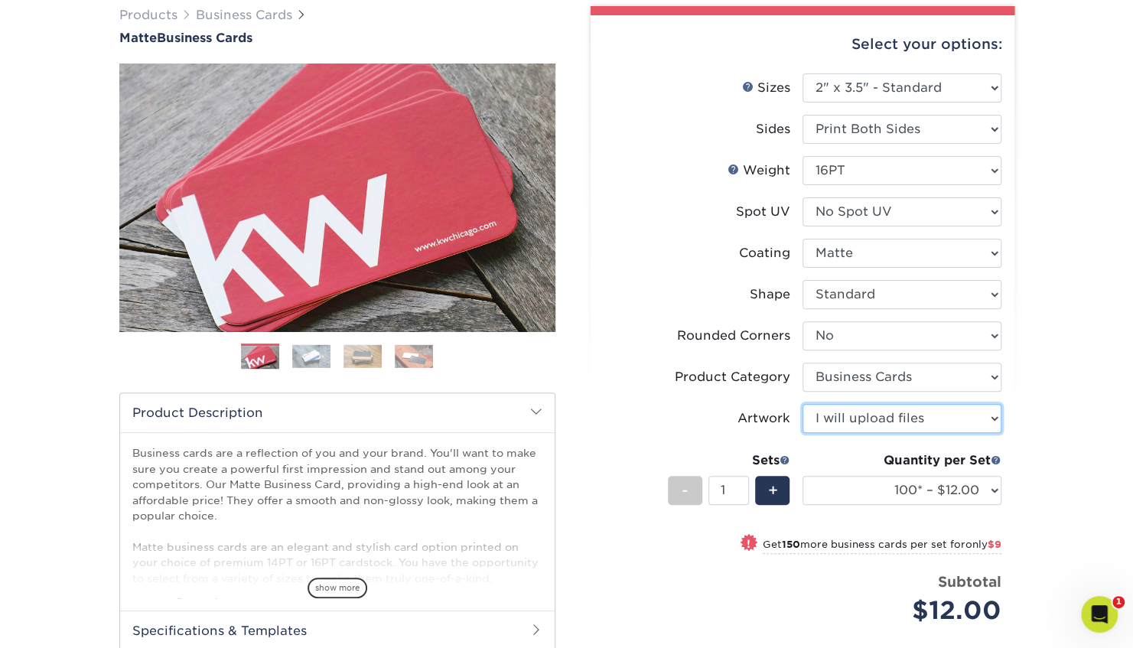
scroll to position [126, 0]
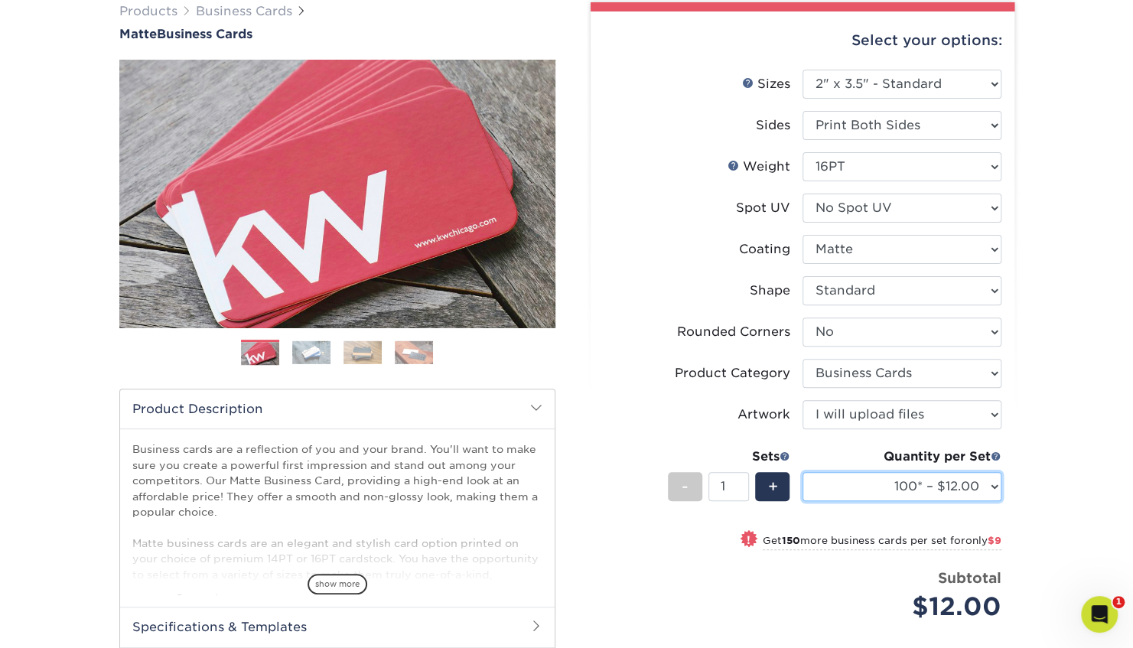
click at [916, 483] on select "100* – $12.00 250* – $21.00 500 – $42.00 1000 – $53.00 2500 – $95.00 5000 – $18…" at bounding box center [901, 486] width 199 height 29
click at [802, 472] on select "100* – $12.00 250* – $21.00 500 – $42.00 1000 – $53.00 2500 – $95.00 5000 – $18…" at bounding box center [901, 486] width 199 height 29
drag, startPoint x: 982, startPoint y: 483, endPoint x: 962, endPoint y: 571, distance: 89.5
click at [962, 571] on strong "Subtotal" at bounding box center [969, 577] width 63 height 17
click at [925, 486] on select "100* – $12.00 250* – $21.00 500 – $42.00 1000 – $53.00 2500 – $95.00 5000 – $18…" at bounding box center [901, 486] width 199 height 29
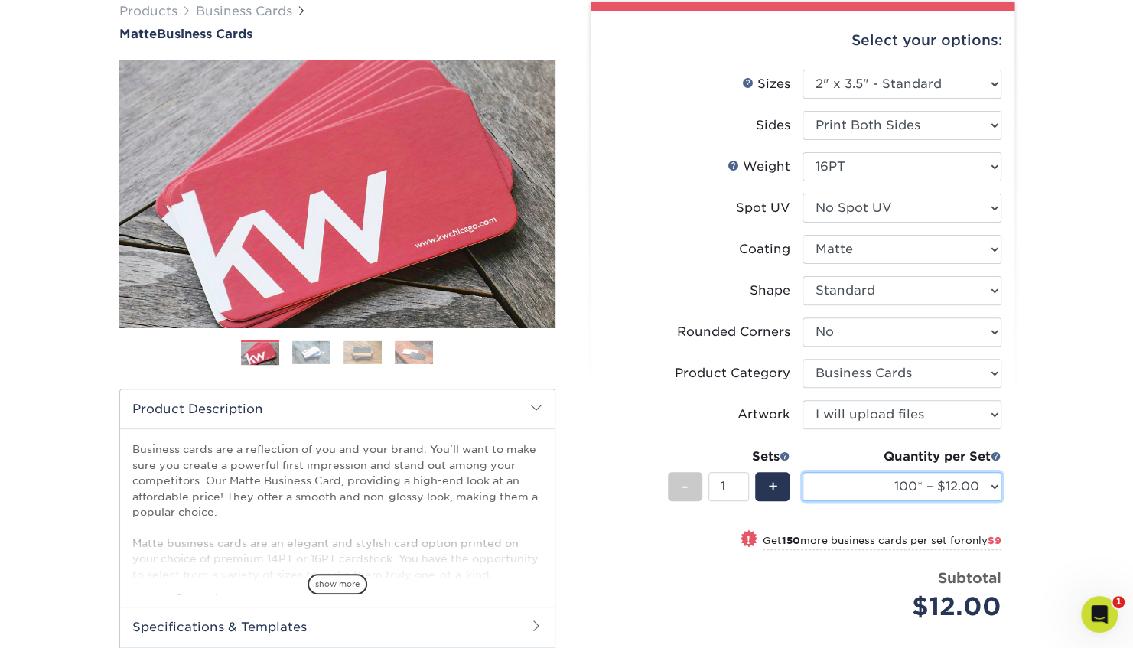
select select "250* – $21.00"
click at [802, 472] on select "100* – $12.00 250* – $21.00 500 – $42.00 1000 – $53.00 2500 – $95.00 5000 – $18…" at bounding box center [901, 486] width 199 height 29
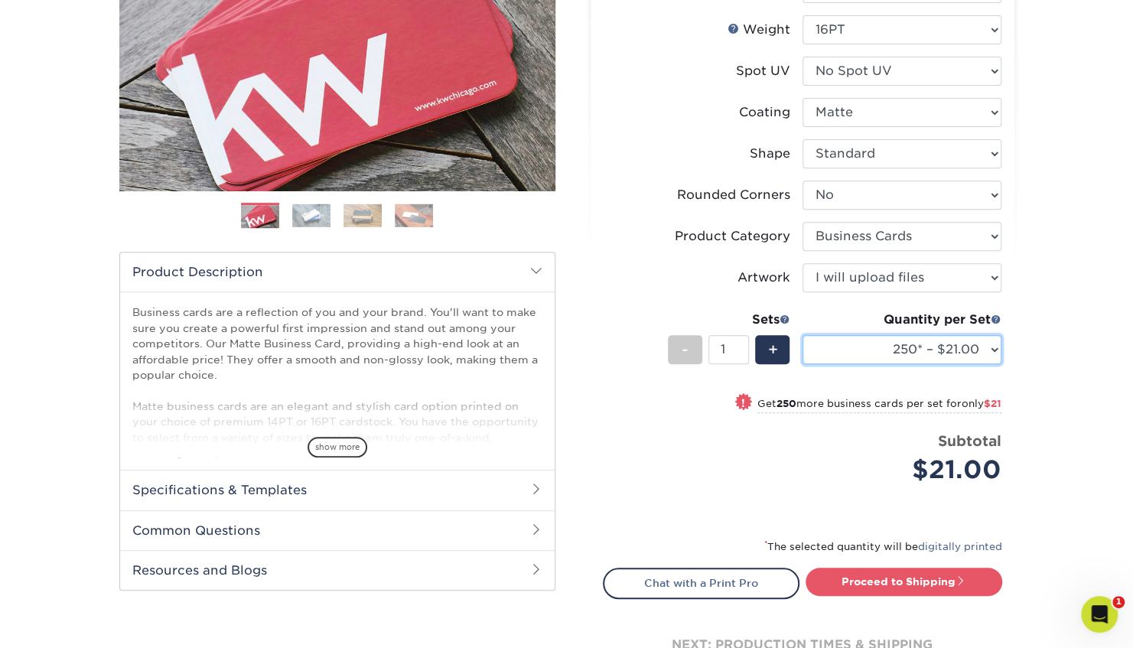
scroll to position [264, 0]
drag, startPoint x: 927, startPoint y: 575, endPoint x: 857, endPoint y: 533, distance: 81.6
click at [857, 533] on div "Select your options: Sizes Help Sizes Please Select 1.5" x 3.5" - Mini 1.75" x …" at bounding box center [803, 288] width 424 height 829
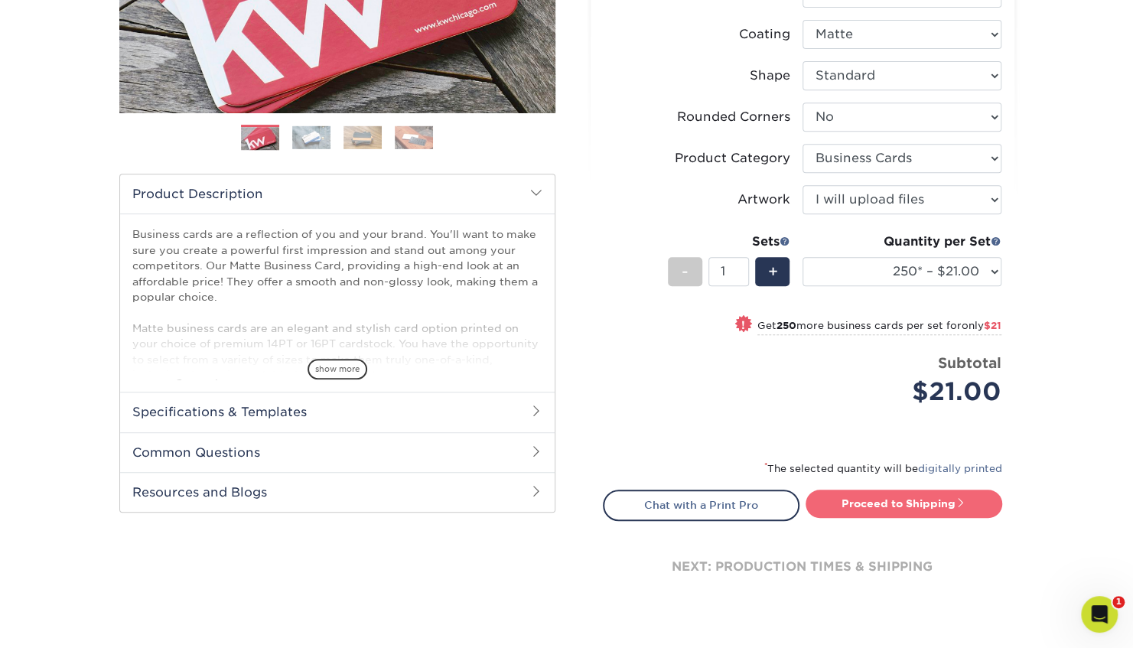
scroll to position [348, 0]
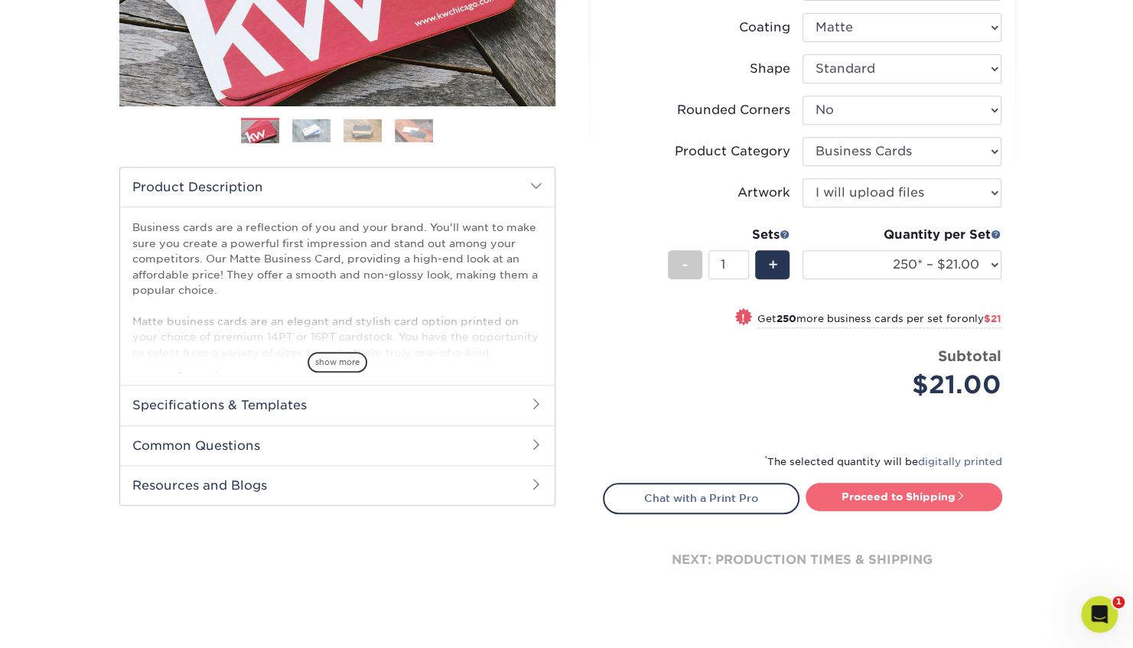
click at [877, 489] on link "Proceed to Shipping" at bounding box center [904, 497] width 197 height 28
type input "Set 1"
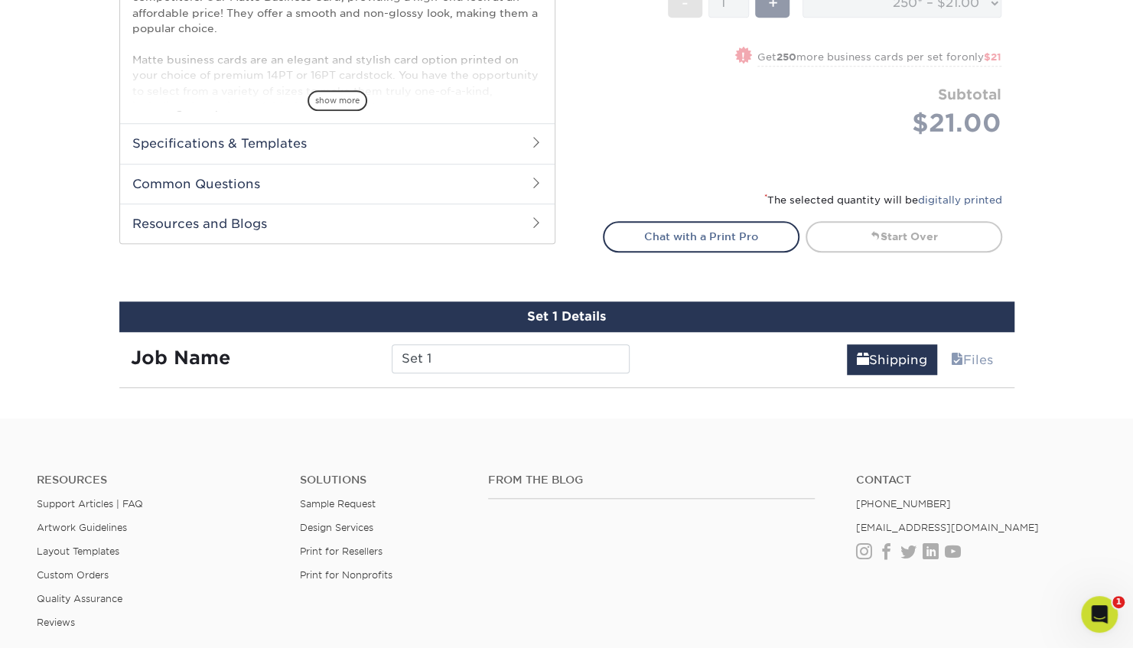
scroll to position [872, 0]
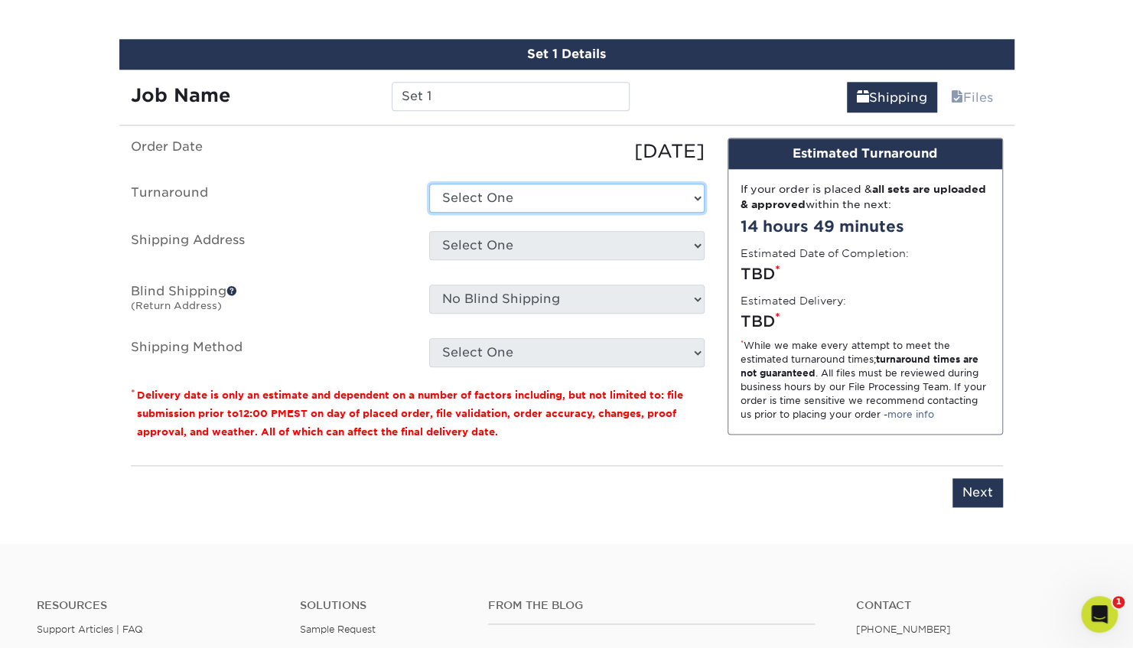
click at [617, 200] on select "Select One 2-4 Business Days 2 Day Next Business Day" at bounding box center [566, 198] width 275 height 29
select select "c35f0e2c-0ea3-4df9-a4f0-5530faf23bd7"
click at [429, 184] on select "Select One 2-4 Business Days 2 Day Next Business Day" at bounding box center [566, 198] width 275 height 29
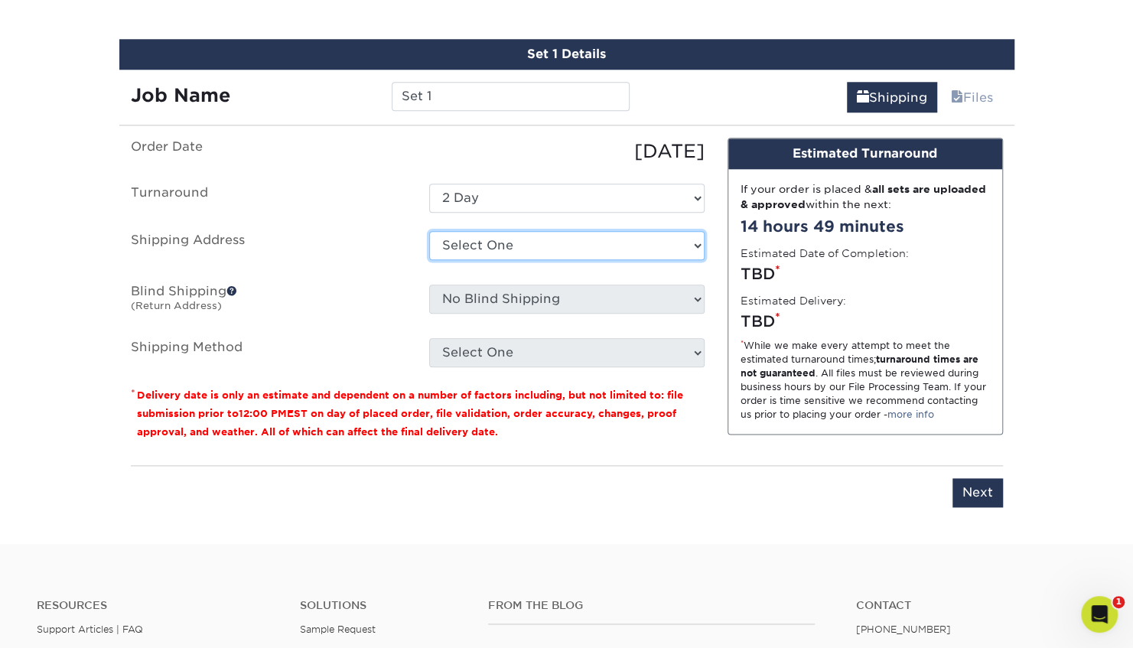
click at [586, 243] on select "Select One Office + Add New Address" at bounding box center [566, 245] width 275 height 29
select select "285329"
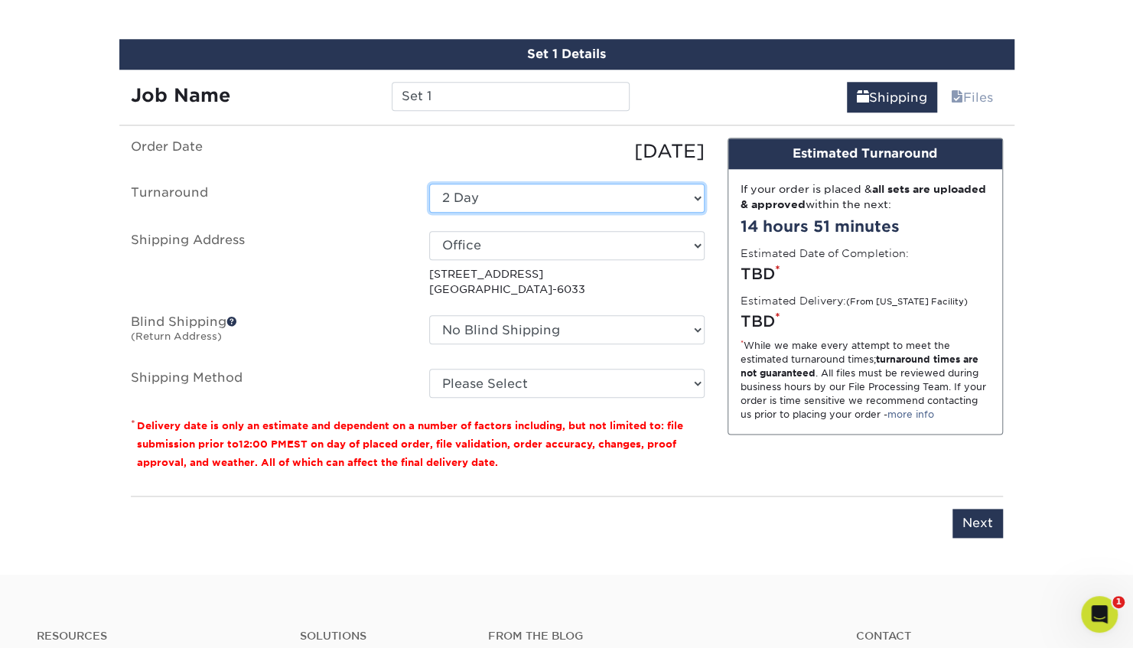
drag, startPoint x: 554, startPoint y: 197, endPoint x: 482, endPoint y: 208, distance: 72.7
click at [482, 208] on select "Select One 2-4 Business Days 2 Day Next Business Day" at bounding box center [566, 198] width 275 height 29
select select "9fe09f74-13a8-4433-b0c6-7e0e9829344b"
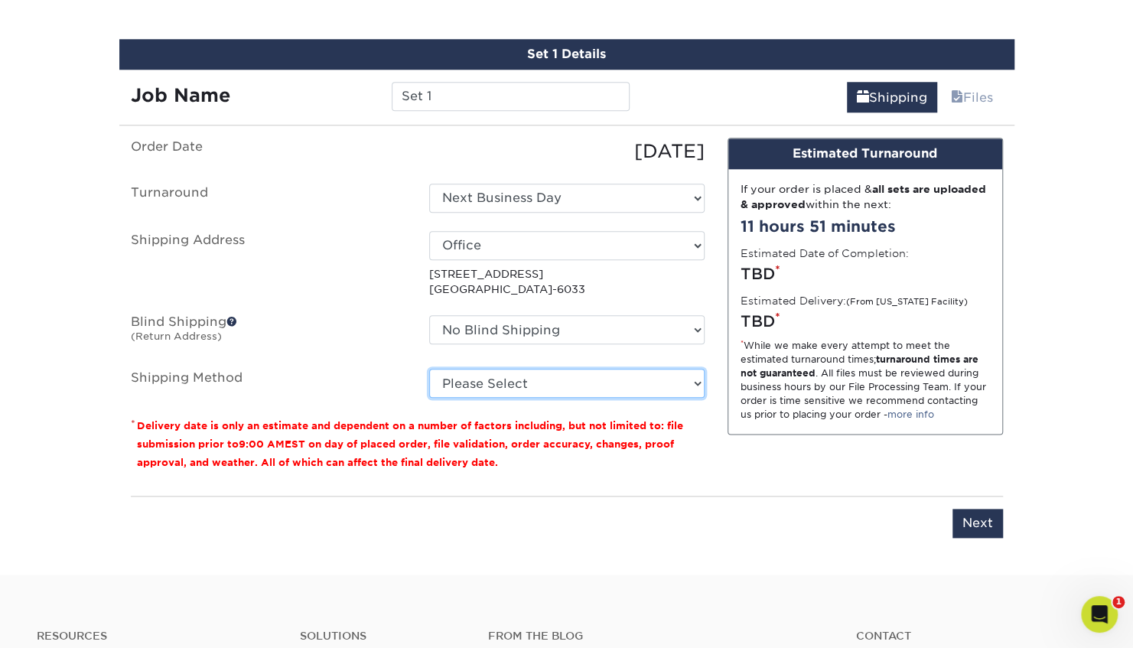
click at [511, 382] on select "Please Select Ground Shipping (+$7.84) 3 Day Shipping Service (+$18.68) 2 Day A…" at bounding box center [566, 383] width 275 height 29
select select "03"
click at [429, 369] on select "Please Select Ground Shipping (+$7.84) 3 Day Shipping Service (+$18.68) 2 Day A…" at bounding box center [566, 383] width 275 height 29
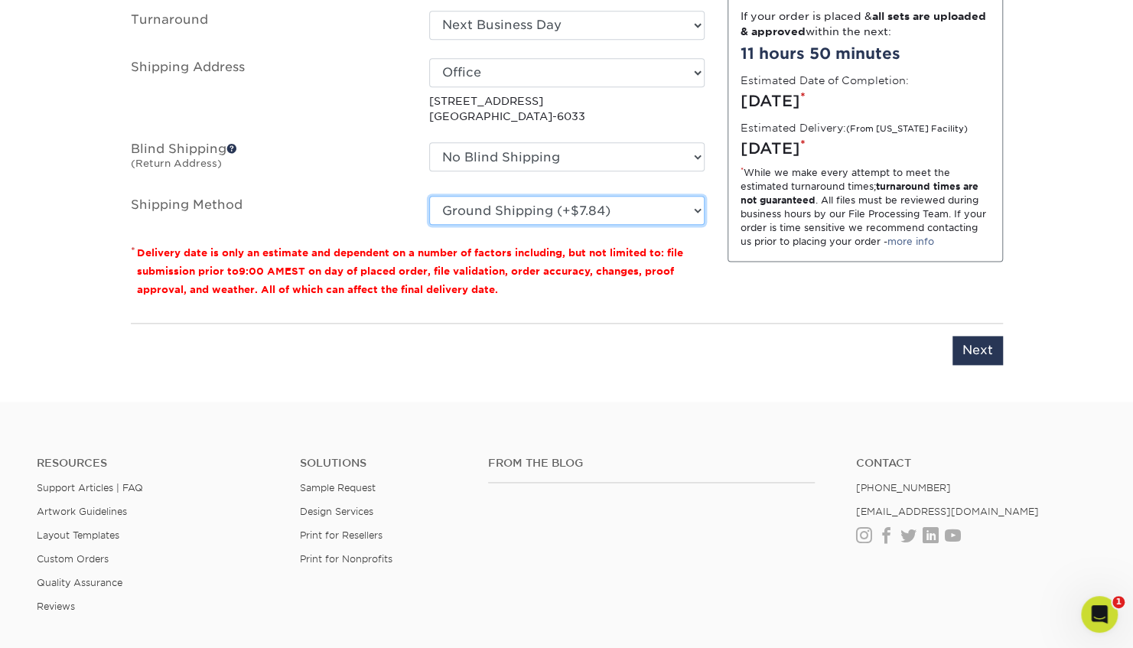
scroll to position [1073, 0]
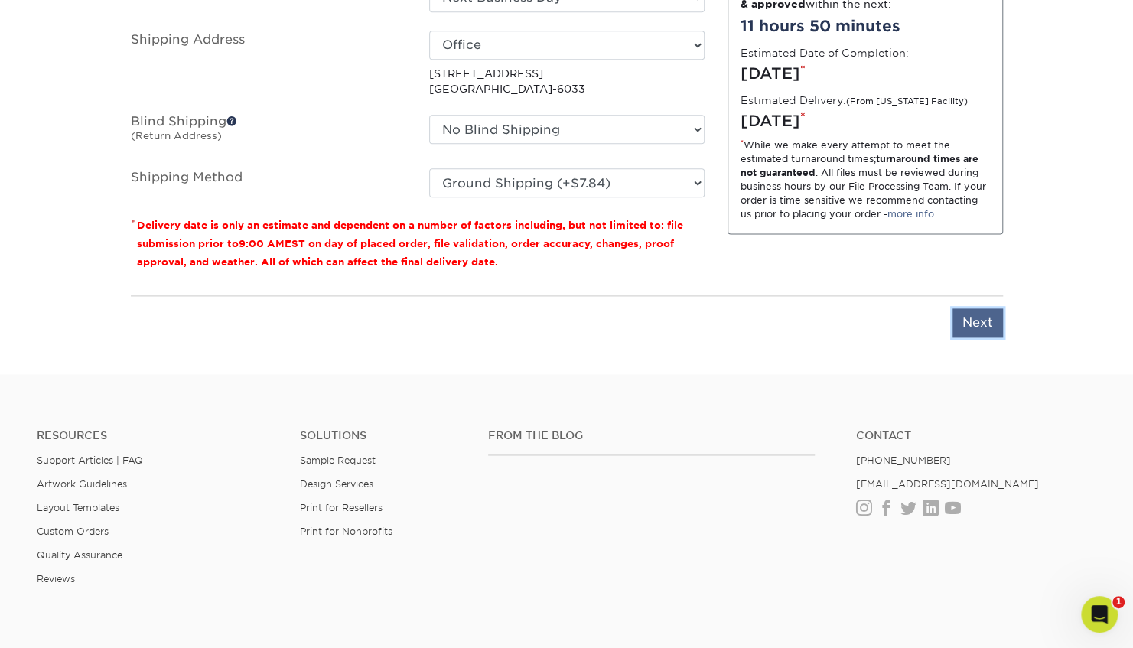
click at [984, 327] on input "Next" at bounding box center [977, 322] width 50 height 29
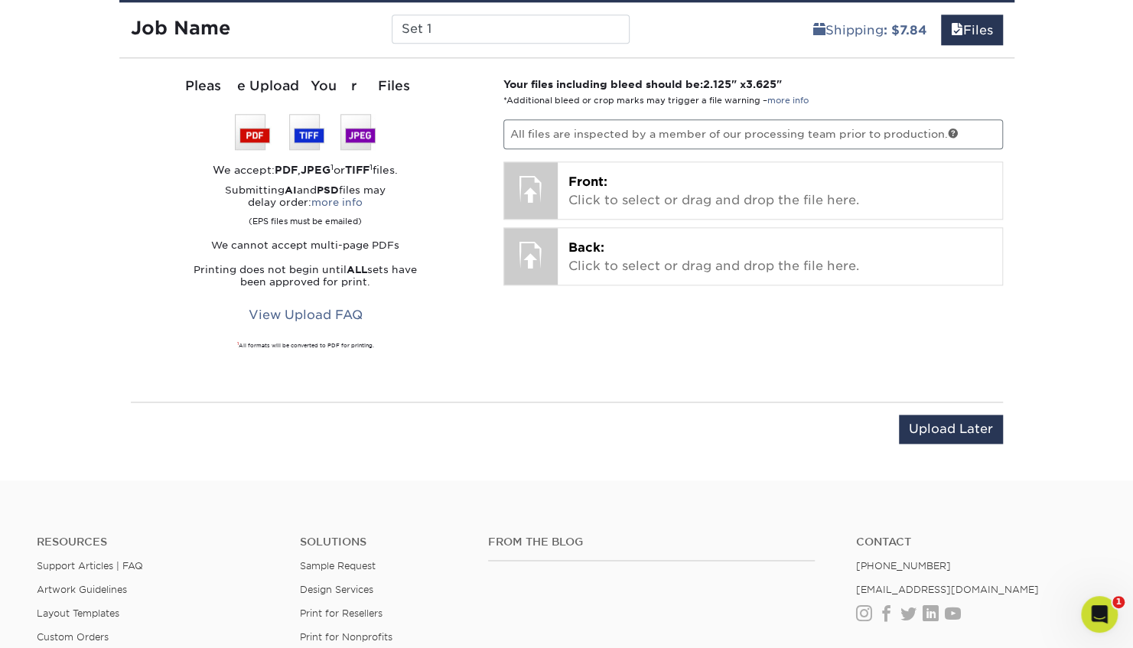
scroll to position [915, 0]
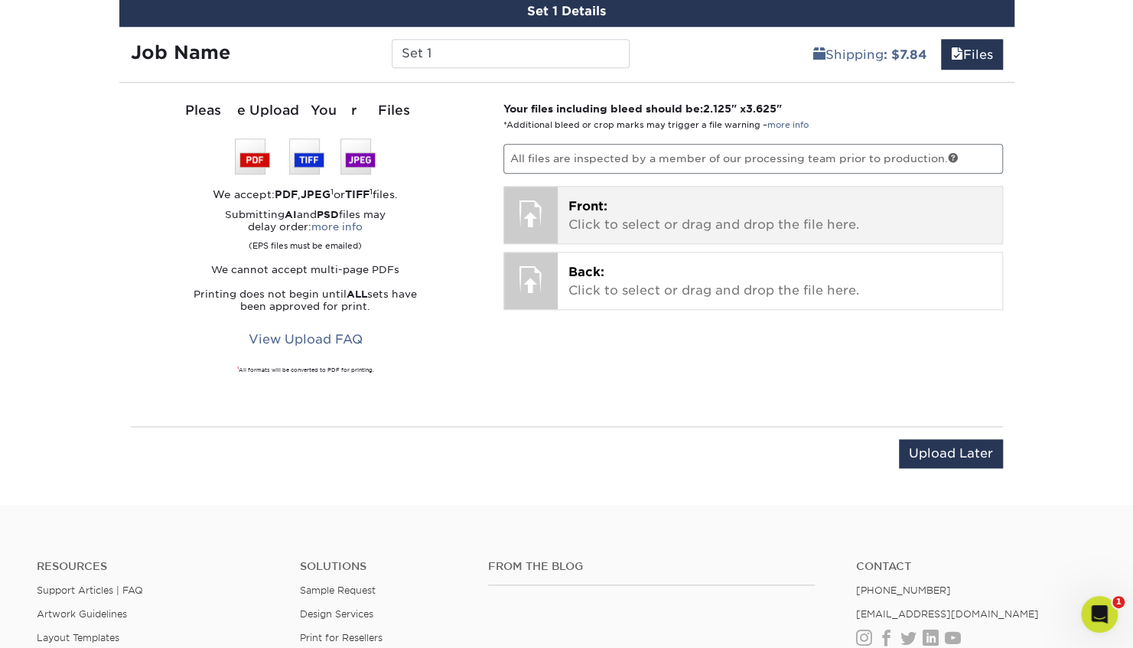
click at [692, 226] on p "Front: Click to select or drag and drop the file here." at bounding box center [779, 215] width 423 height 37
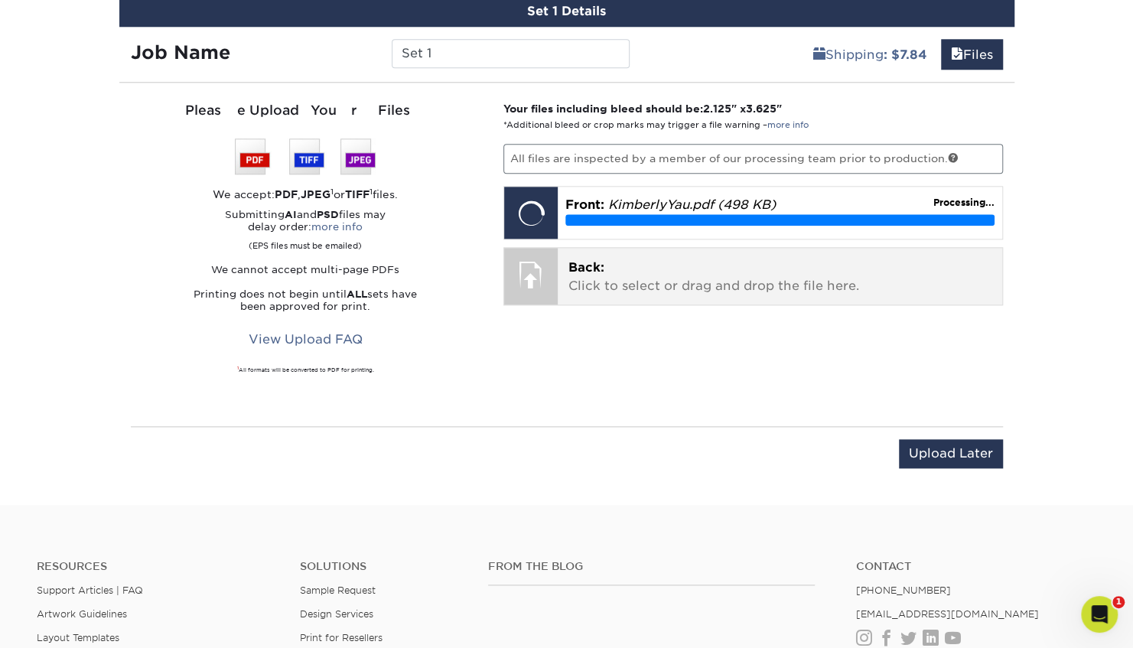
click at [595, 269] on span "Back:" at bounding box center [586, 267] width 36 height 15
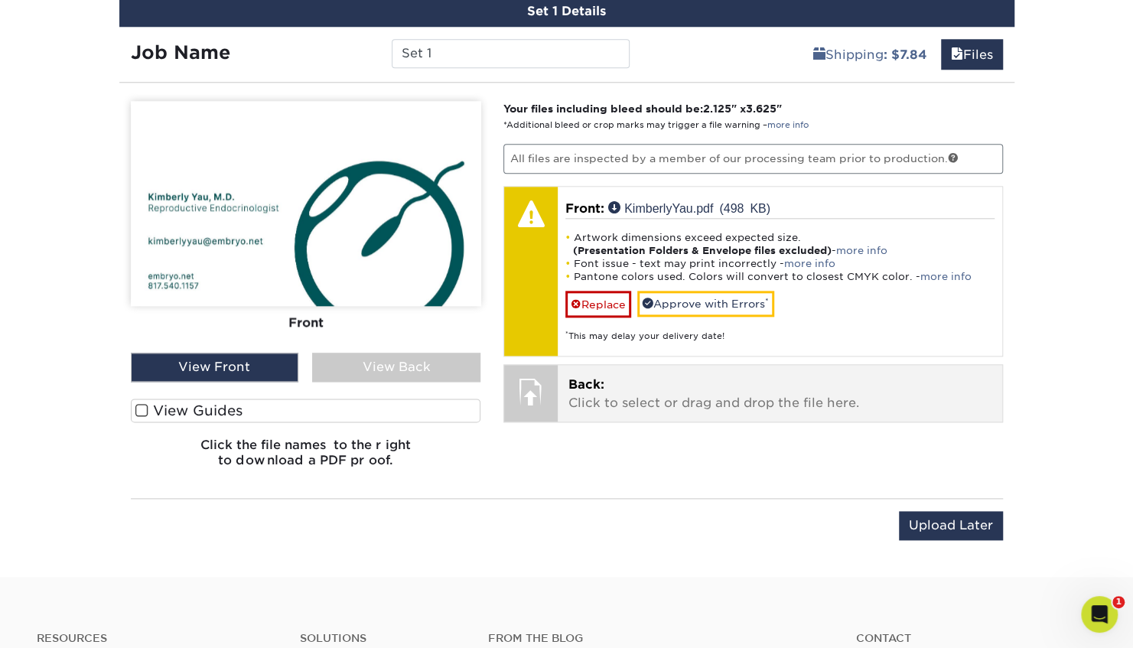
click at [601, 377] on span "Back:" at bounding box center [586, 384] width 36 height 15
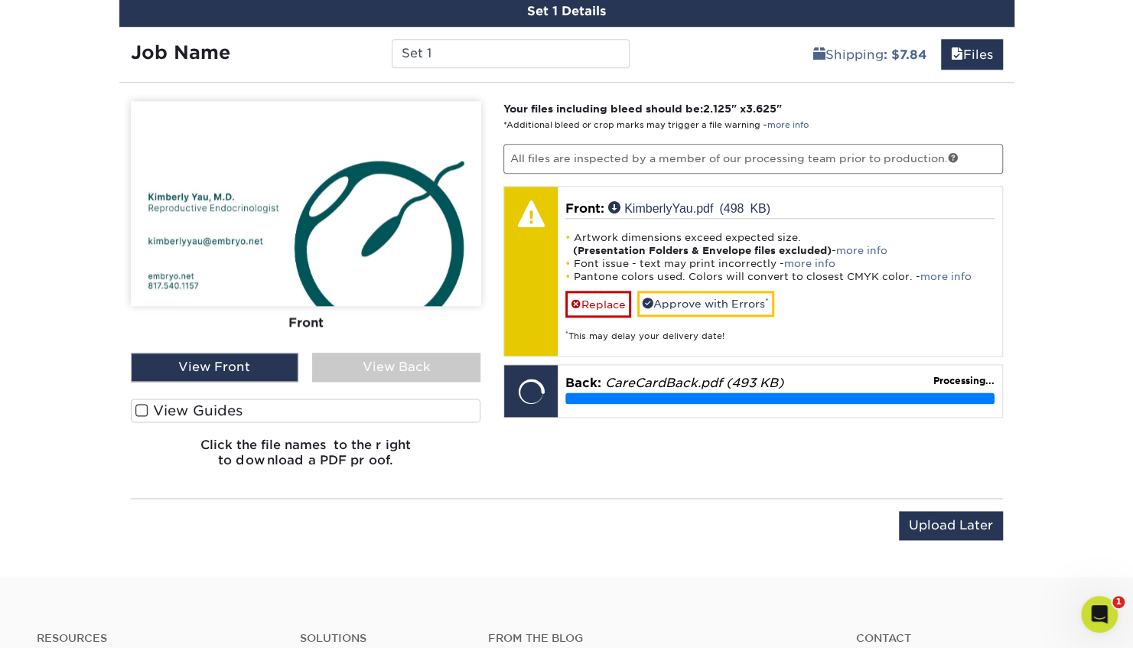
click at [501, 326] on div "Your files including bleed should be: 2.125 " x 3.625 " *Additional bleed or cr…" at bounding box center [753, 290] width 523 height 379
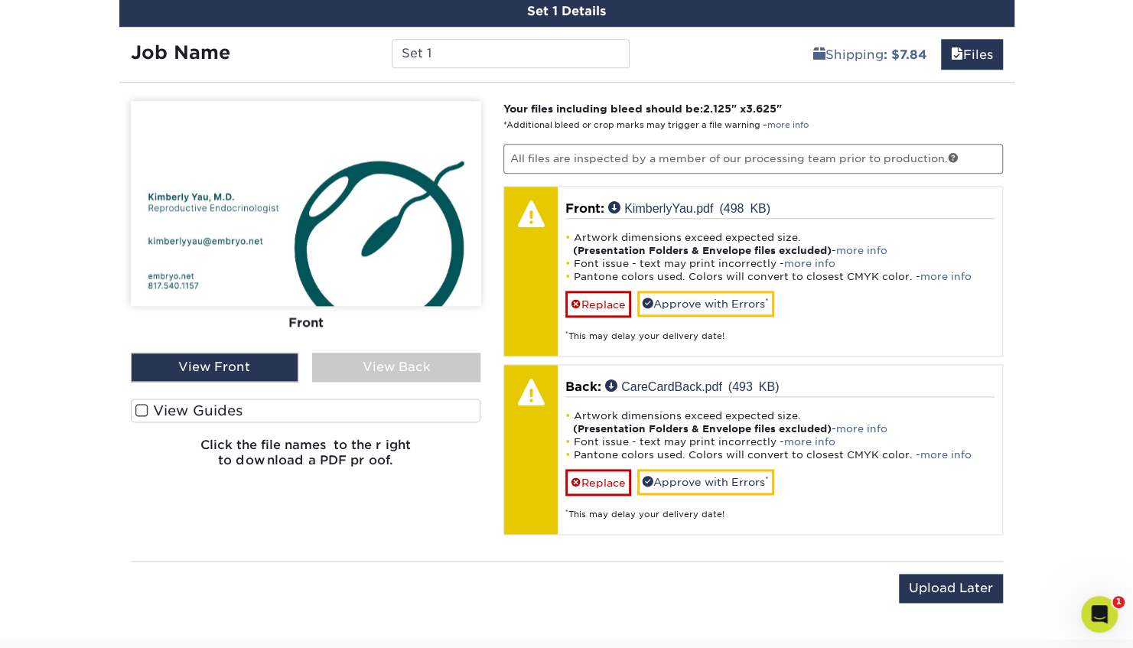
click at [341, 381] on div "Front Back View Front View Back Front" at bounding box center [306, 290] width 350 height 379
click at [347, 359] on div "View Back" at bounding box center [396, 367] width 168 height 29
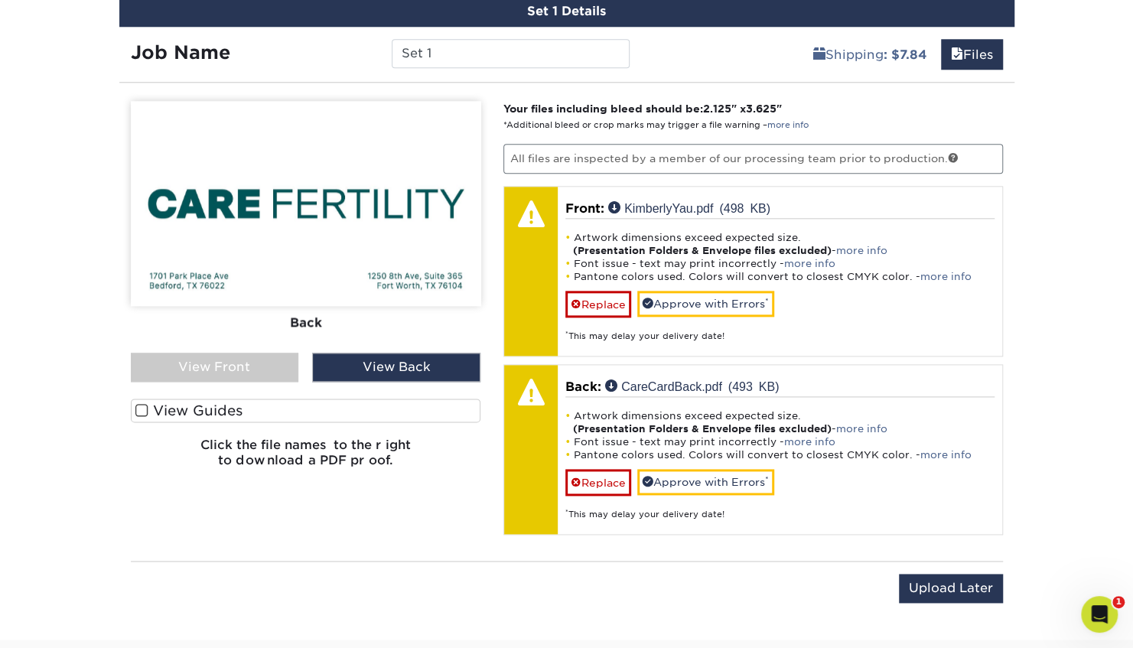
click at [237, 369] on div "View Front" at bounding box center [215, 367] width 168 height 29
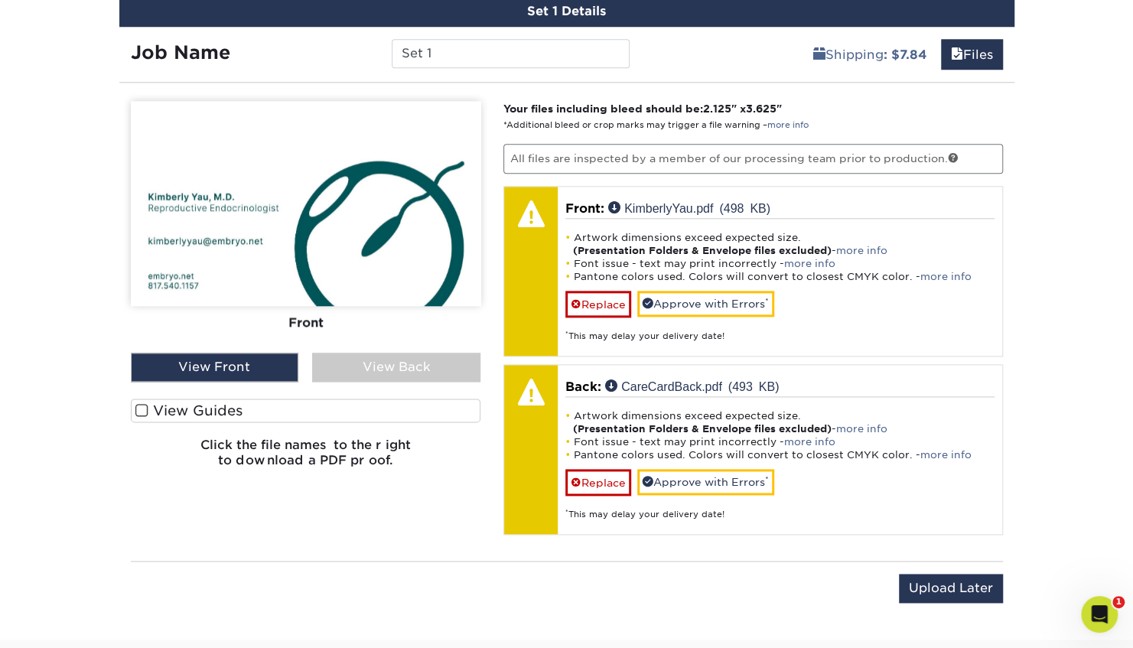
click at [335, 372] on div "View Back" at bounding box center [396, 367] width 168 height 29
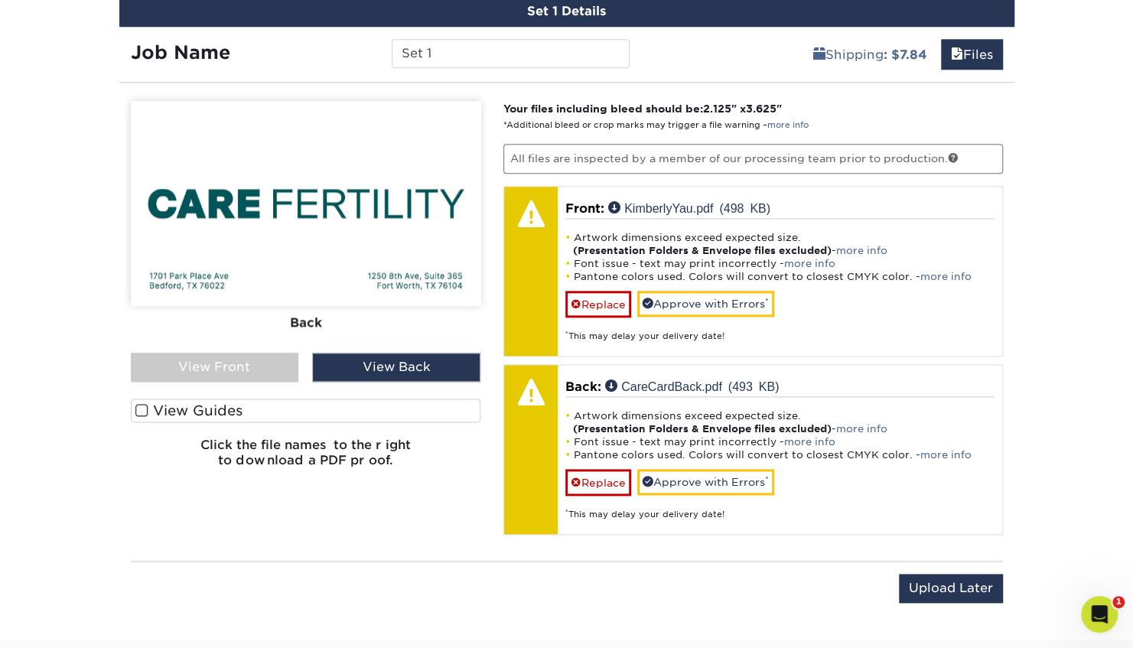
click at [240, 369] on div "View Front" at bounding box center [215, 367] width 168 height 29
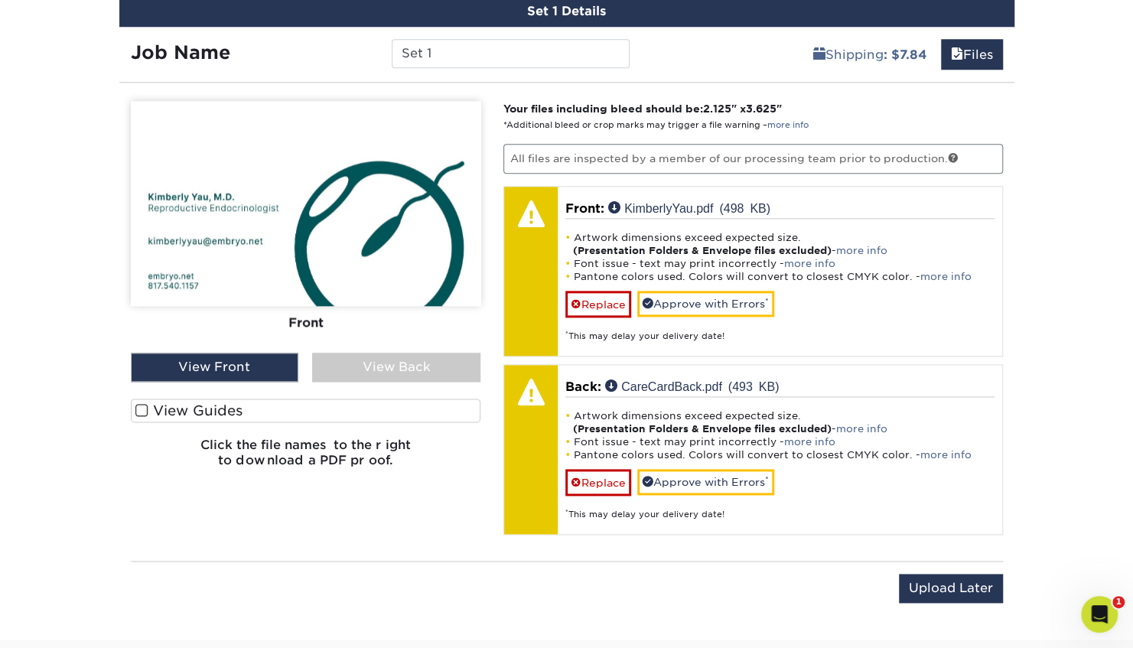
click at [213, 413] on label "View Guides" at bounding box center [306, 411] width 350 height 24
click at [0, 0] on input "View Guides" at bounding box center [0, 0] width 0 height 0
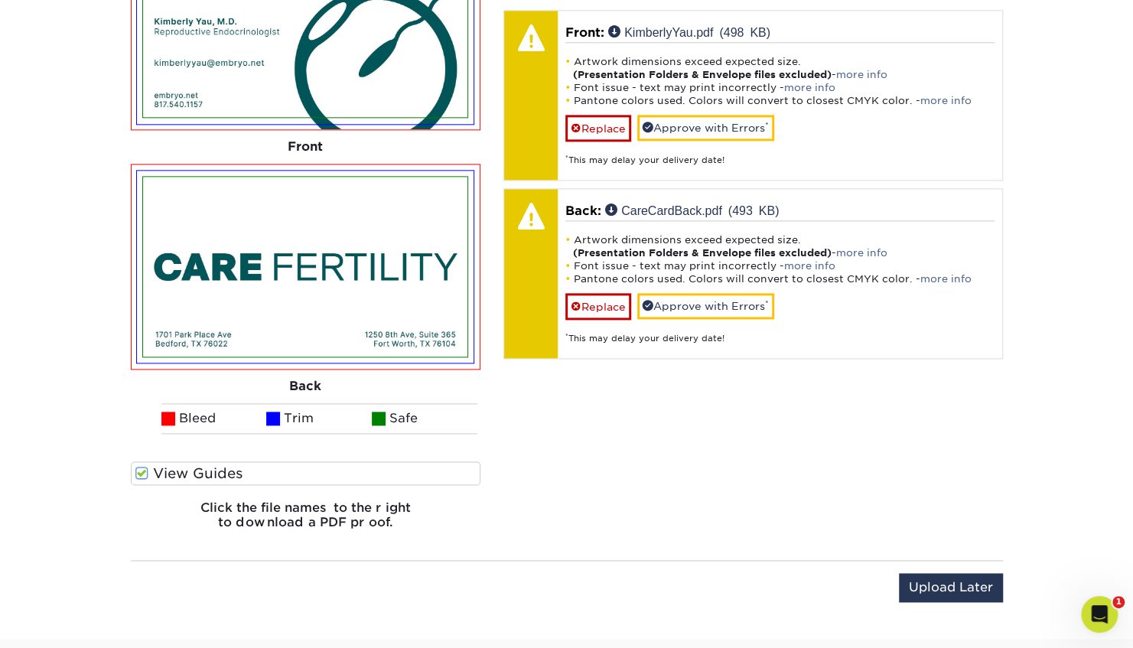
scroll to position [1128, 0]
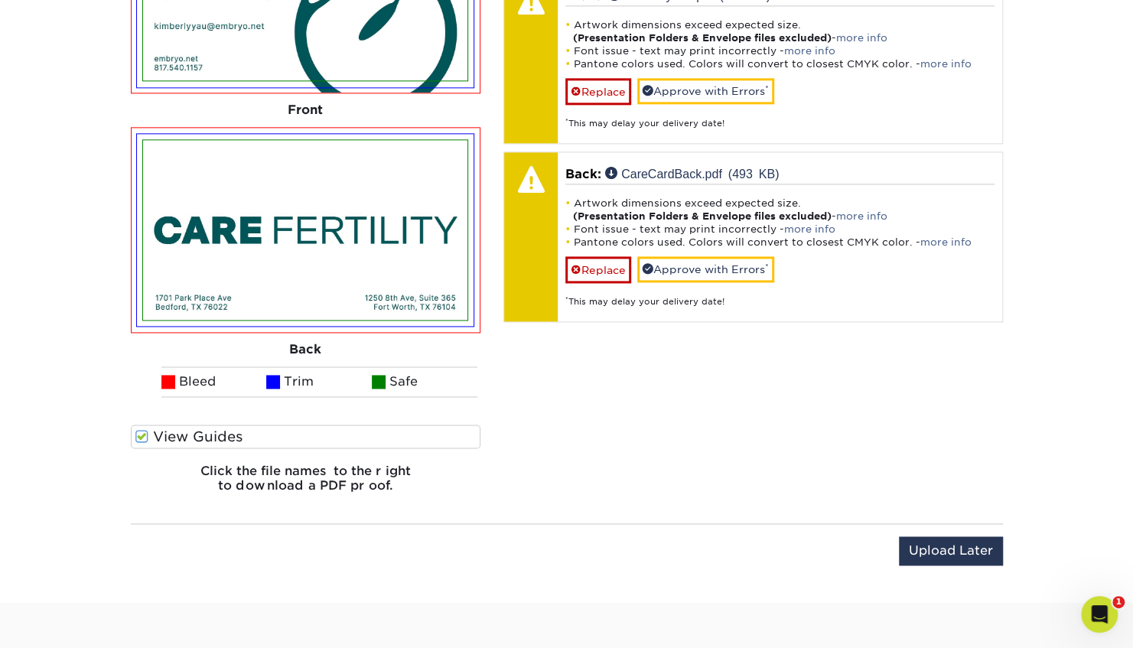
click at [136, 433] on span at bounding box center [141, 436] width 13 height 15
click at [0, 0] on input "View Guides" at bounding box center [0, 0] width 0 height 0
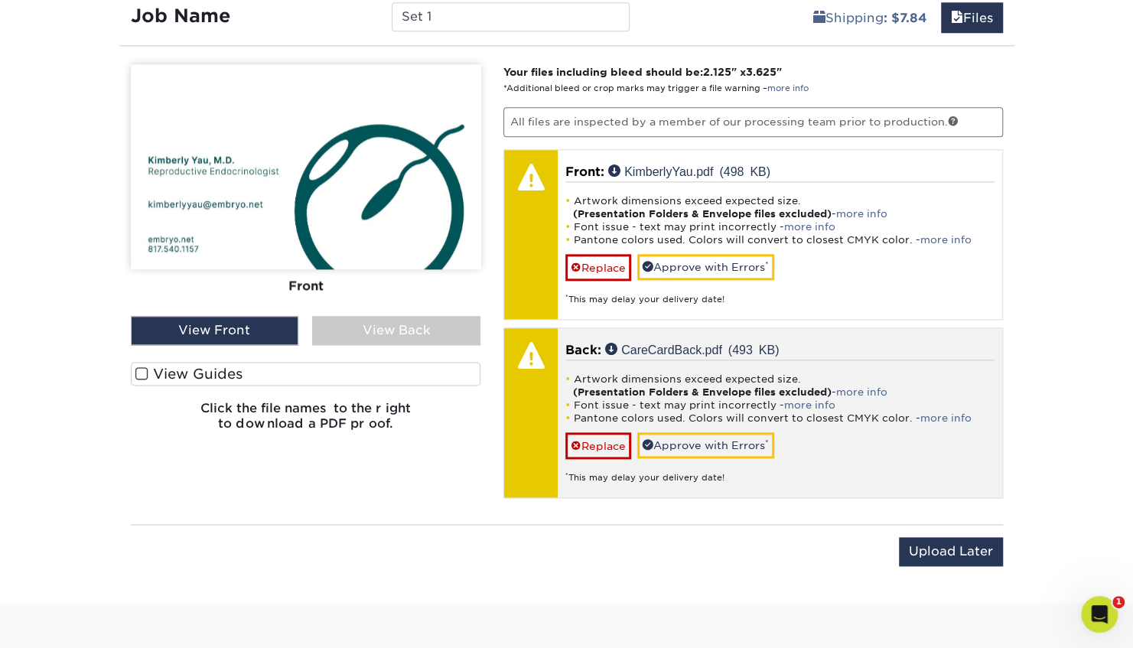
scroll to position [952, 0]
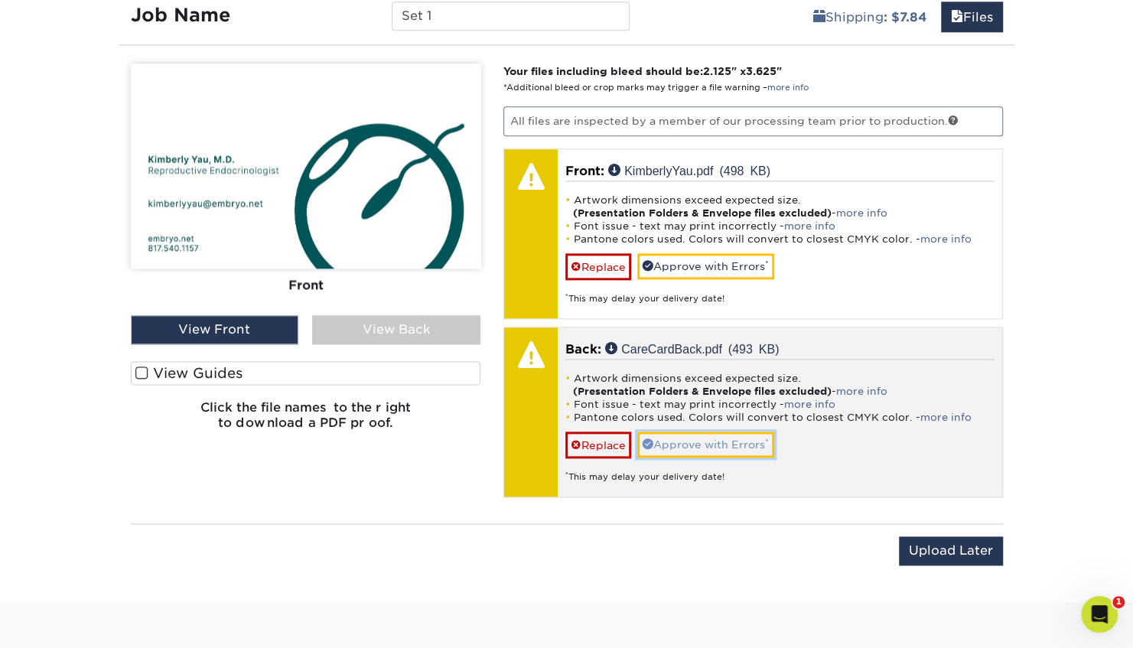
click at [689, 435] on link "Approve with Errors *" at bounding box center [705, 444] width 137 height 26
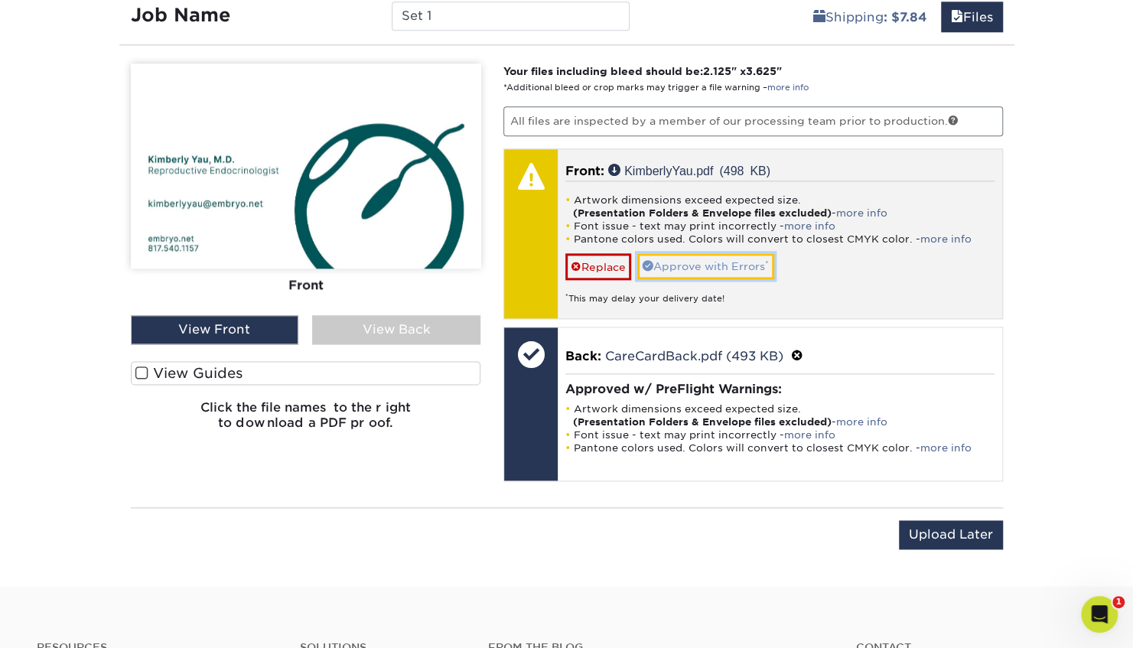
click at [678, 257] on link "Approve with Errors *" at bounding box center [705, 266] width 137 height 26
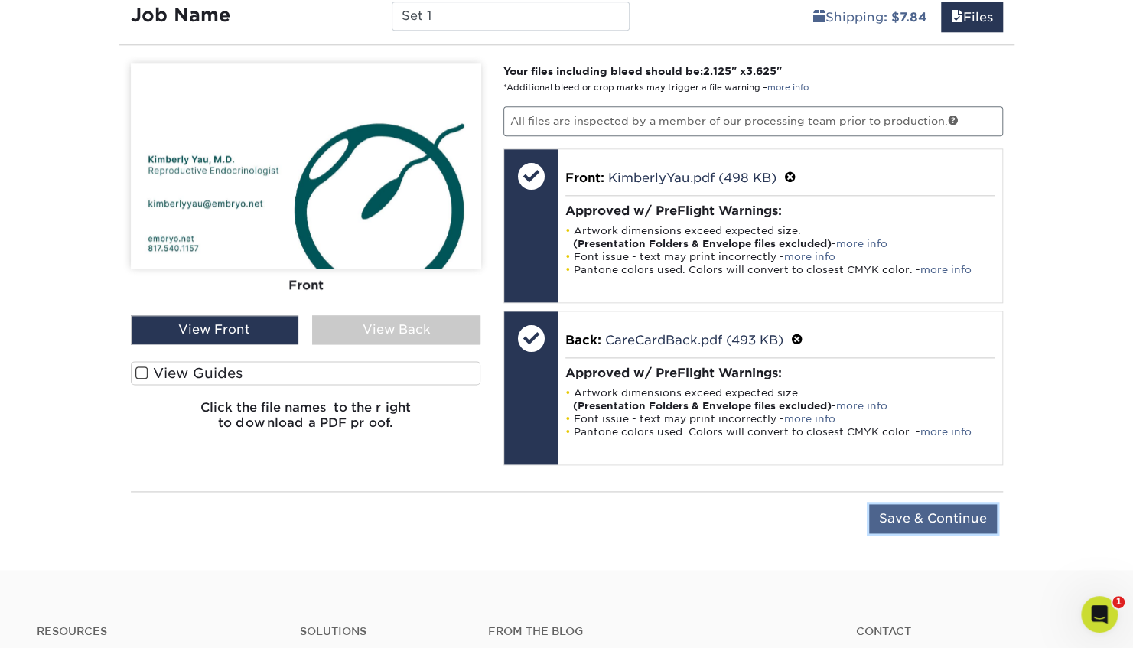
click at [924, 513] on input "Save & Continue" at bounding box center [933, 518] width 128 height 29
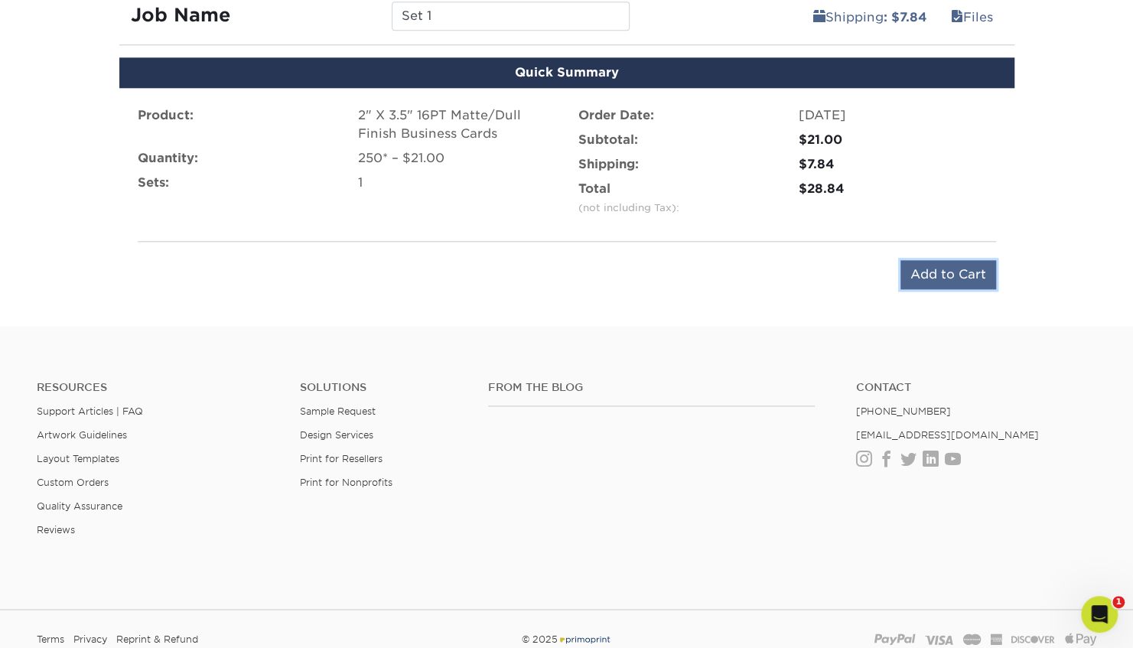
click at [952, 266] on input "Add to Cart" at bounding box center [948, 274] width 96 height 29
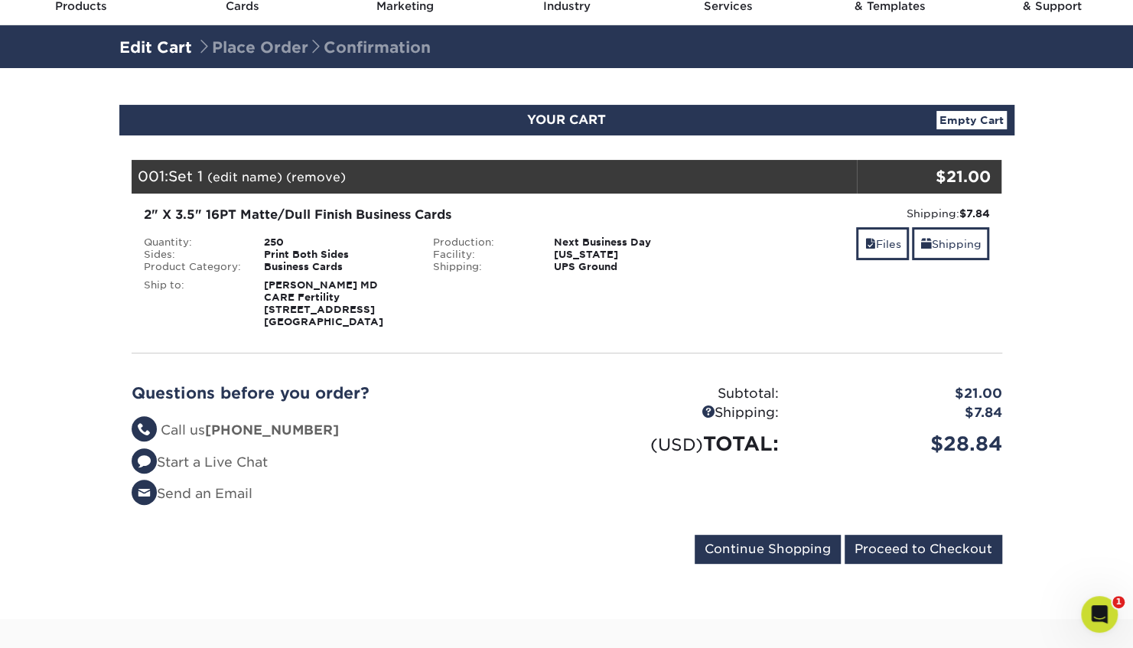
scroll to position [73, 0]
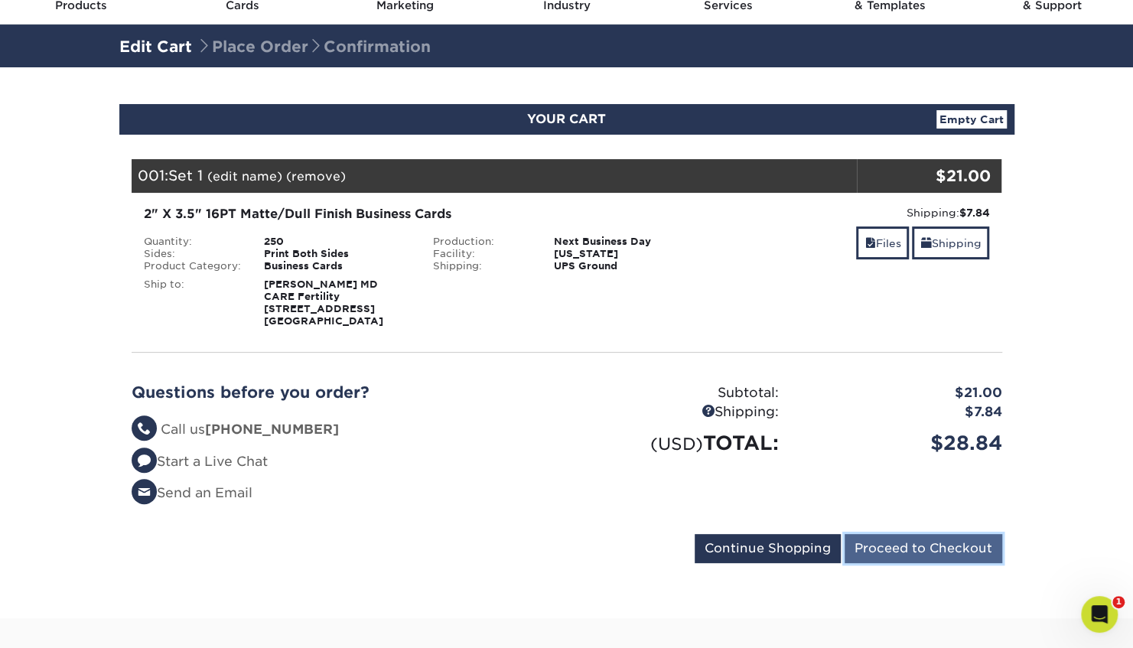
click at [904, 549] on input "Proceed to Checkout" at bounding box center [924, 548] width 158 height 29
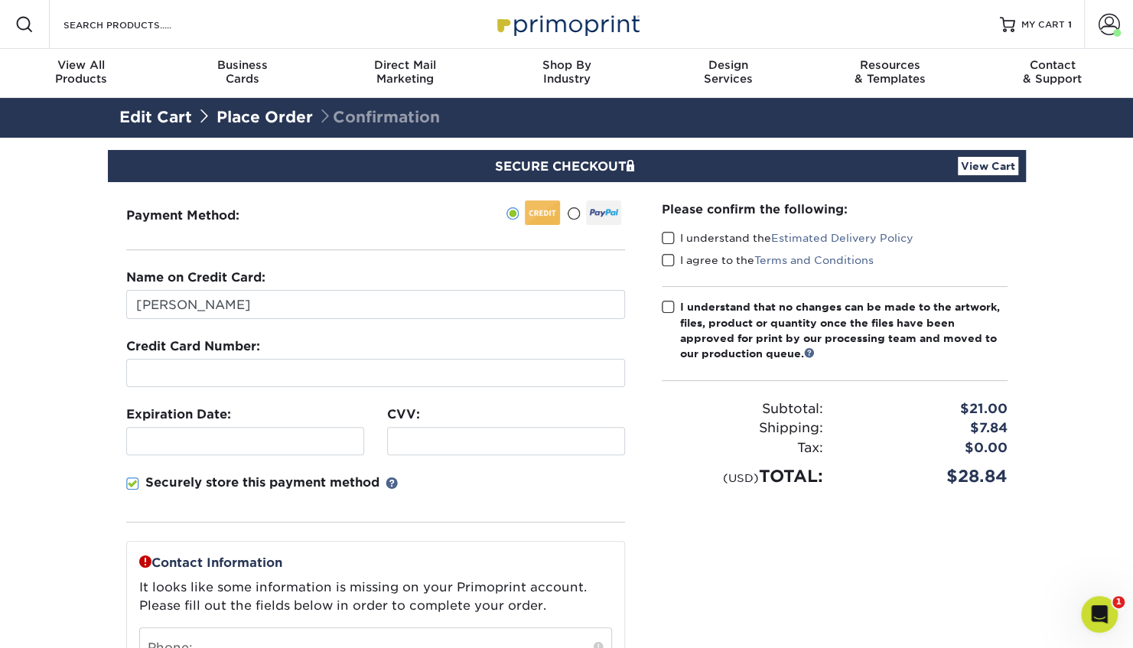
click at [457, 468] on fieldset "Name on Credit Card: [PERSON_NAME] Credit Card Number: Expiration Date: CVV:" at bounding box center [375, 405] width 499 height 272
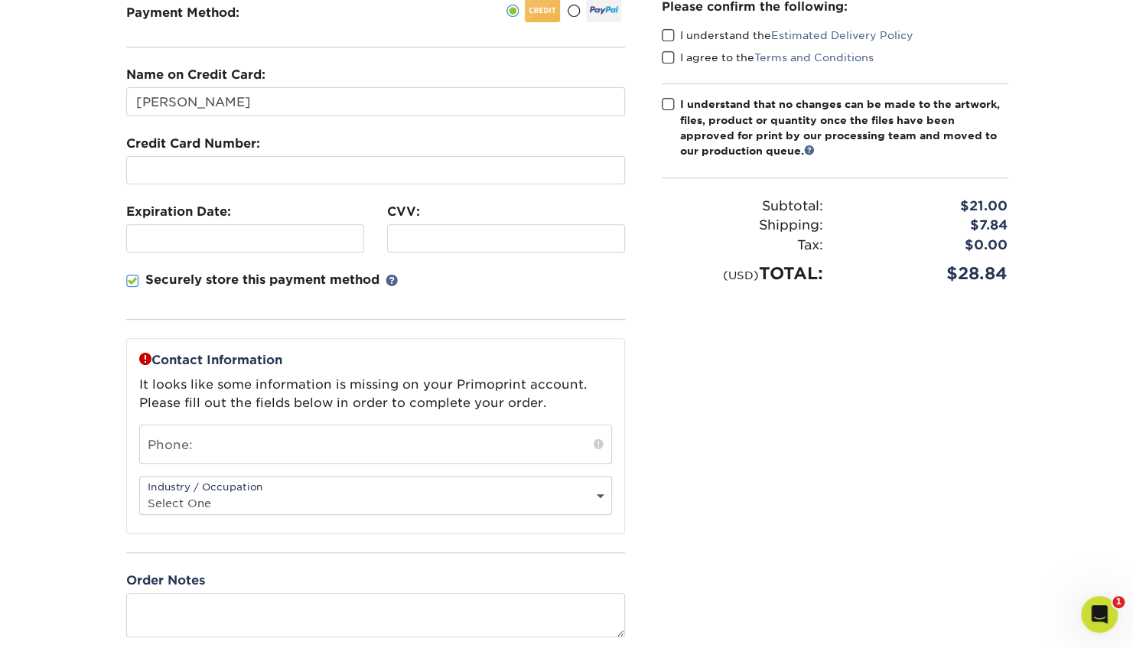
scroll to position [230, 0]
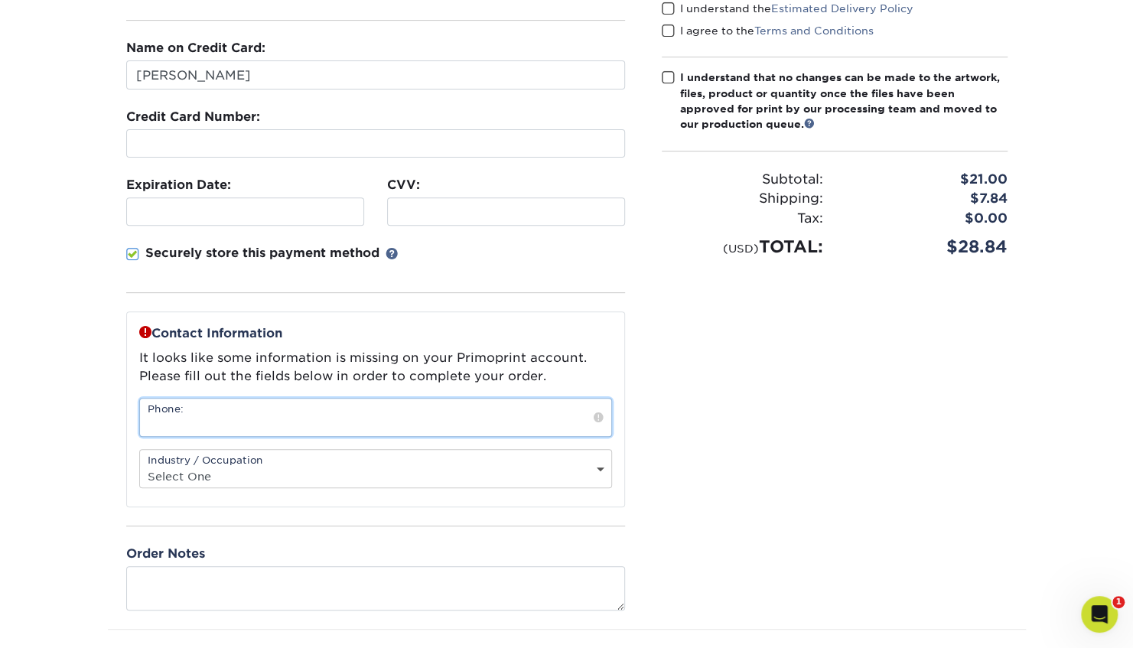
click at [410, 399] on input "text" at bounding box center [375, 417] width 471 height 37
type input "8179375743"
click at [367, 471] on select "Select One Administrative Executive Human Resources Construction Education Ente…" at bounding box center [375, 476] width 471 height 22
select select "12"
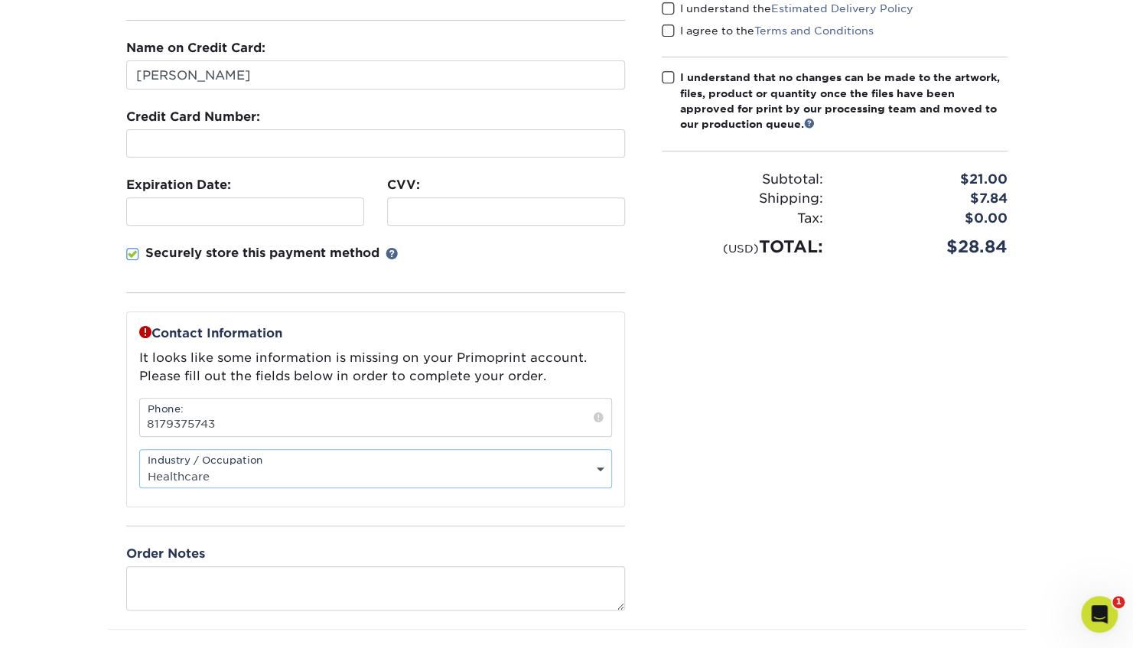
click at [140, 465] on select "Select One Administrative Executive Human Resources Construction Education Ente…" at bounding box center [375, 476] width 471 height 22
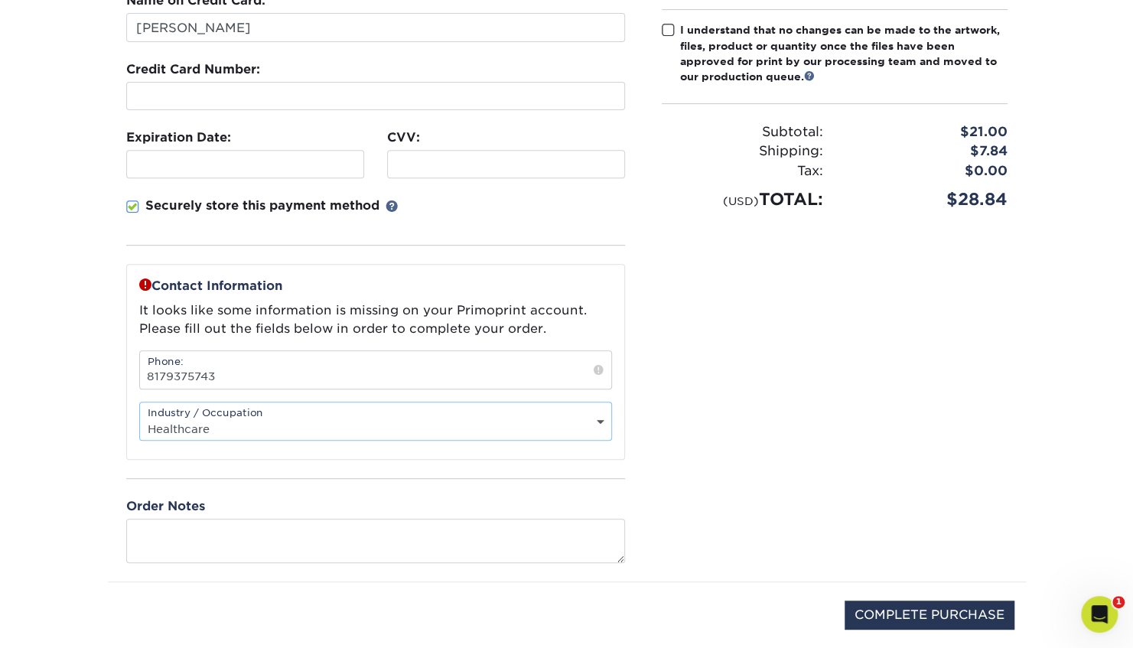
scroll to position [286, 0]
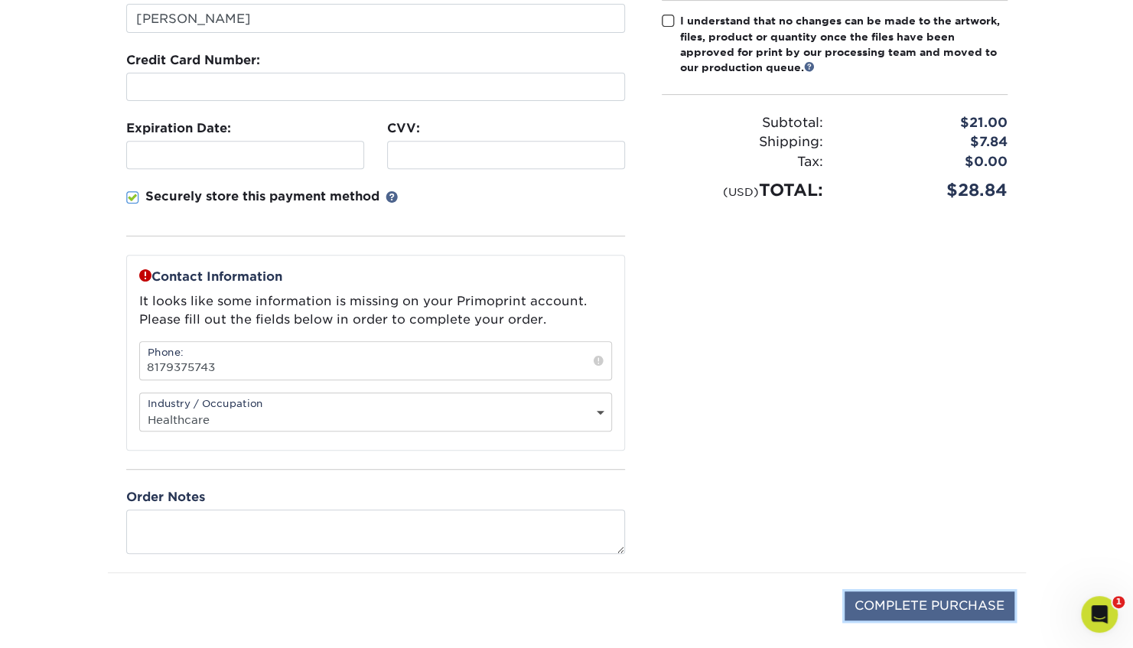
click at [944, 591] on input "COMPLETE PURCHASE" at bounding box center [930, 605] width 170 height 29
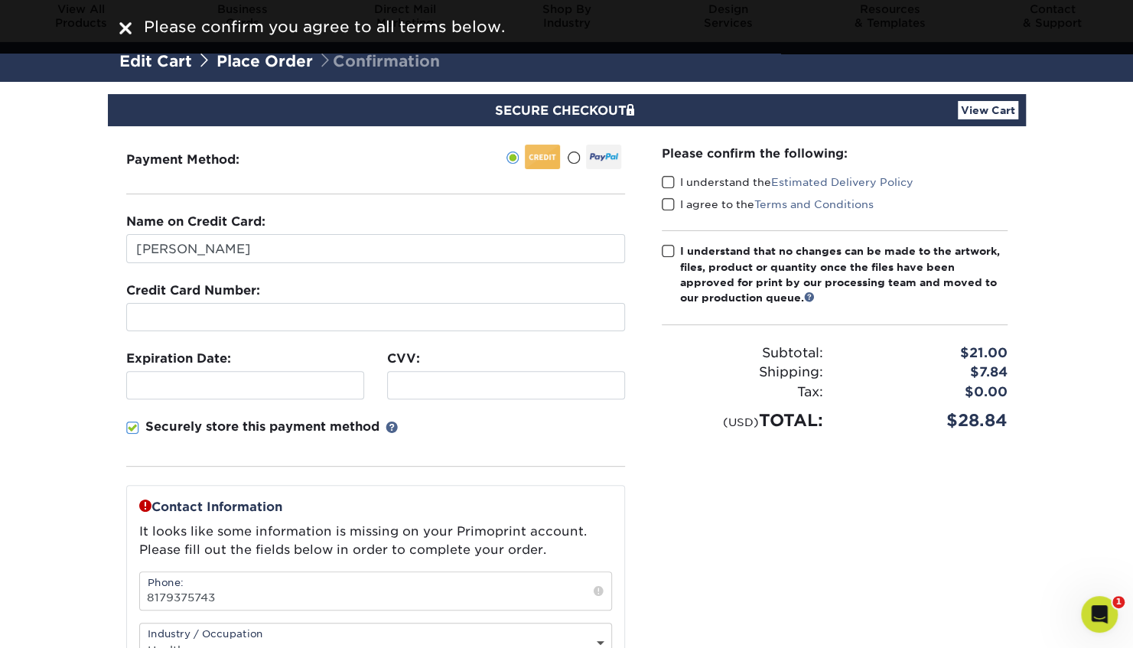
scroll to position [55, 0]
click at [664, 182] on span at bounding box center [668, 183] width 13 height 15
click at [0, 0] on input "I understand the Estimated Delivery Policy" at bounding box center [0, 0] width 0 height 0
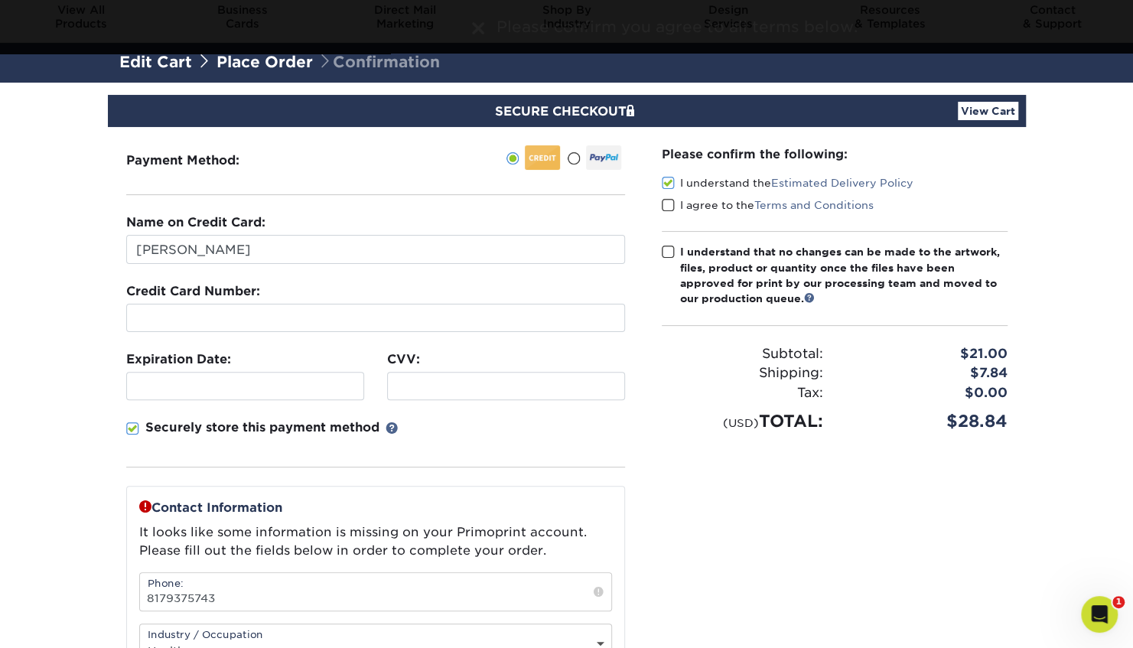
click at [666, 205] on span at bounding box center [668, 205] width 13 height 15
click at [0, 0] on input "I agree to the Terms and Conditions" at bounding box center [0, 0] width 0 height 0
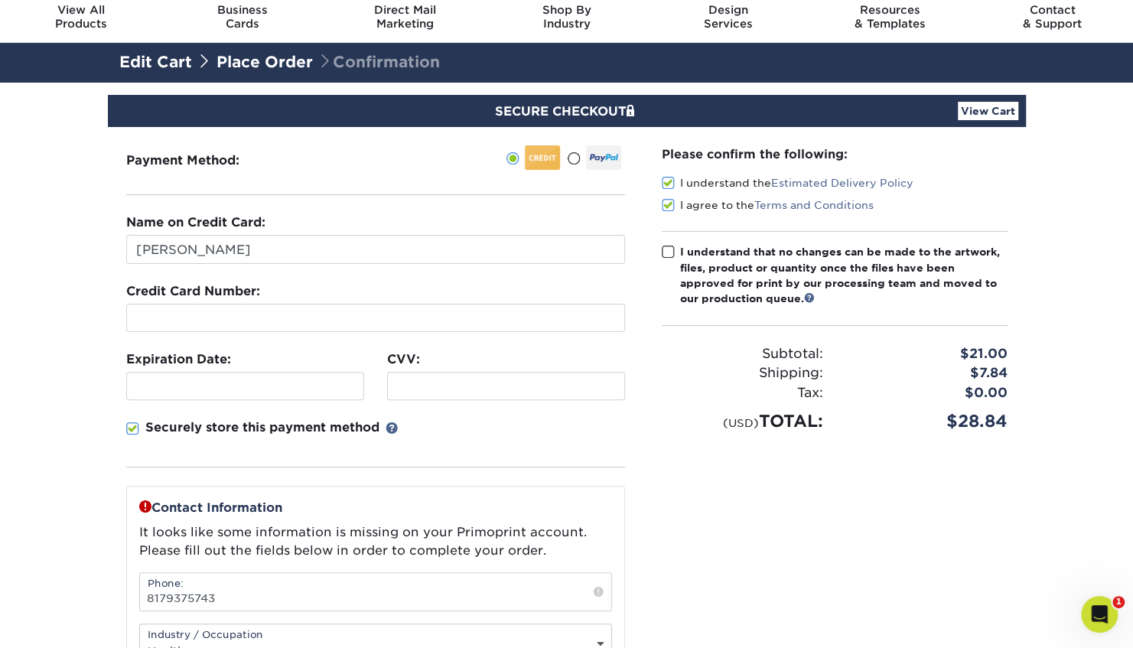
click at [666, 247] on span at bounding box center [668, 252] width 13 height 15
click at [0, 0] on input "I understand that no changes can be made to the artwork, files, product or quan…" at bounding box center [0, 0] width 0 height 0
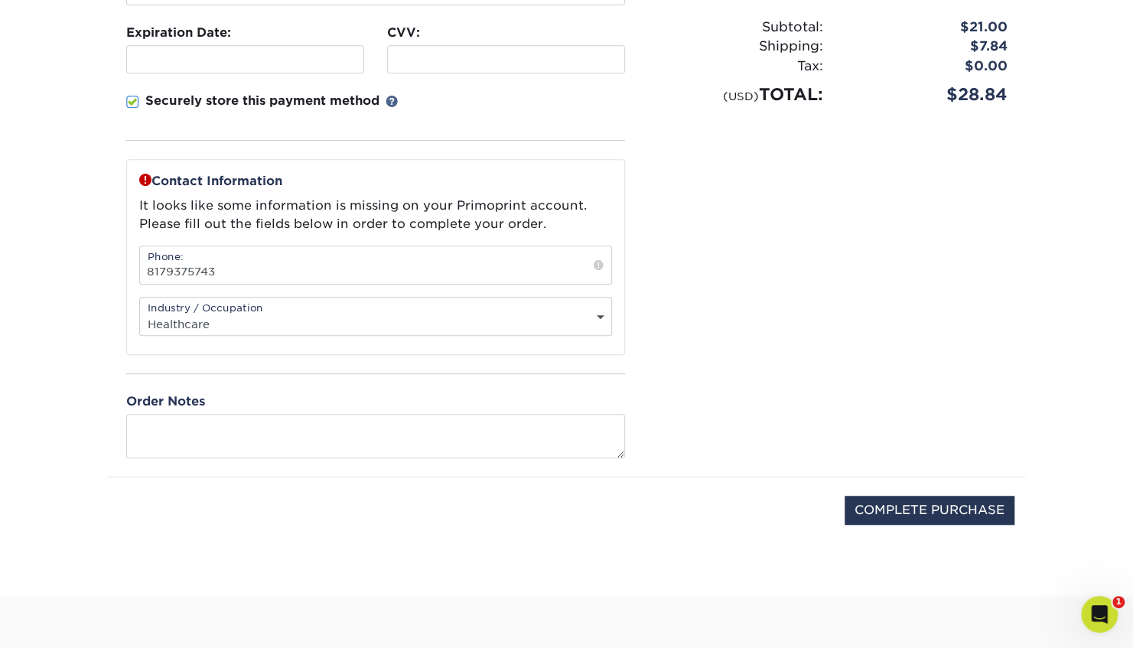
scroll to position [425, 0]
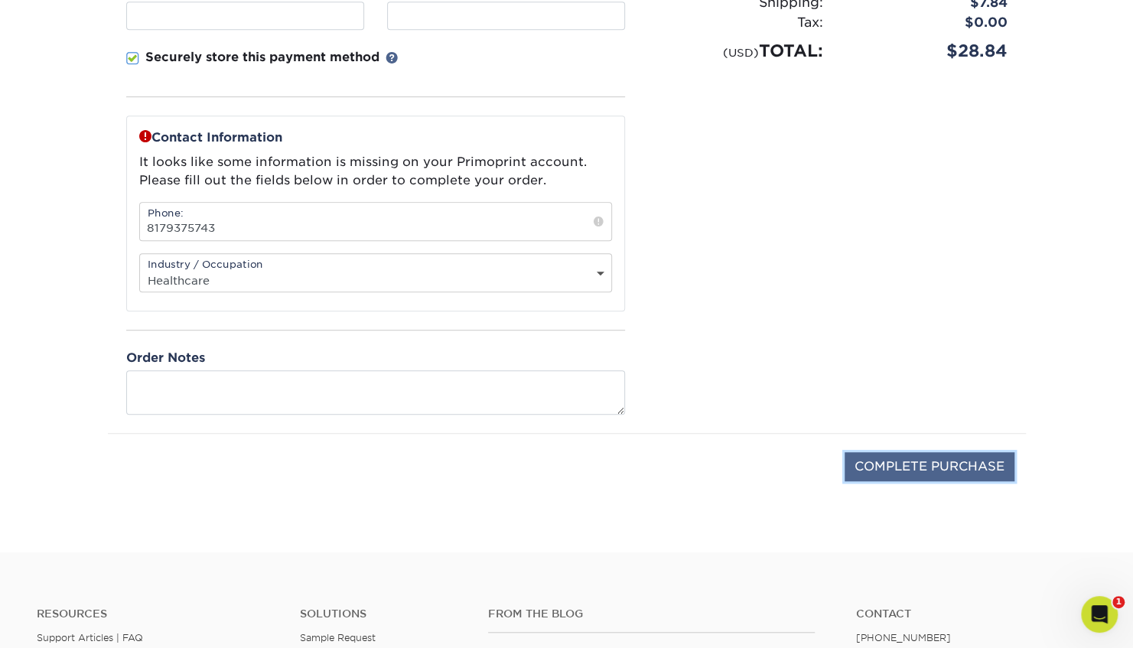
click at [910, 453] on input "COMPLETE PURCHASE" at bounding box center [930, 466] width 170 height 29
type input "PROCESSING, PLEASE WAIT..."
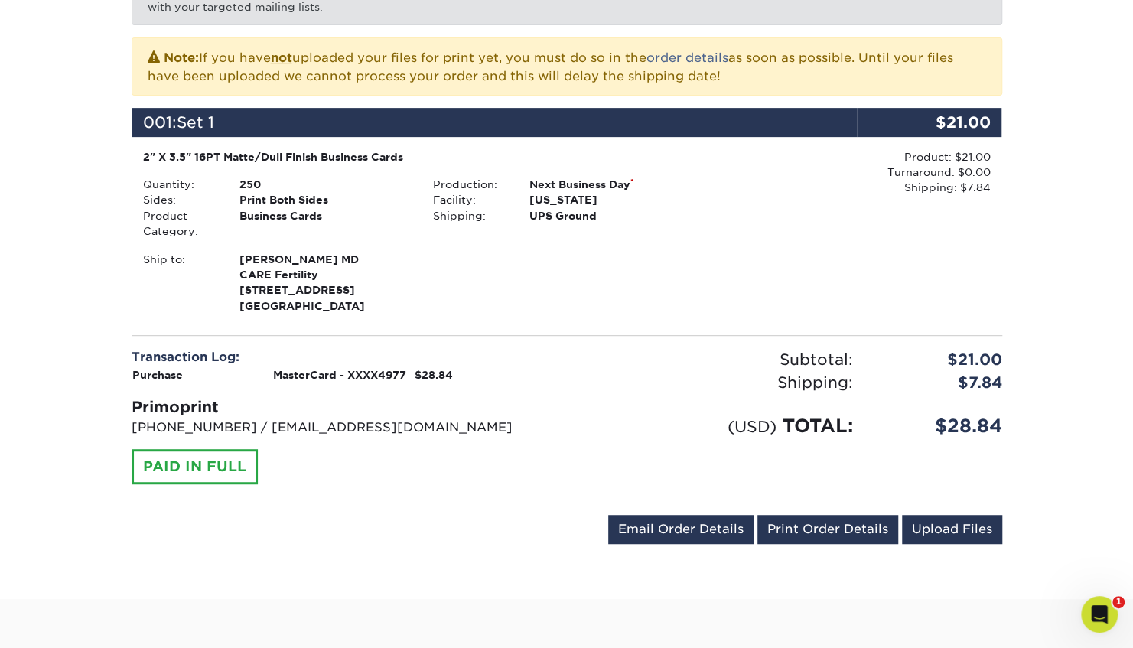
scroll to position [280, 0]
